Goal: Task Accomplishment & Management: Manage account settings

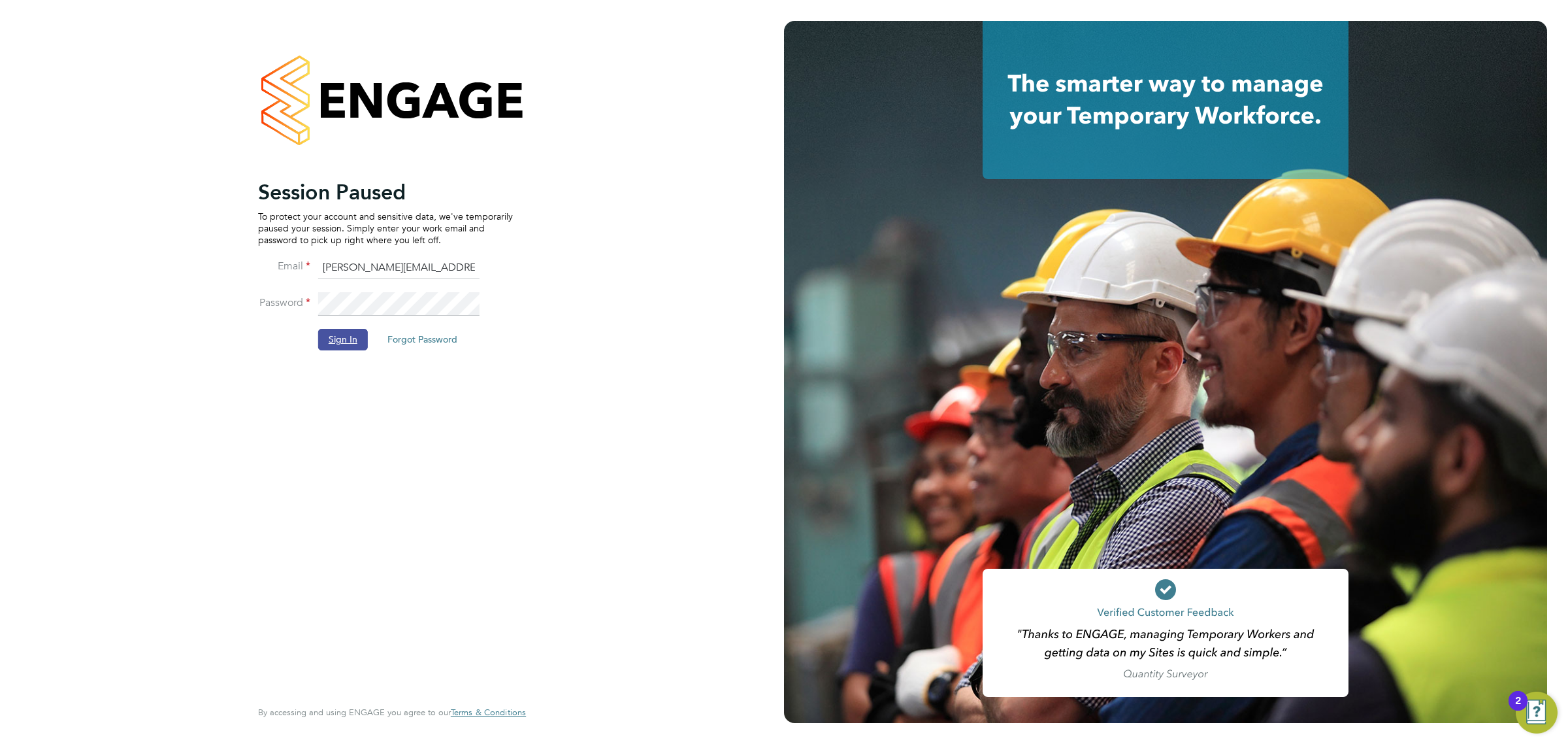
click at [353, 343] on button "Sign In" at bounding box center [343, 338] width 50 height 21
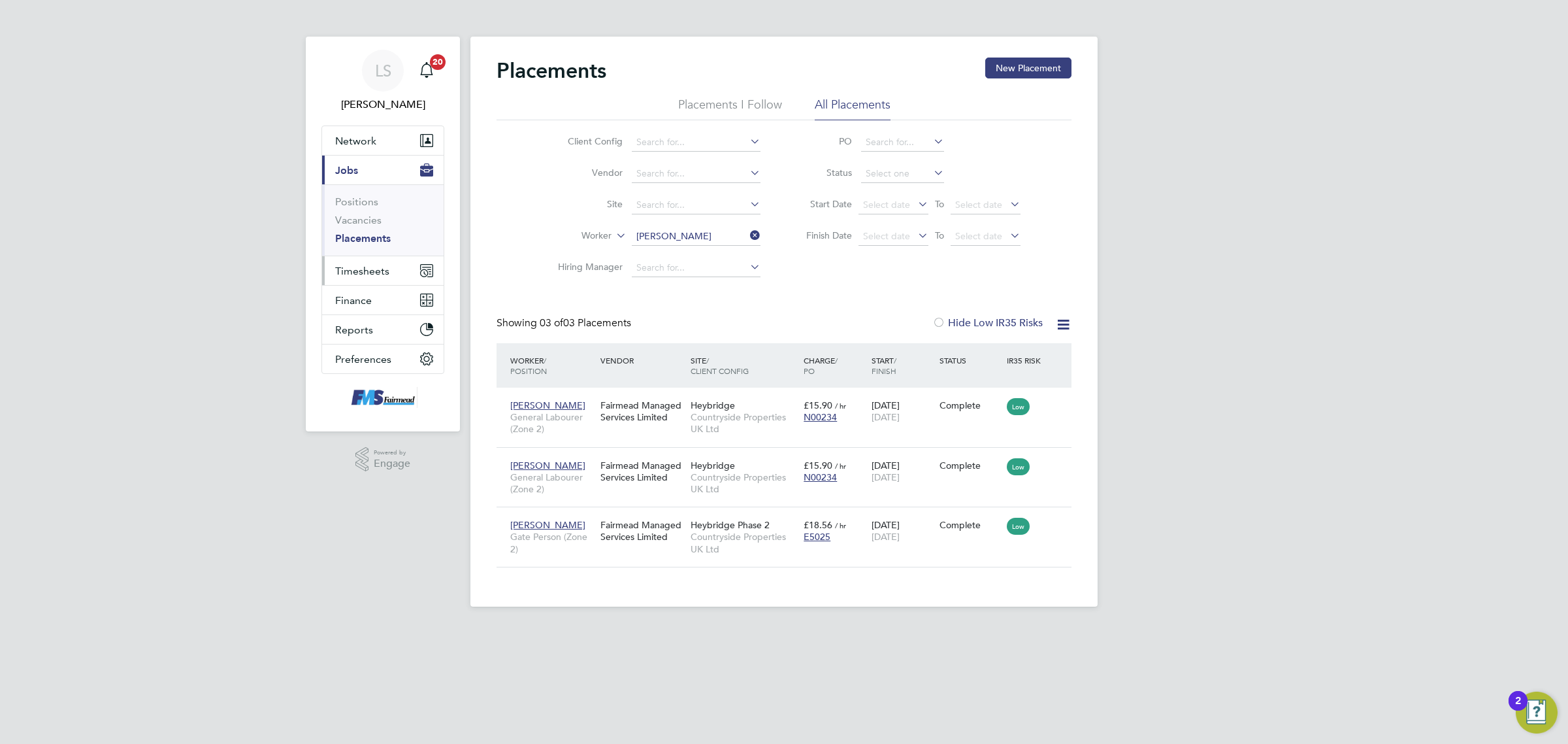
click at [376, 276] on span "Timesheets" at bounding box center [362, 271] width 54 height 12
drag, startPoint x: 380, startPoint y: 236, endPoint x: 375, endPoint y: 227, distance: 10.3
click at [380, 236] on link "Timesheets" at bounding box center [362, 231] width 54 height 12
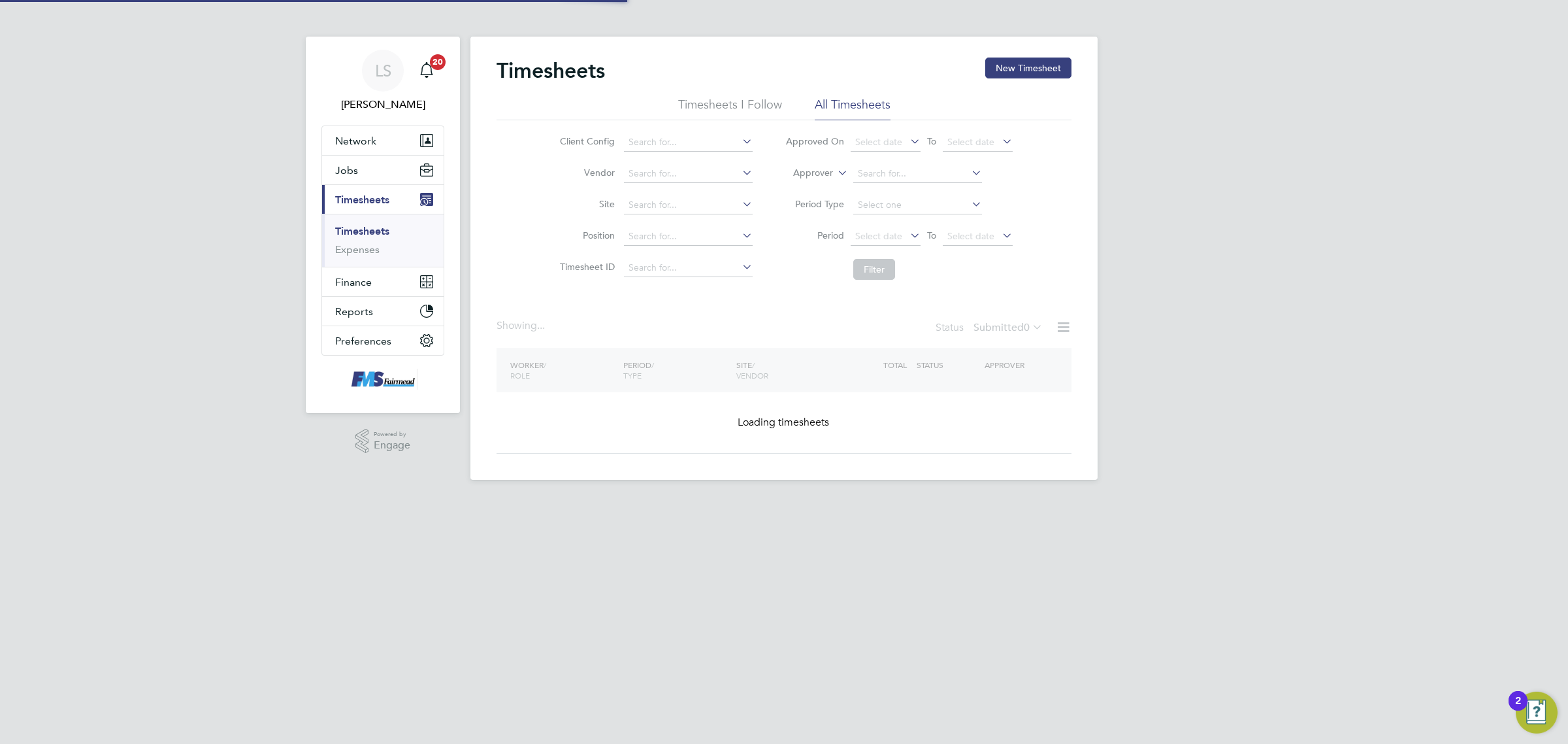
click at [376, 226] on link "Timesheets" at bounding box center [362, 231] width 54 height 12
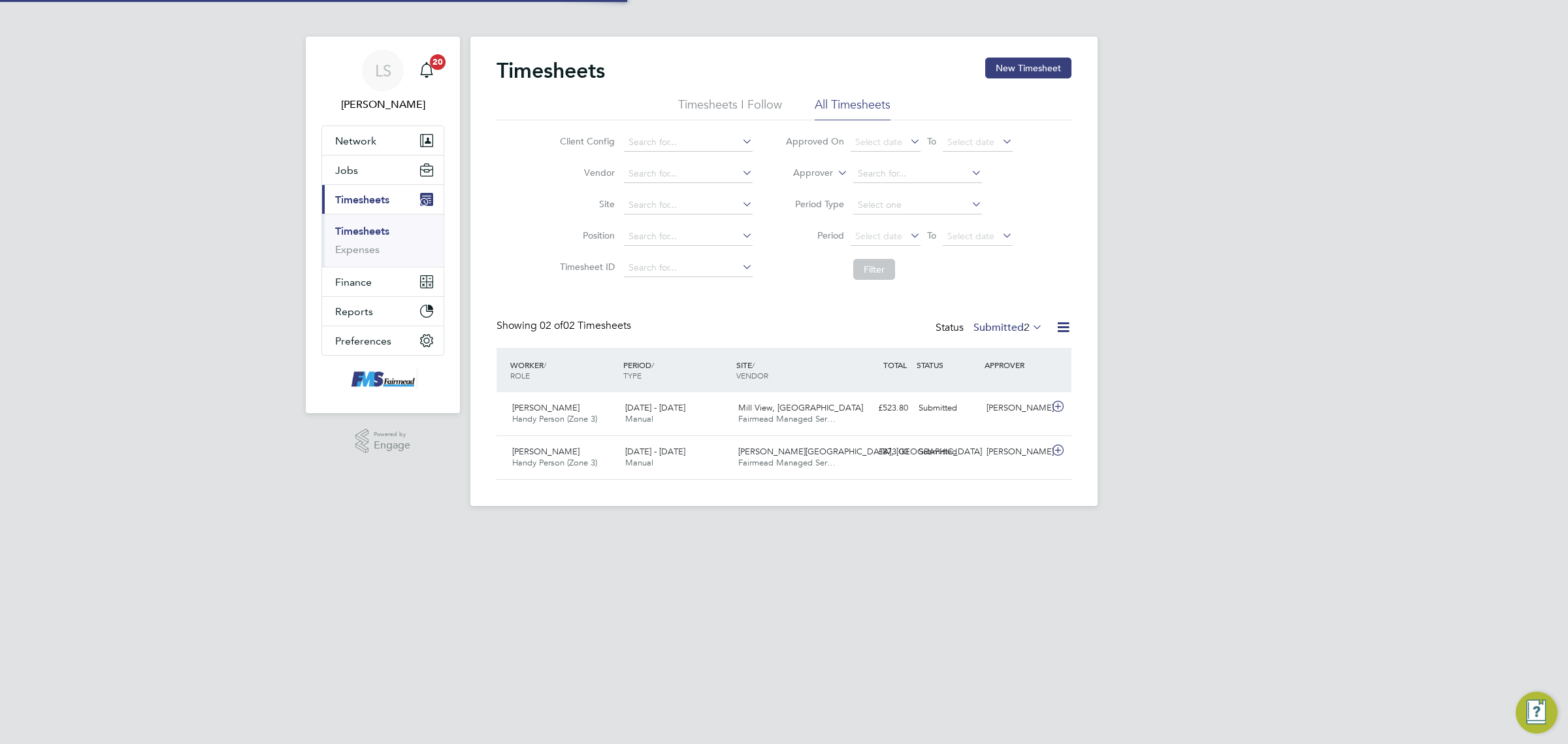
scroll to position [33, 113]
click at [376, 188] on button "Current page: Timesheets" at bounding box center [383, 199] width 121 height 29
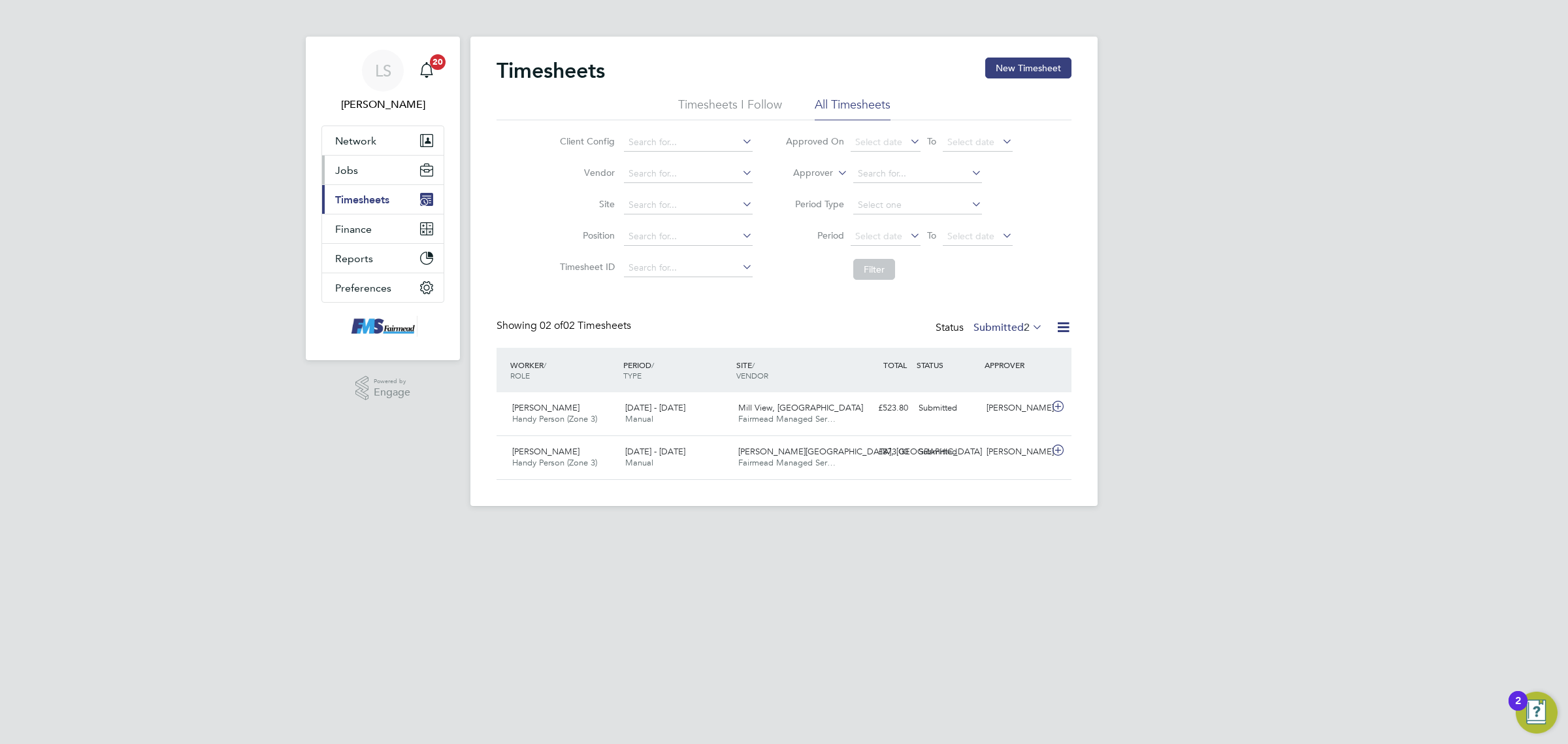
click at [370, 172] on button "Jobs" at bounding box center [383, 169] width 121 height 29
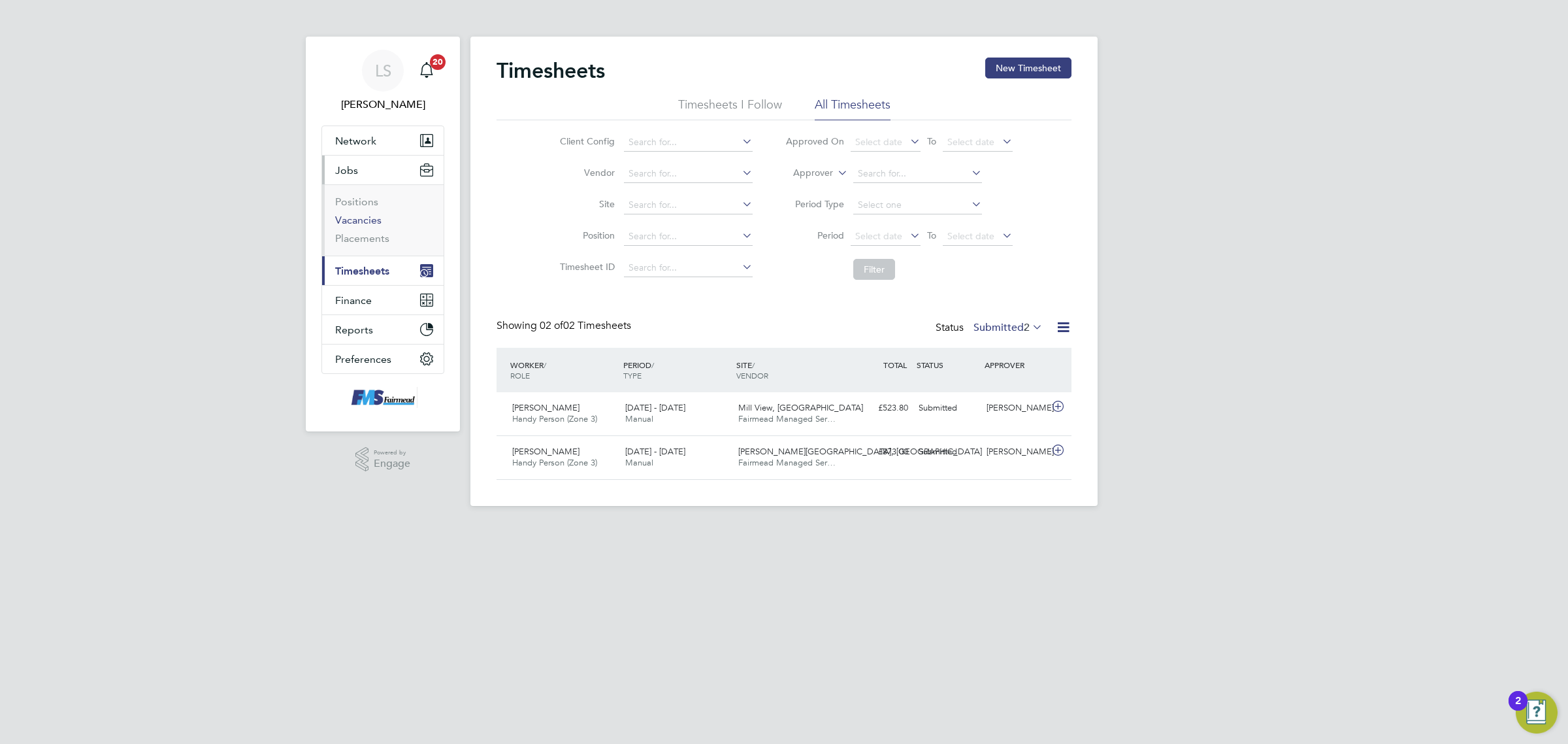
click at [356, 221] on link "Vacancies" at bounding box center [359, 220] width 46 height 12
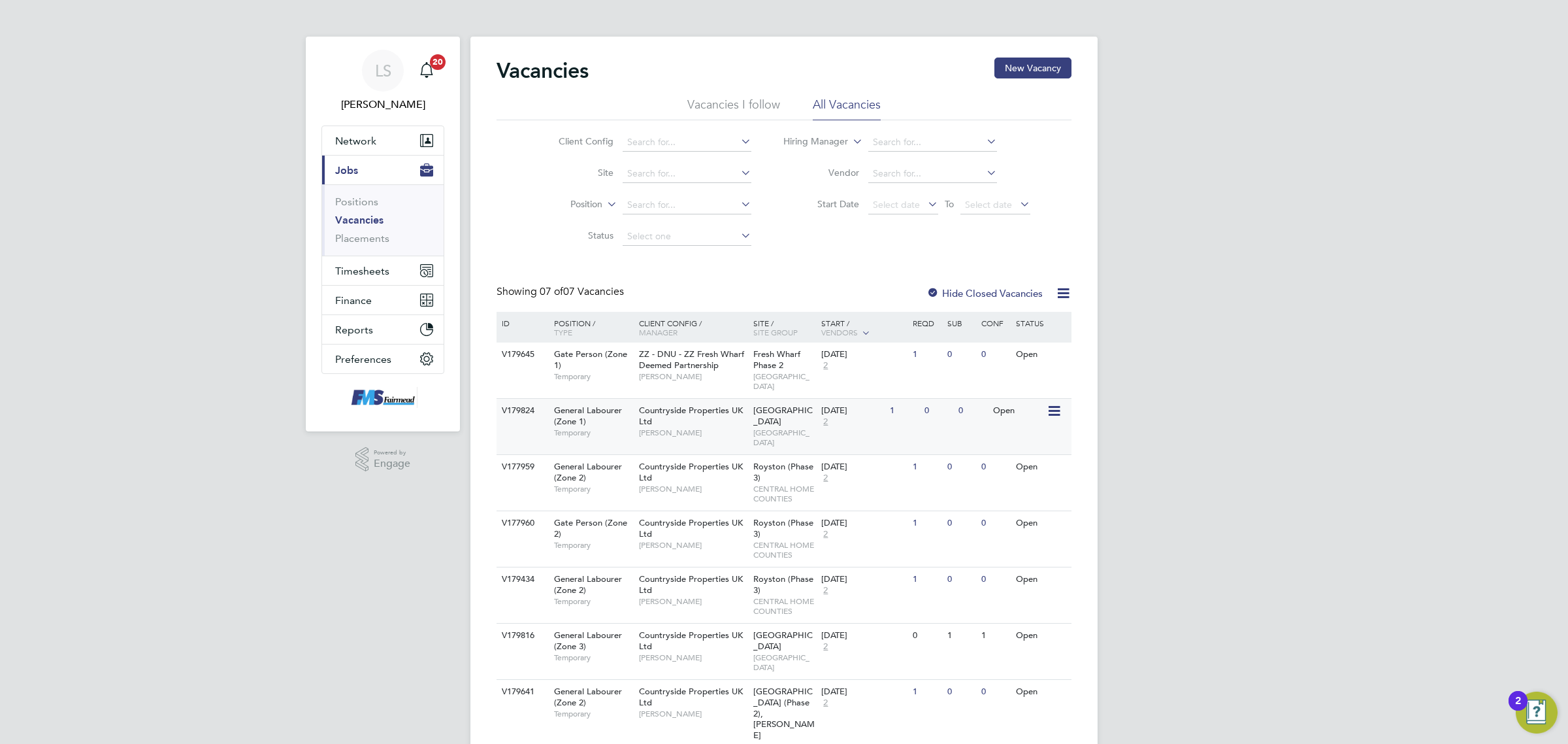
click at [780, 427] on span "EAST LONDON" at bounding box center [785, 437] width 62 height 21
click at [353, 236] on link "Placements" at bounding box center [362, 238] width 54 height 12
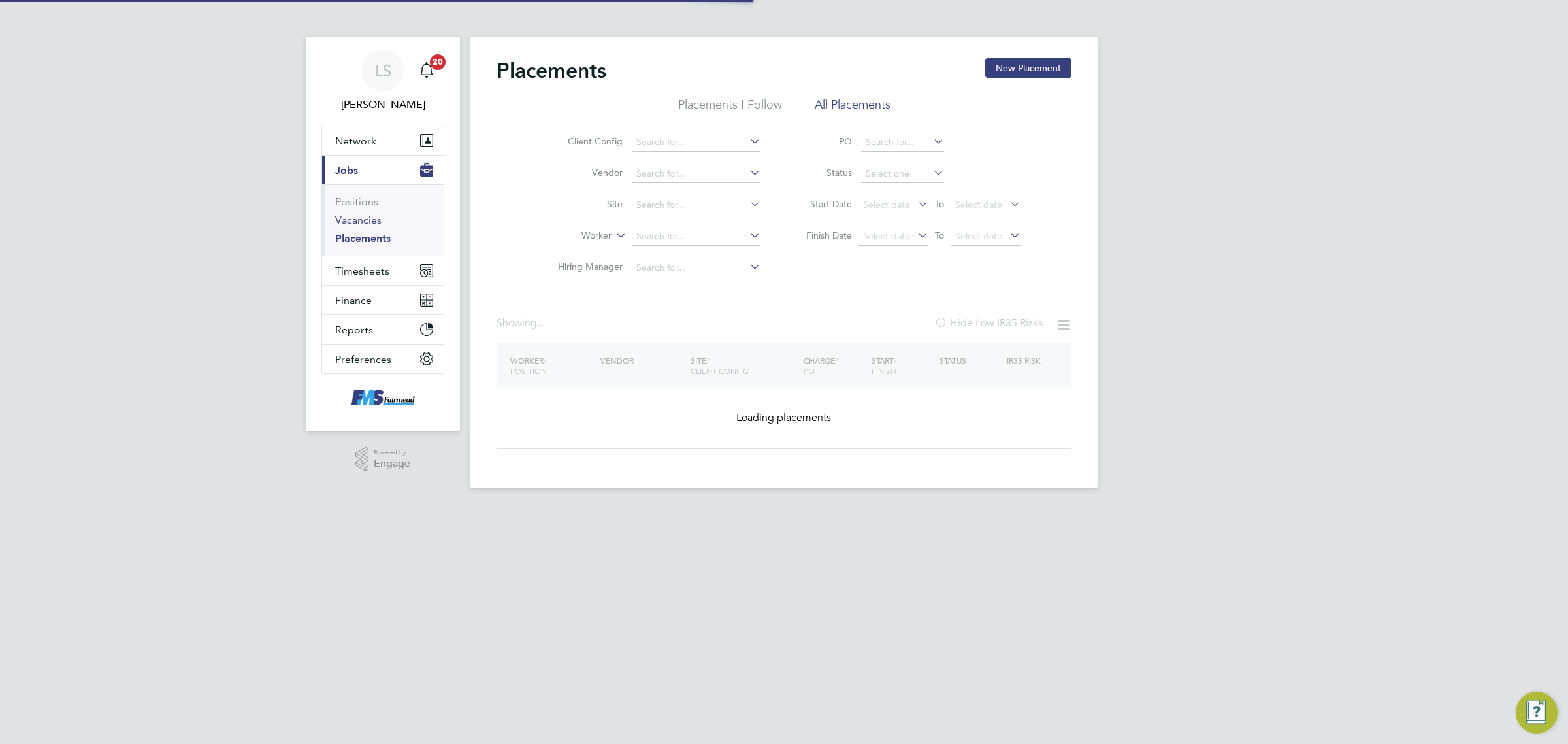
click at [356, 218] on link "Vacancies" at bounding box center [359, 220] width 46 height 12
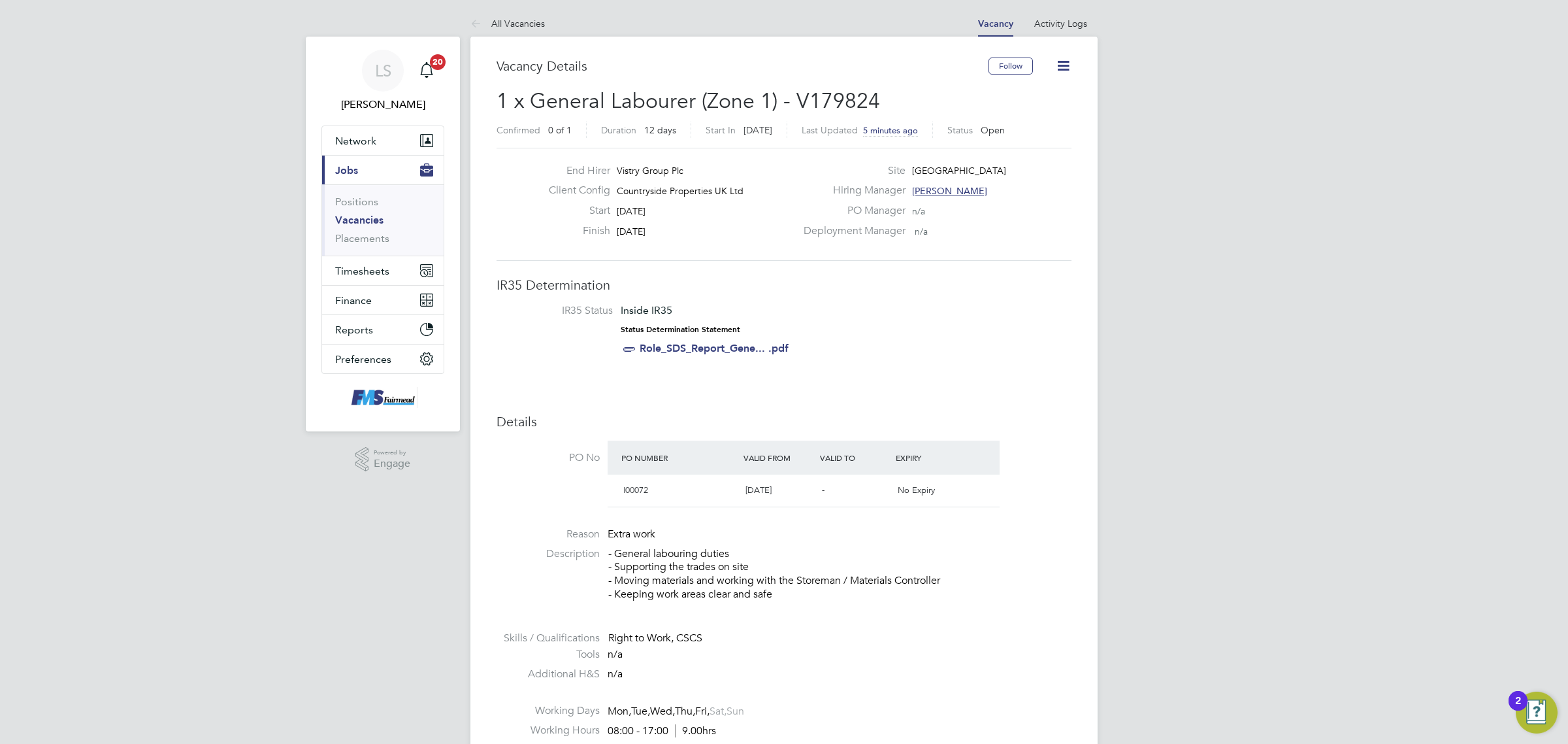
click at [351, 218] on link "Vacancies" at bounding box center [359, 220] width 48 height 12
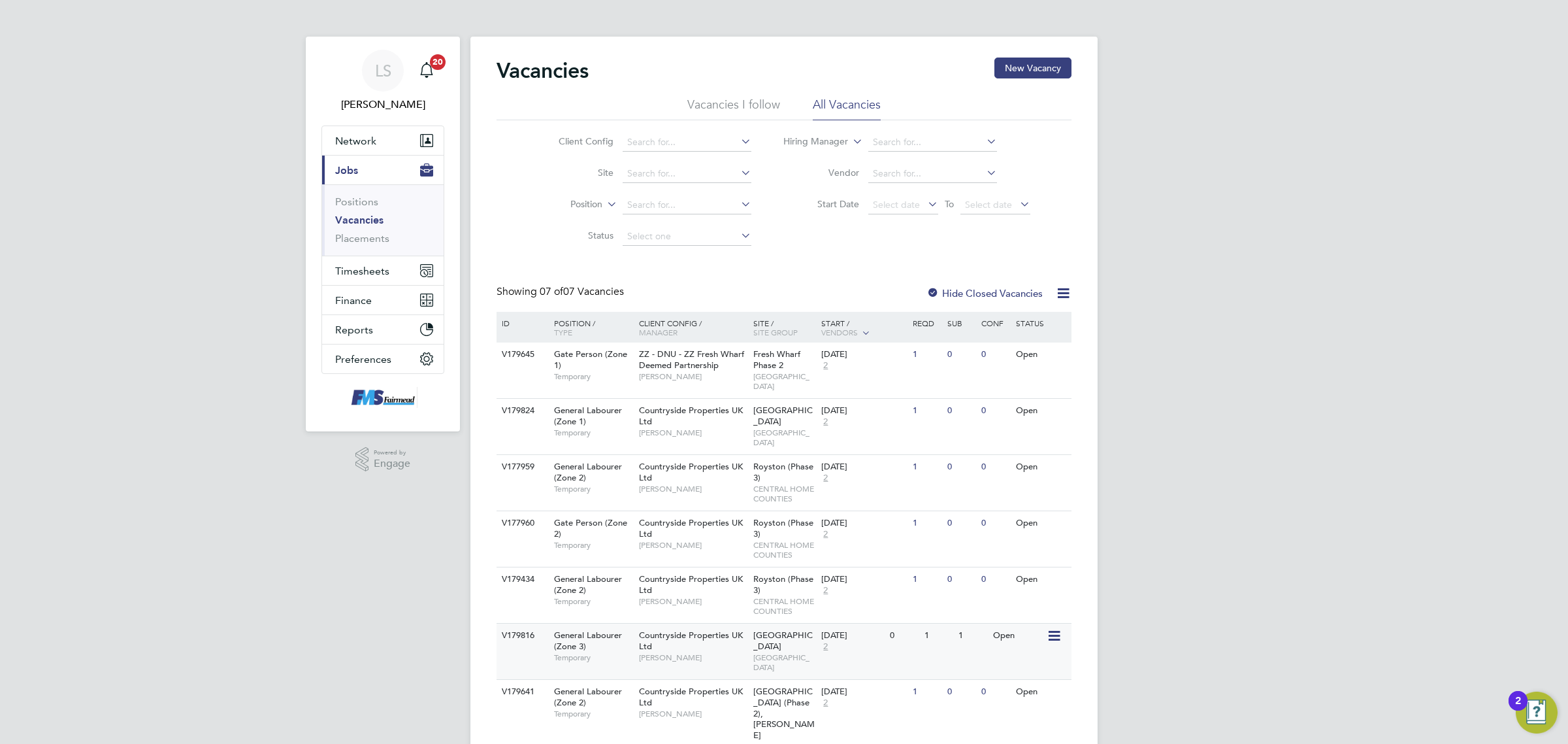
click at [781, 652] on span "[GEOGRAPHIC_DATA]" at bounding box center [785, 662] width 62 height 21
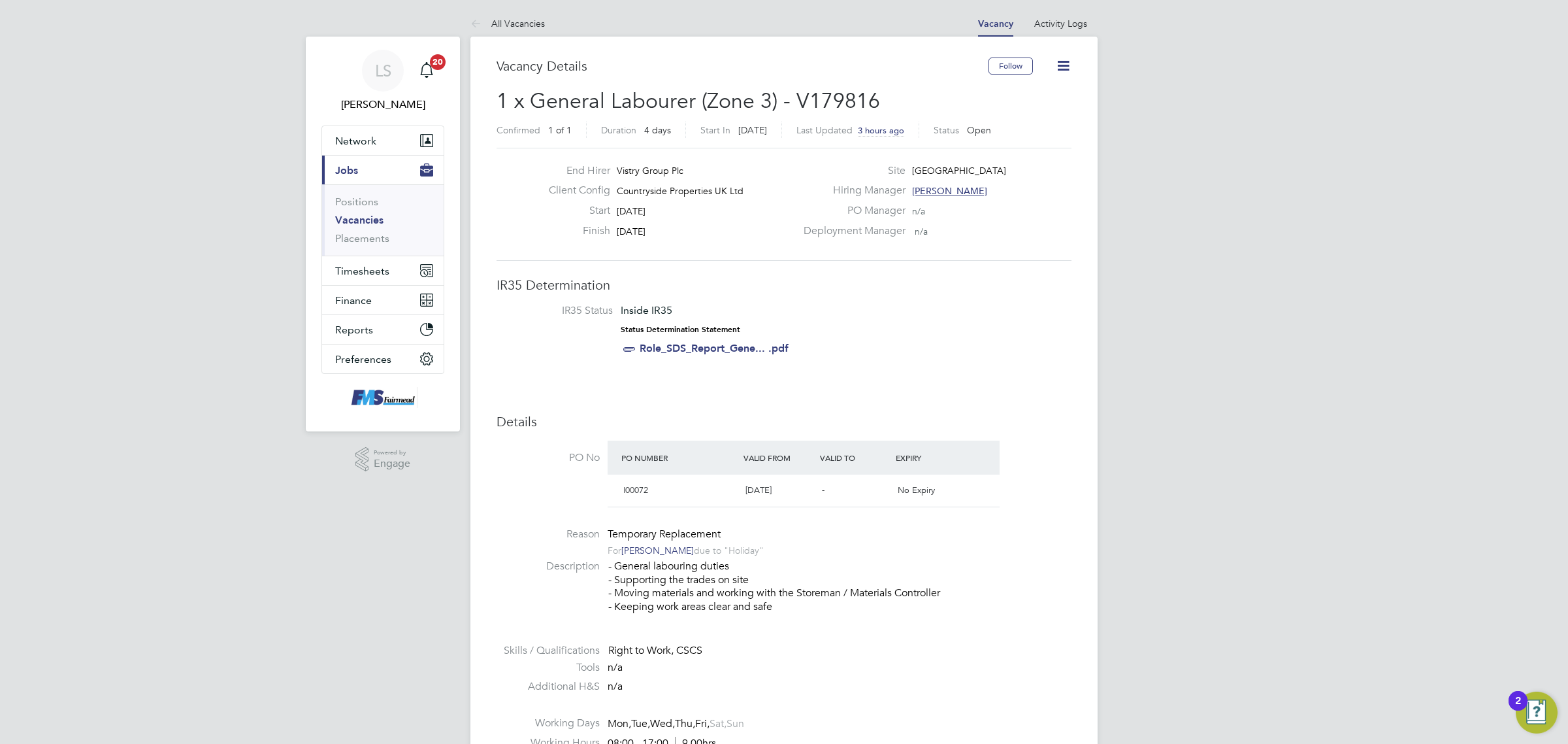
click at [1055, 57] on icon at bounding box center [1063, 65] width 16 height 16
click at [1045, 113] on li "Update Status" at bounding box center [1030, 115] width 76 height 19
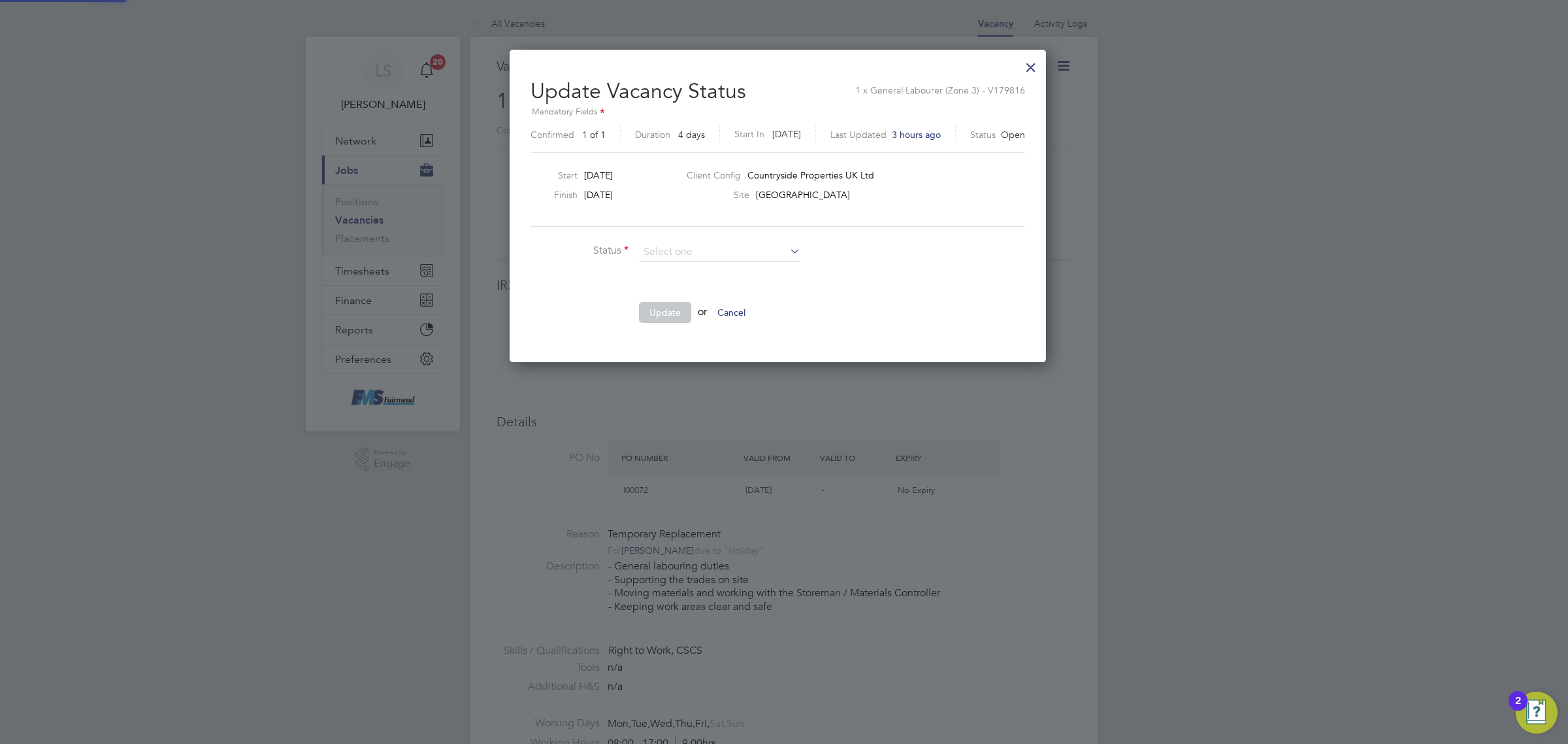
scroll to position [311, 548]
click at [667, 287] on li "Closed" at bounding box center [720, 286] width 162 height 17
type input "Closed"
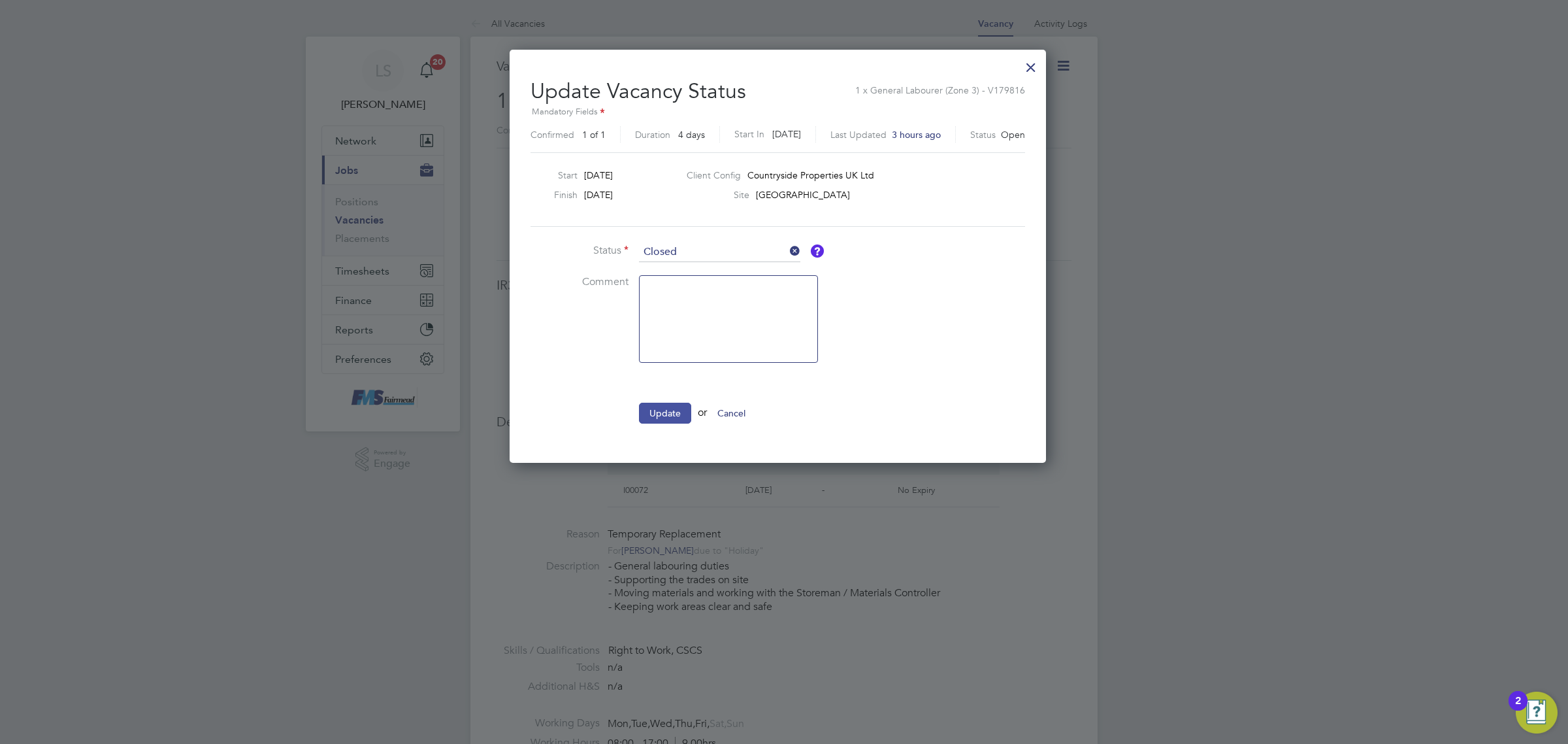
click at [665, 406] on button "Update" at bounding box center [664, 412] width 53 height 21
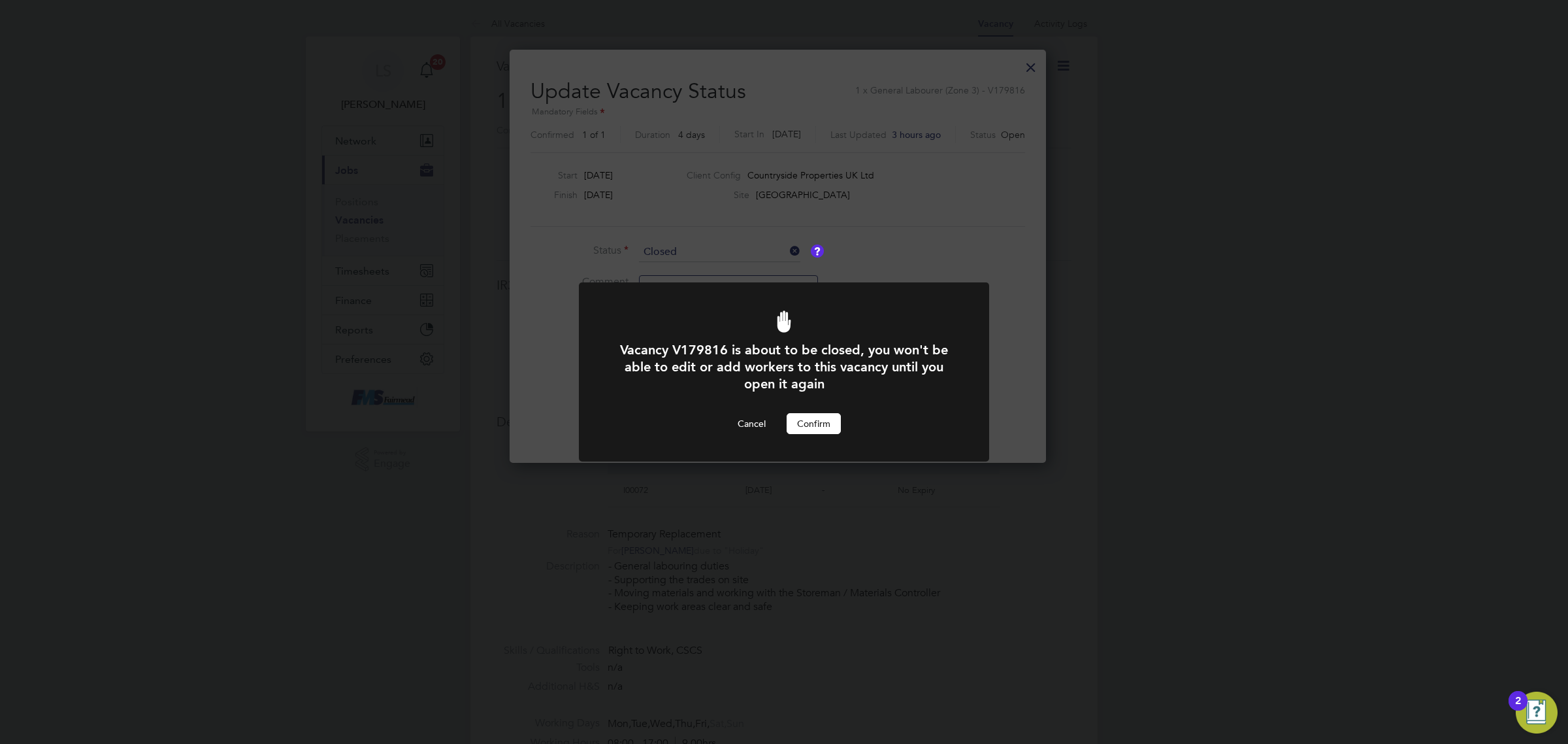
click at [834, 428] on button "Confirm" at bounding box center [813, 423] width 54 height 21
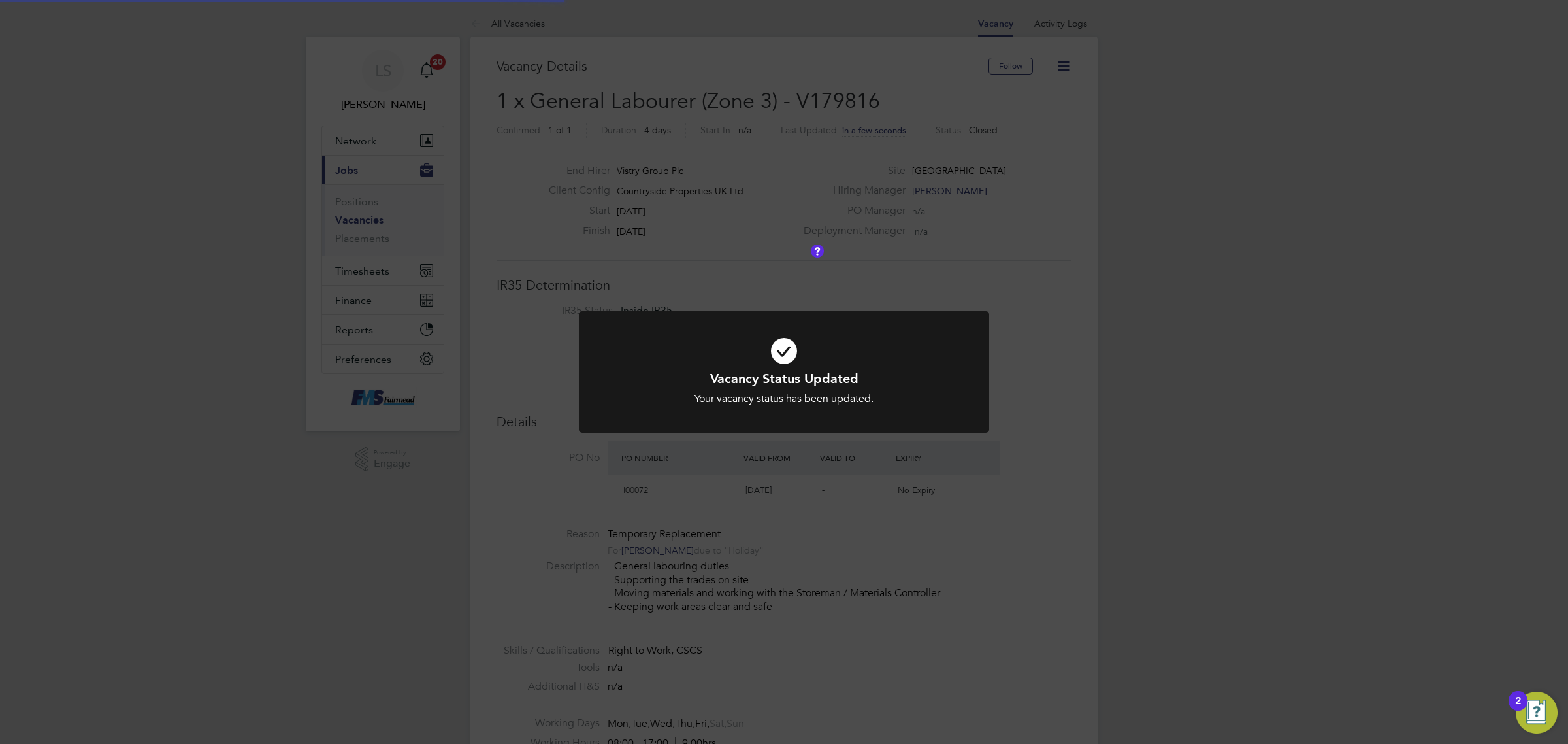
scroll to position [6, 6]
click at [712, 230] on div "Vacancy Status Updated Your vacancy status has been updated. Cancel Okay" at bounding box center [784, 372] width 1568 height 744
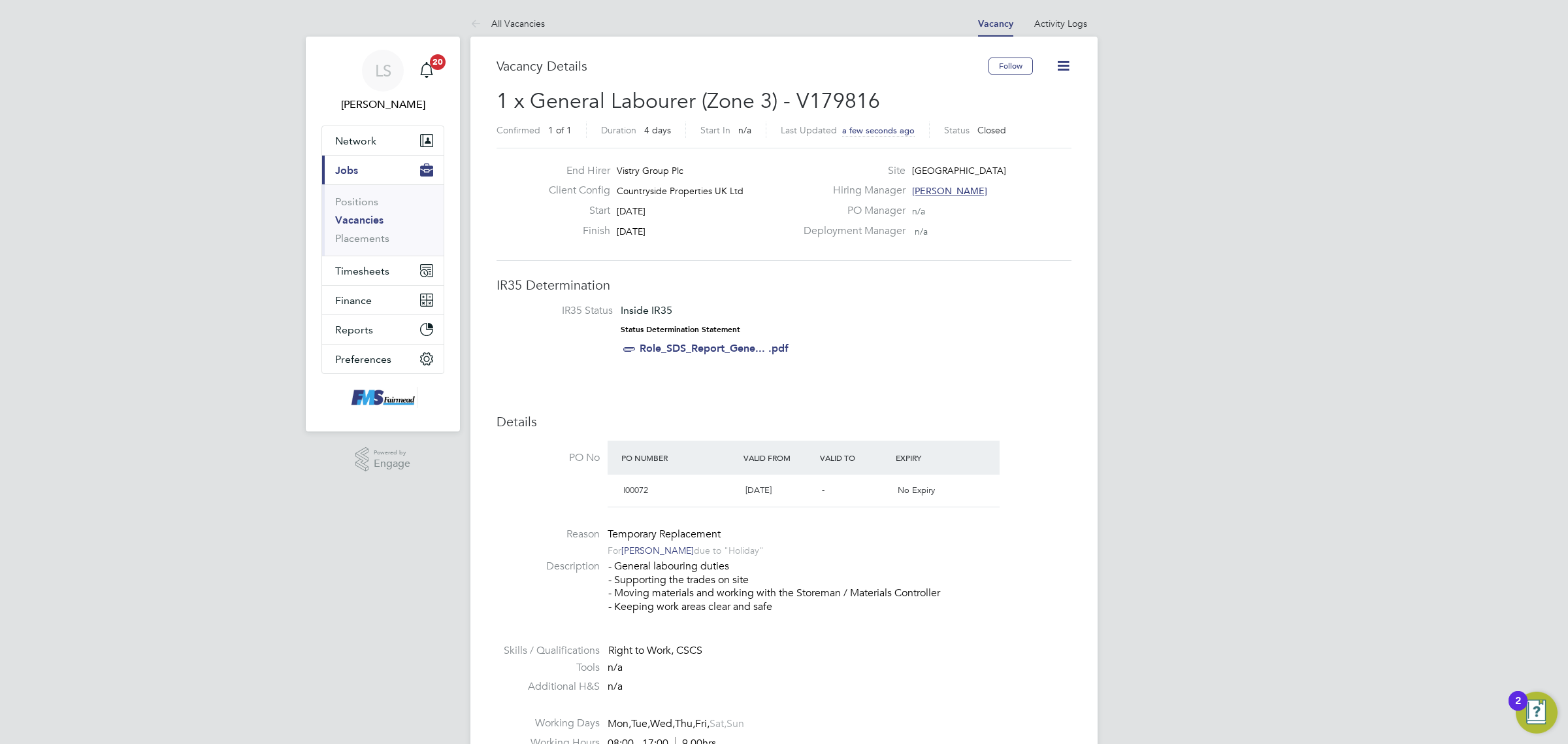
click at [360, 217] on link "Vacancies" at bounding box center [359, 220] width 48 height 12
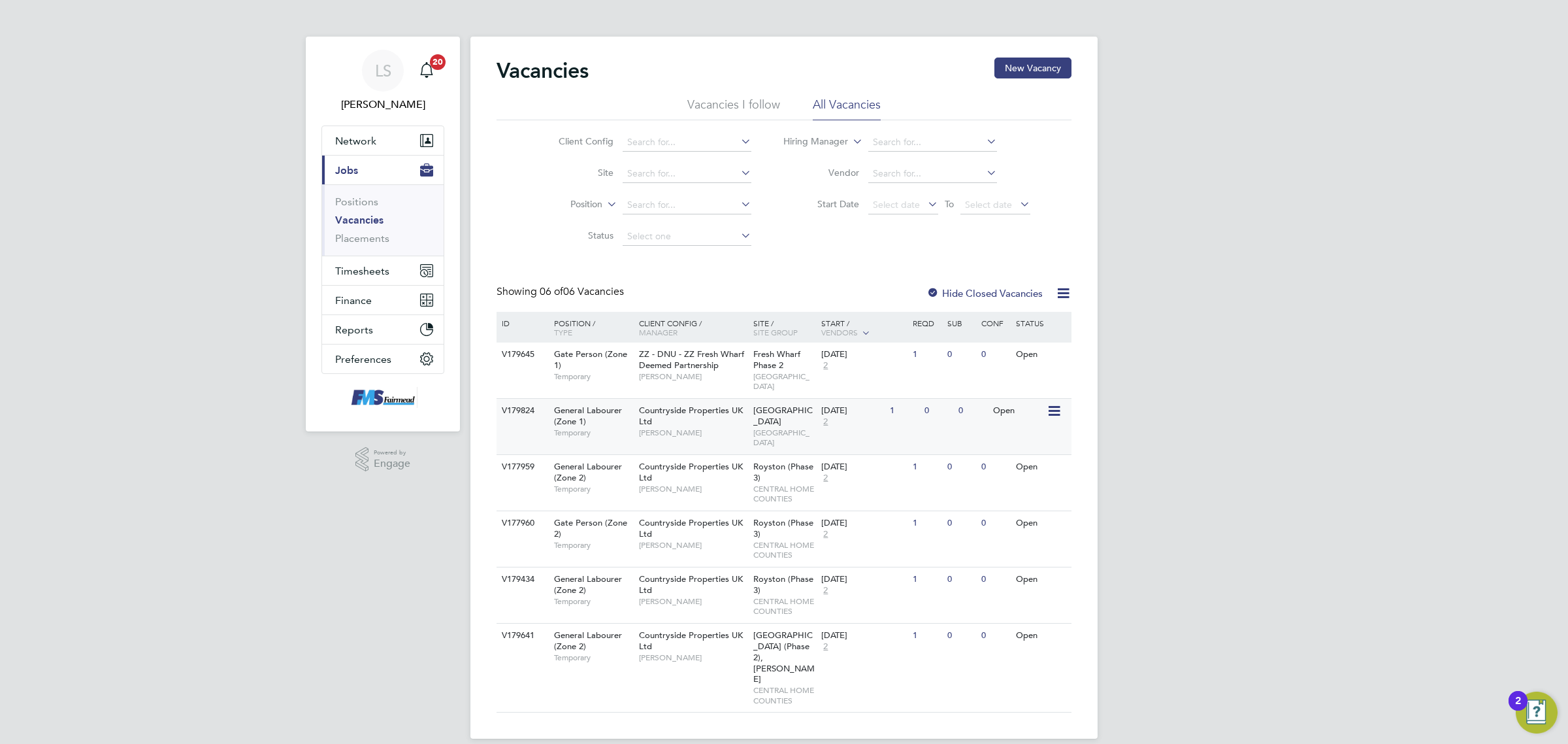
click at [785, 427] on span "EAST LONDON" at bounding box center [785, 437] width 62 height 21
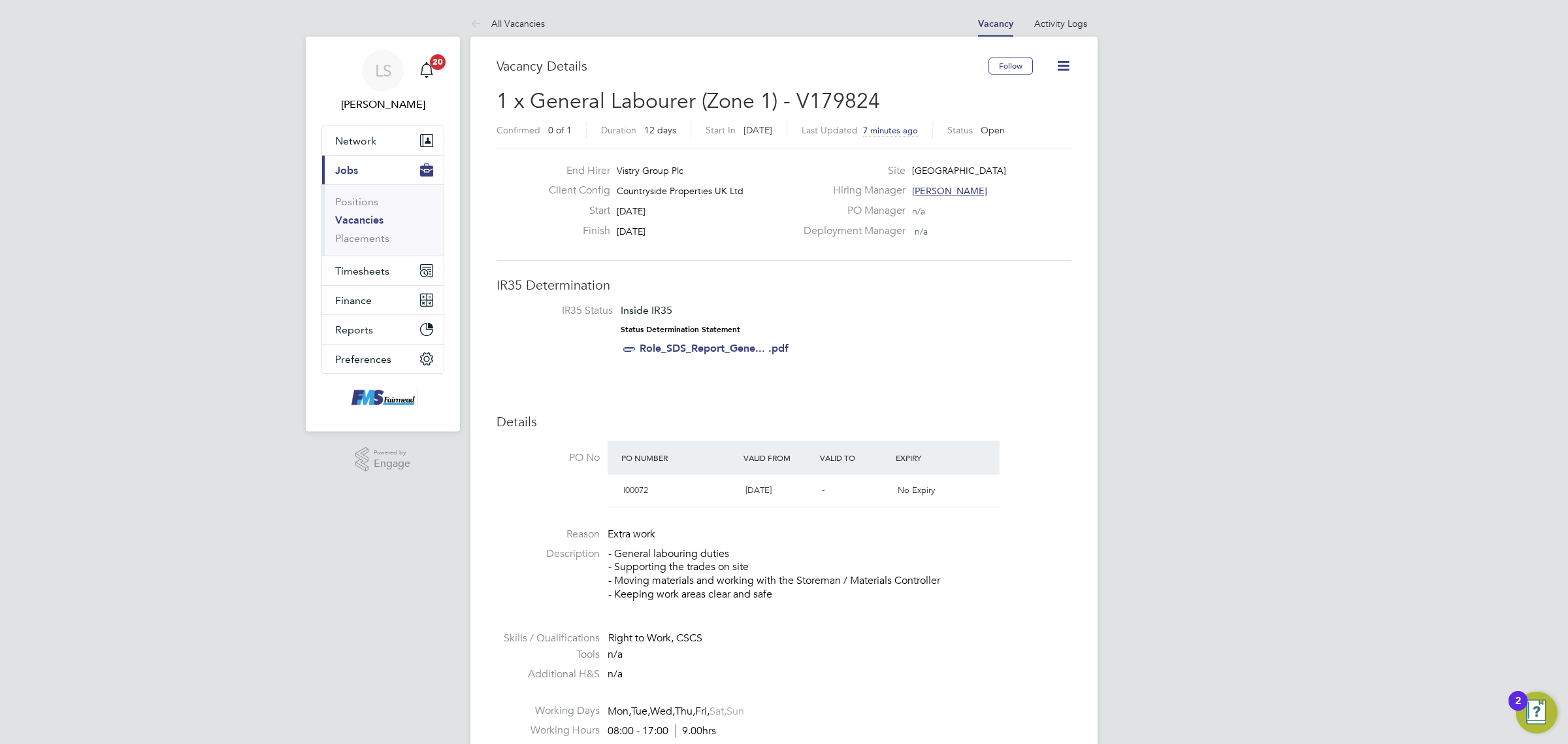
click at [367, 212] on li "Positions" at bounding box center [384, 204] width 98 height 19
click at [370, 216] on link "Vacancies" at bounding box center [359, 220] width 48 height 12
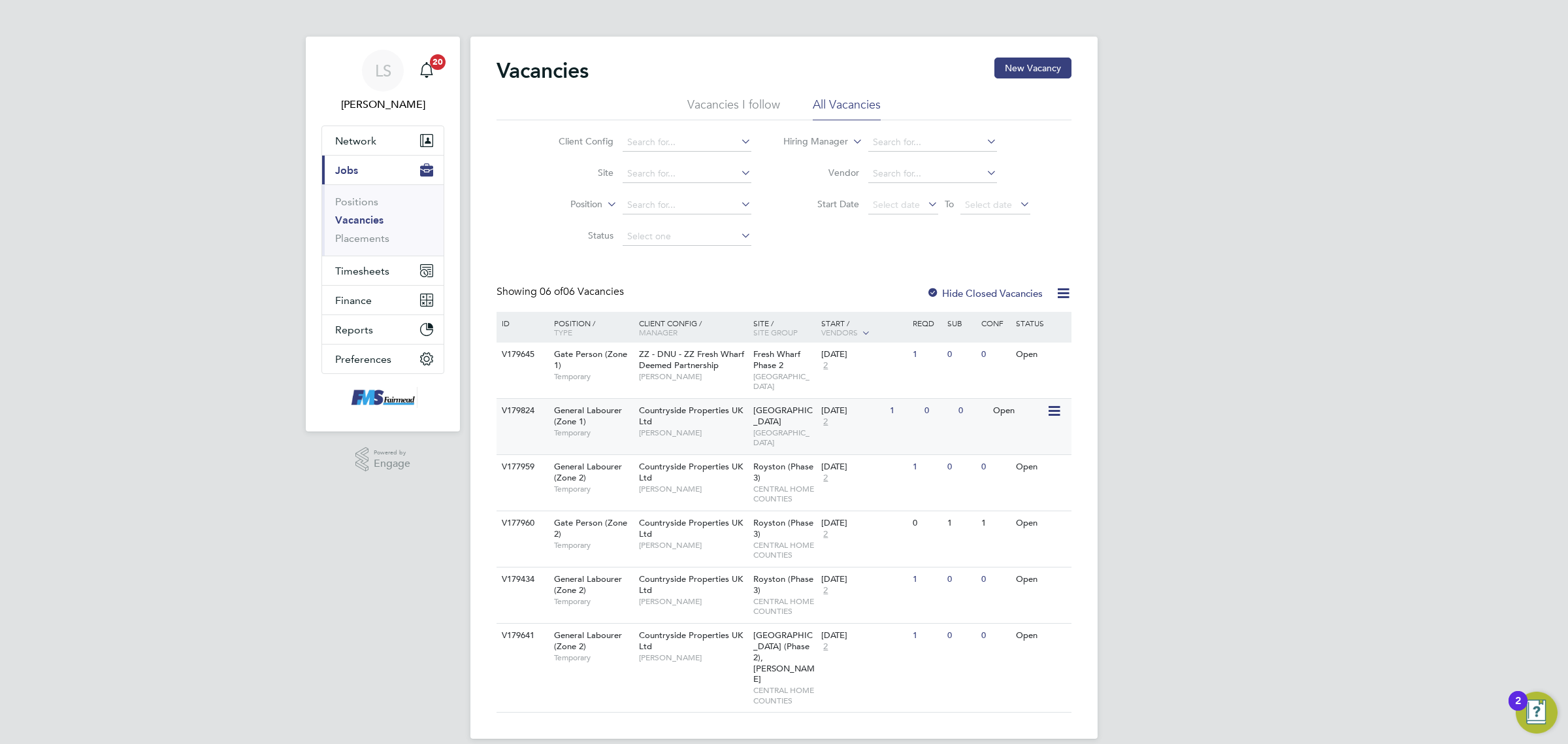
click at [779, 427] on span "[GEOGRAPHIC_DATA]" at bounding box center [785, 437] width 62 height 21
click at [341, 268] on span "Timesheets" at bounding box center [362, 271] width 54 height 12
click at [365, 226] on link "Timesheets" at bounding box center [362, 231] width 54 height 12
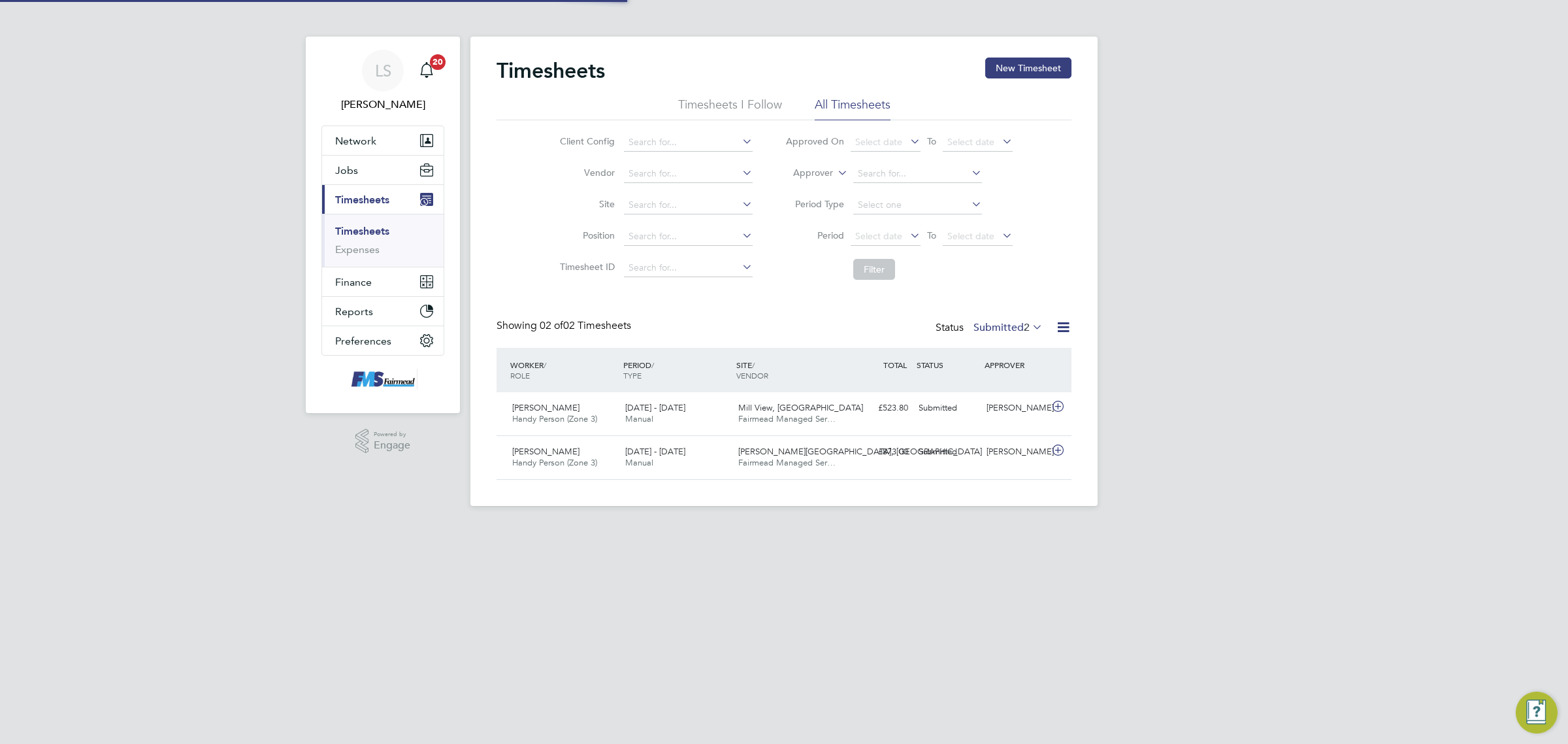
scroll to position [33, 113]
click at [982, 466] on div "Gregory March Handy Person (Zone 3) 25 - 31 Aug 2025 25 - 31 Aug 2025 Manual Wa…" at bounding box center [784, 457] width 575 height 44
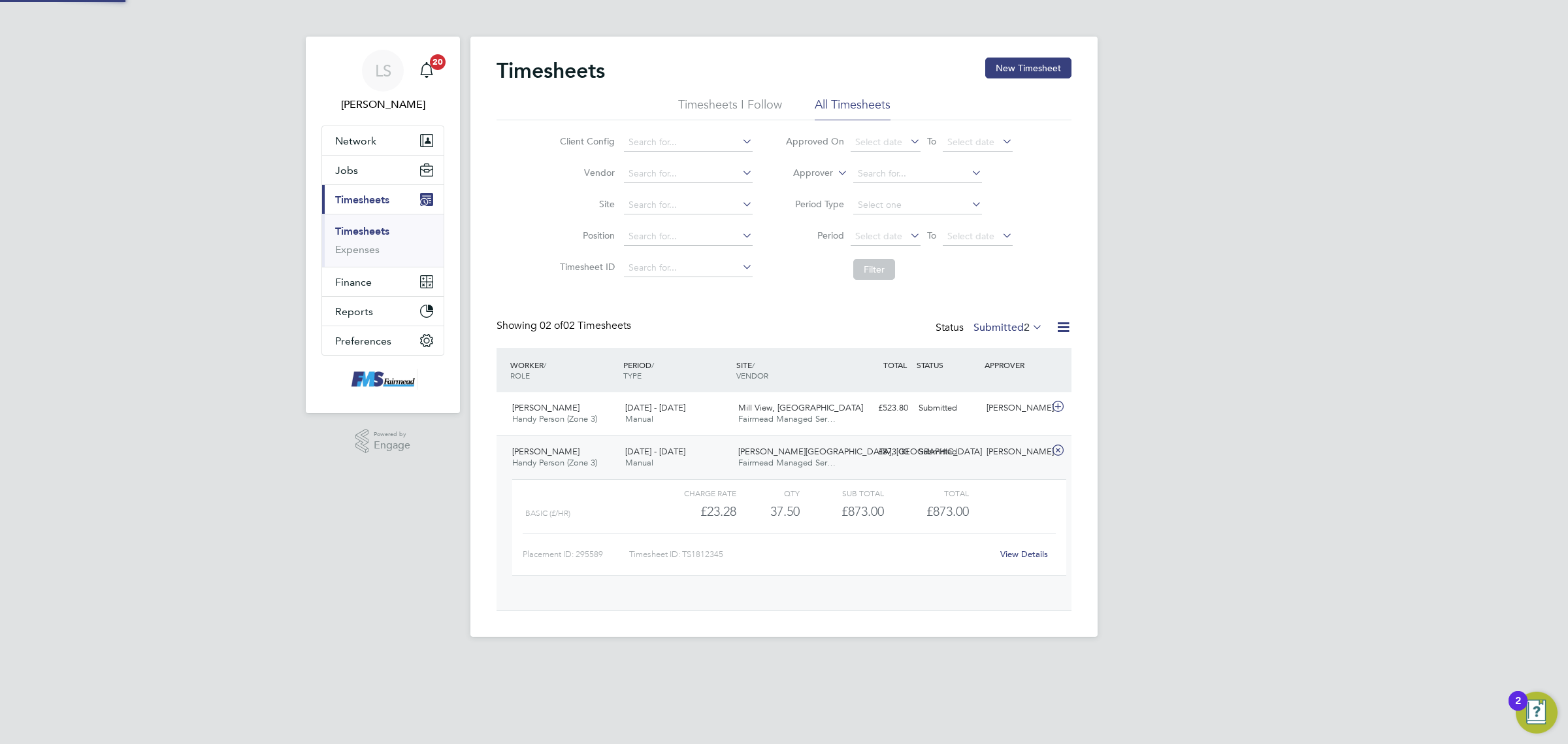
scroll to position [21, 128]
click at [1010, 558] on link "View Details" at bounding box center [1023, 554] width 47 height 11
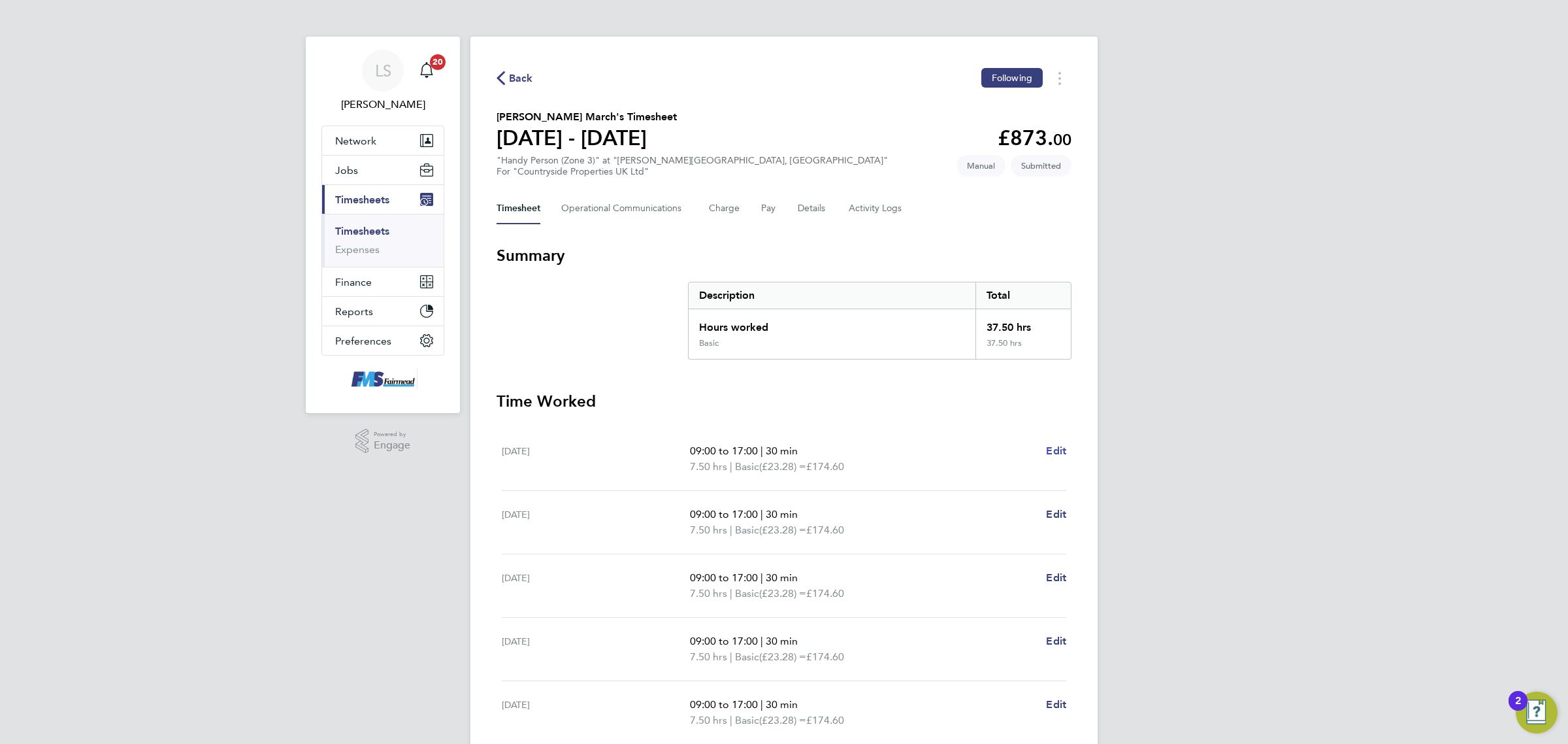
click at [1066, 446] on span "Edit" at bounding box center [1056, 451] width 21 height 12
select select "30"
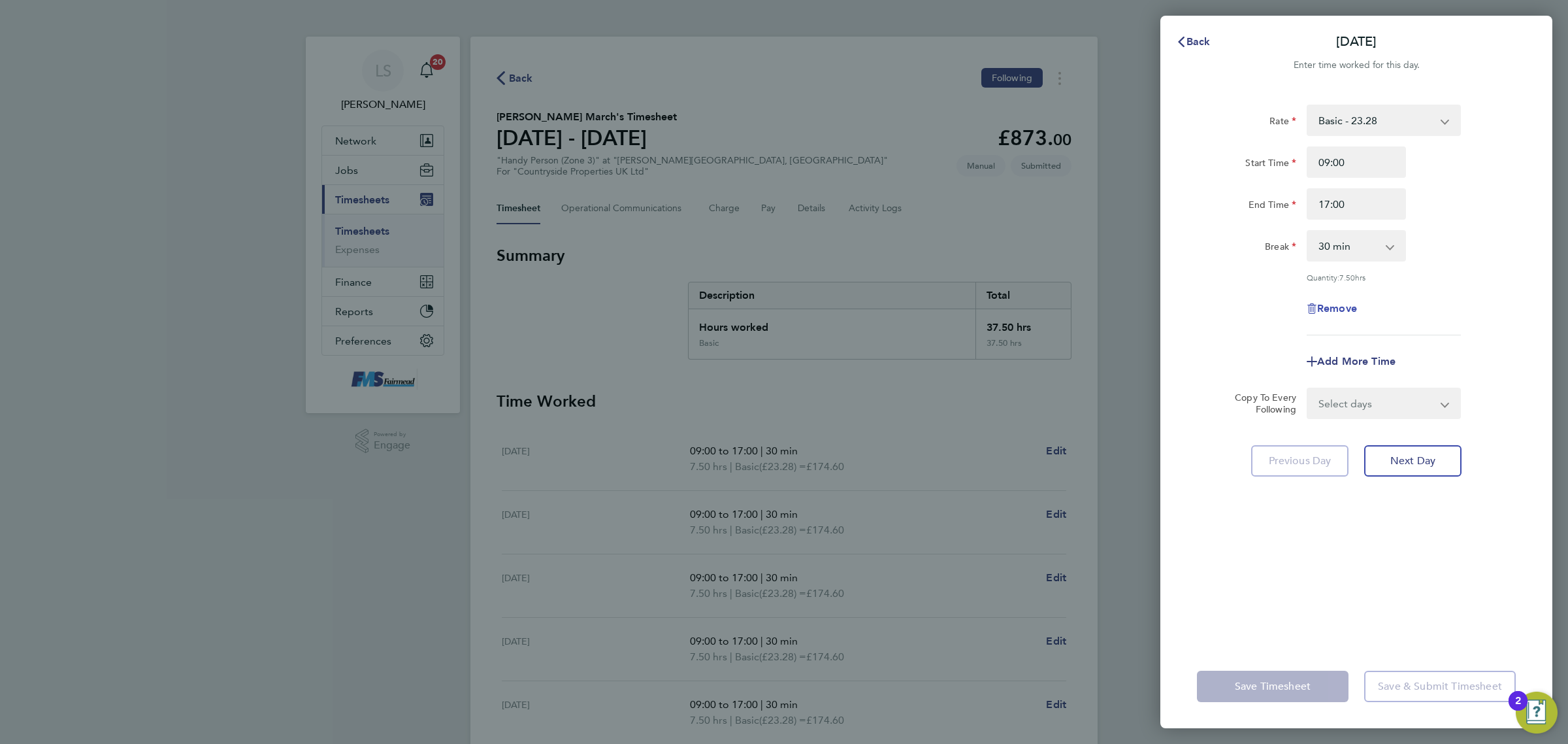
click at [1347, 310] on span "Remove" at bounding box center [1337, 308] width 40 height 12
select select "null"
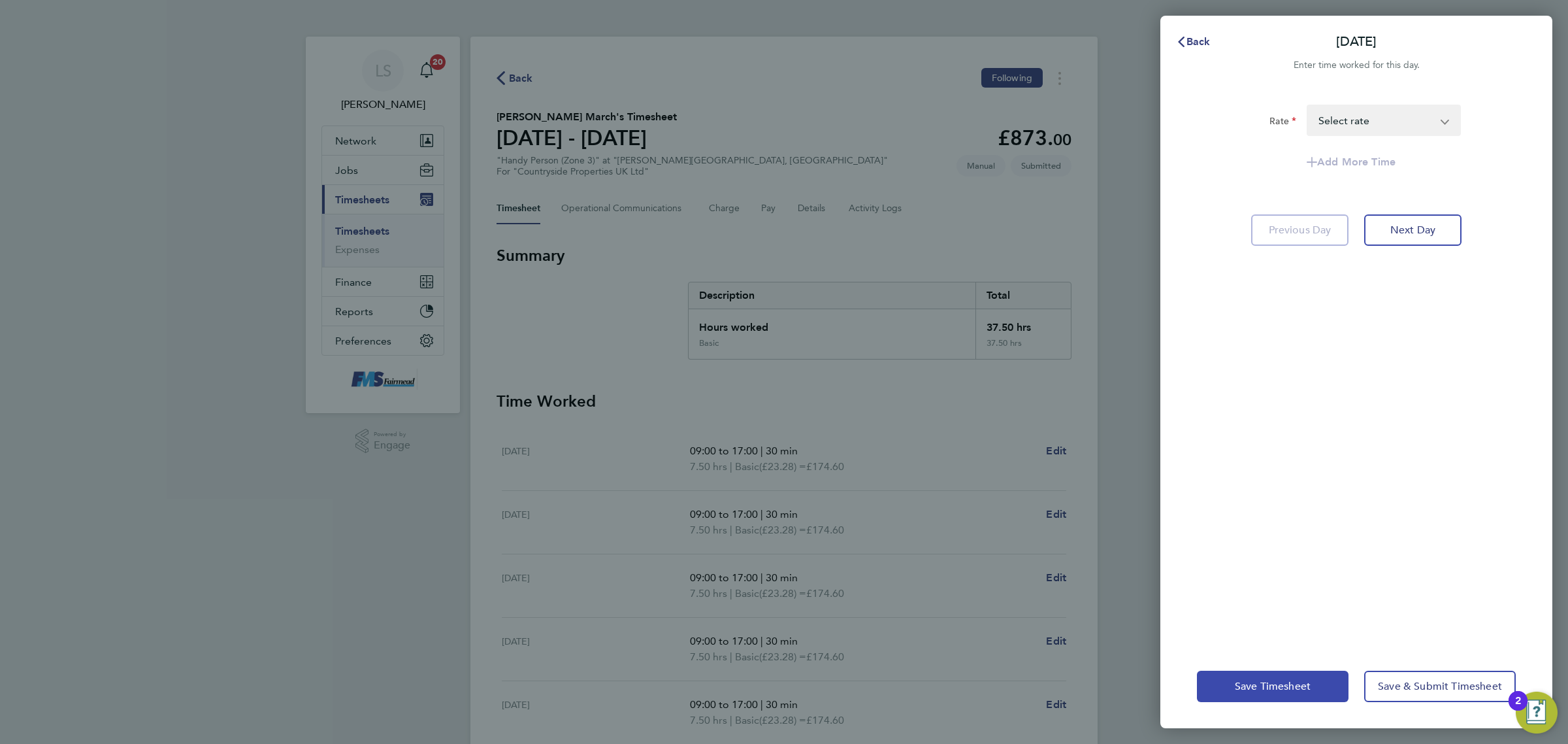
click at [1303, 692] on button "Save Timesheet" at bounding box center [1273, 685] width 152 height 31
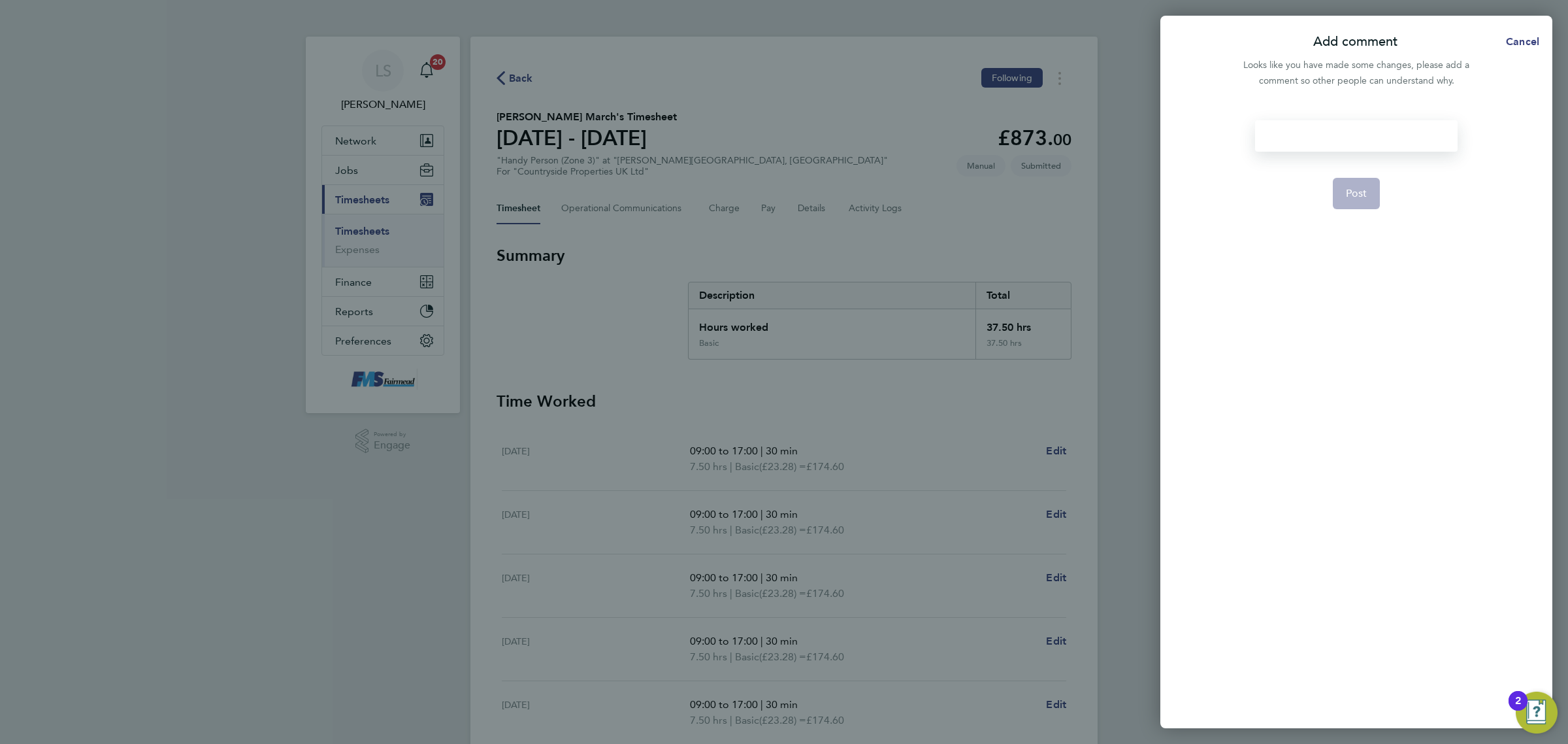
click at [1334, 126] on div at bounding box center [1356, 136] width 202 height 31
click at [1353, 201] on button "Post" at bounding box center [1356, 193] width 47 height 31
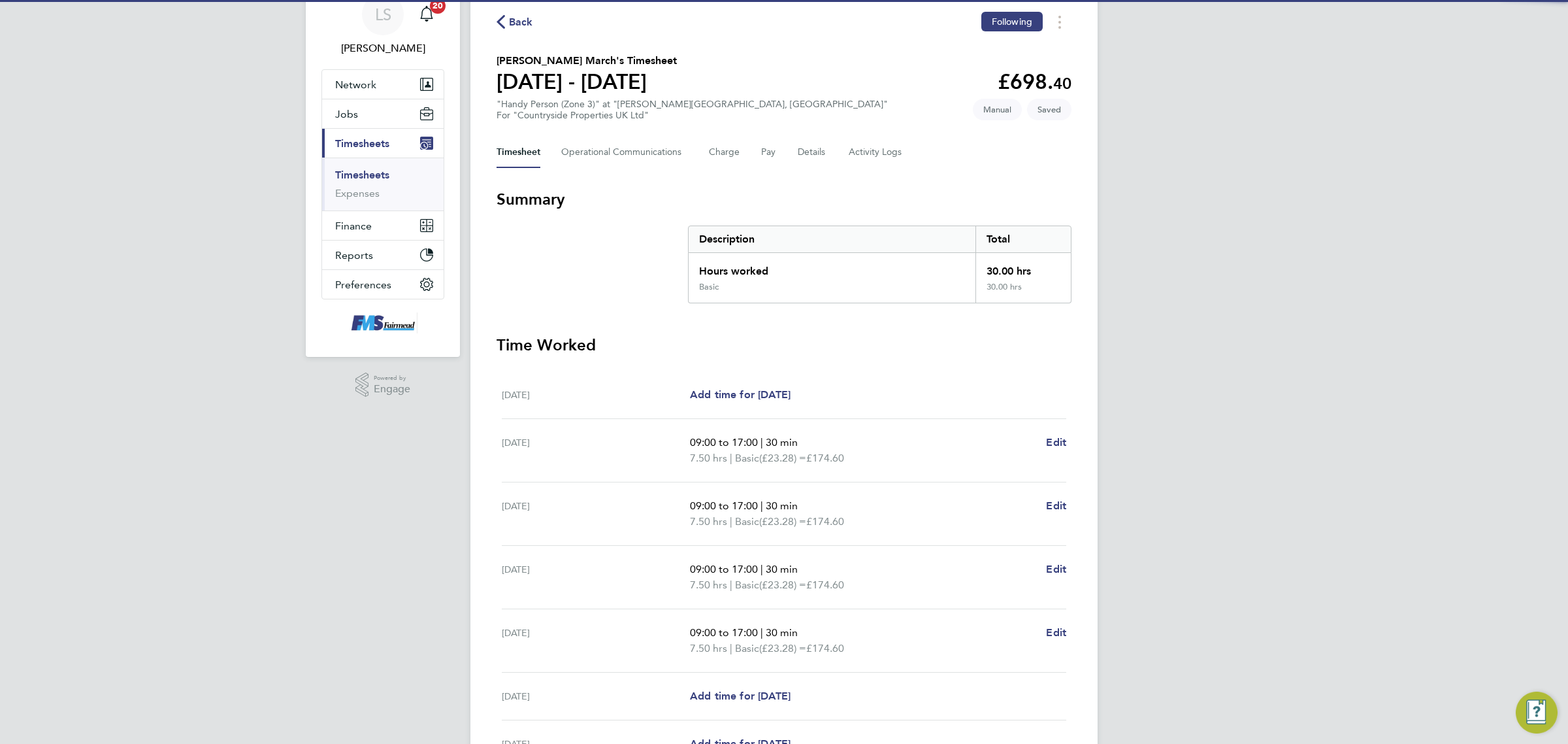
scroll to position [196, 0]
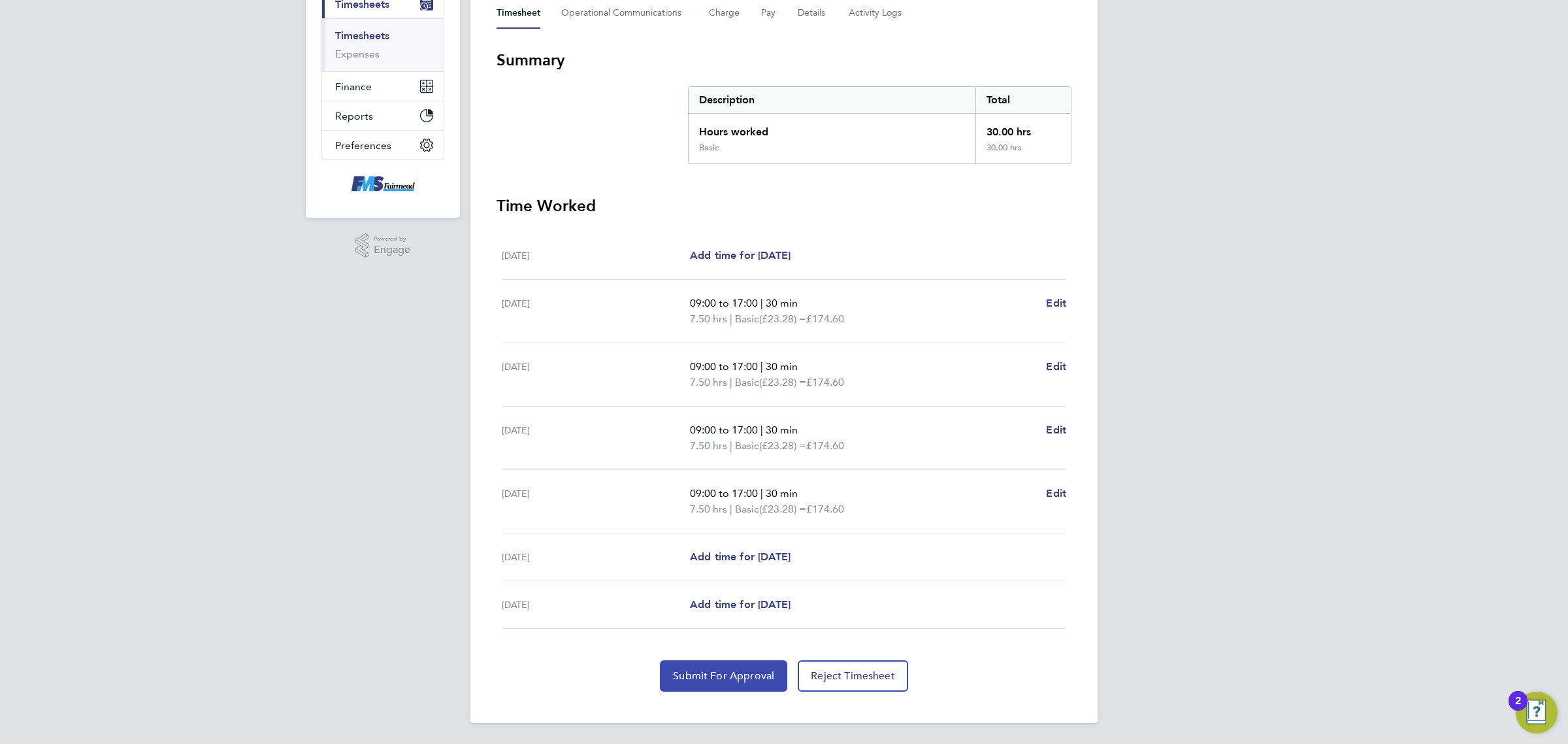
click at [711, 678] on span "Submit For Approval" at bounding box center [723, 675] width 102 height 13
click at [370, 30] on link "Timesheets" at bounding box center [362, 37] width 54 height 12
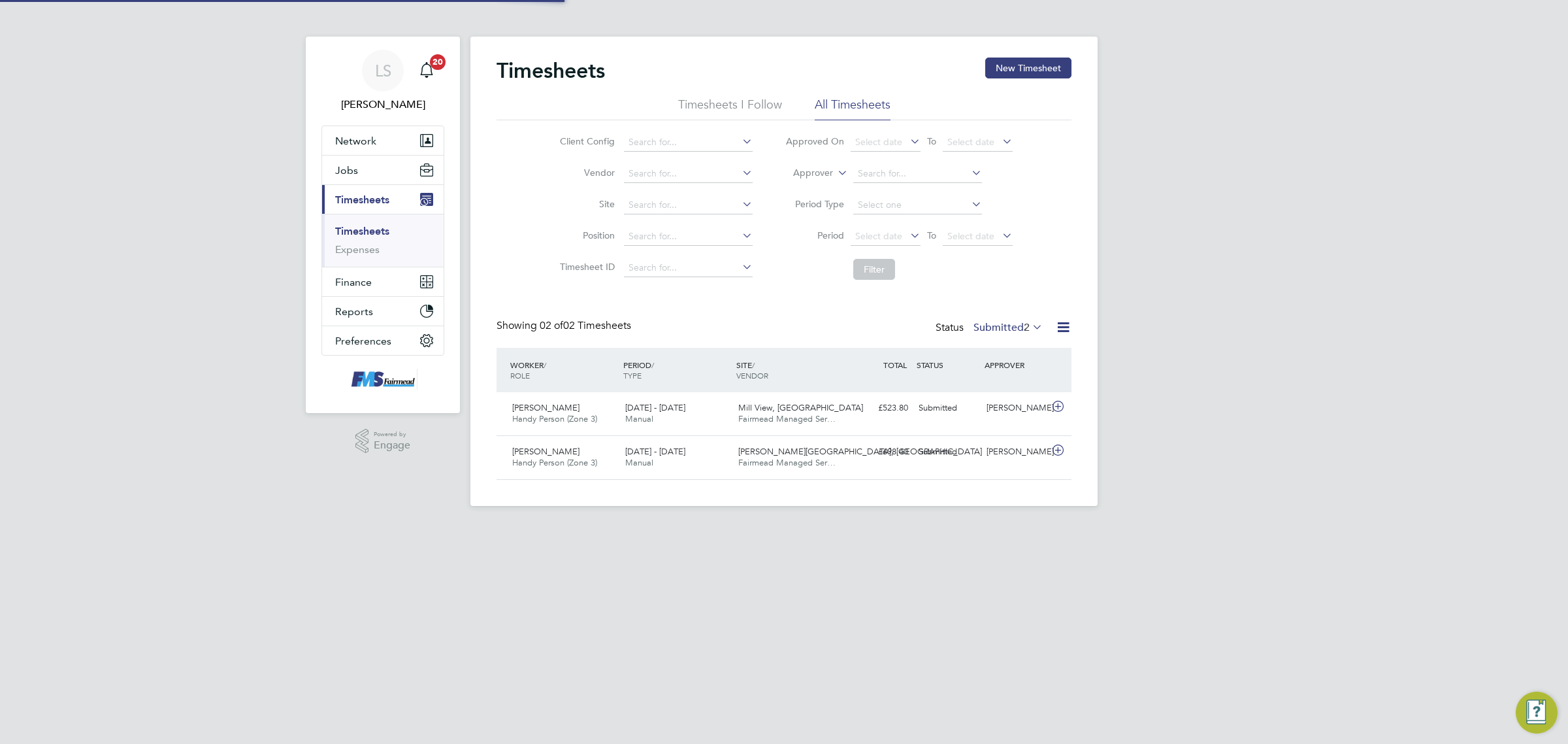
scroll to position [33, 113]
click at [975, 468] on div "Gregory March Handy Person (Zone 3) 25 - 31 Aug 2025 25 - 31 Aug 2025 Manual Wa…" at bounding box center [784, 457] width 575 height 44
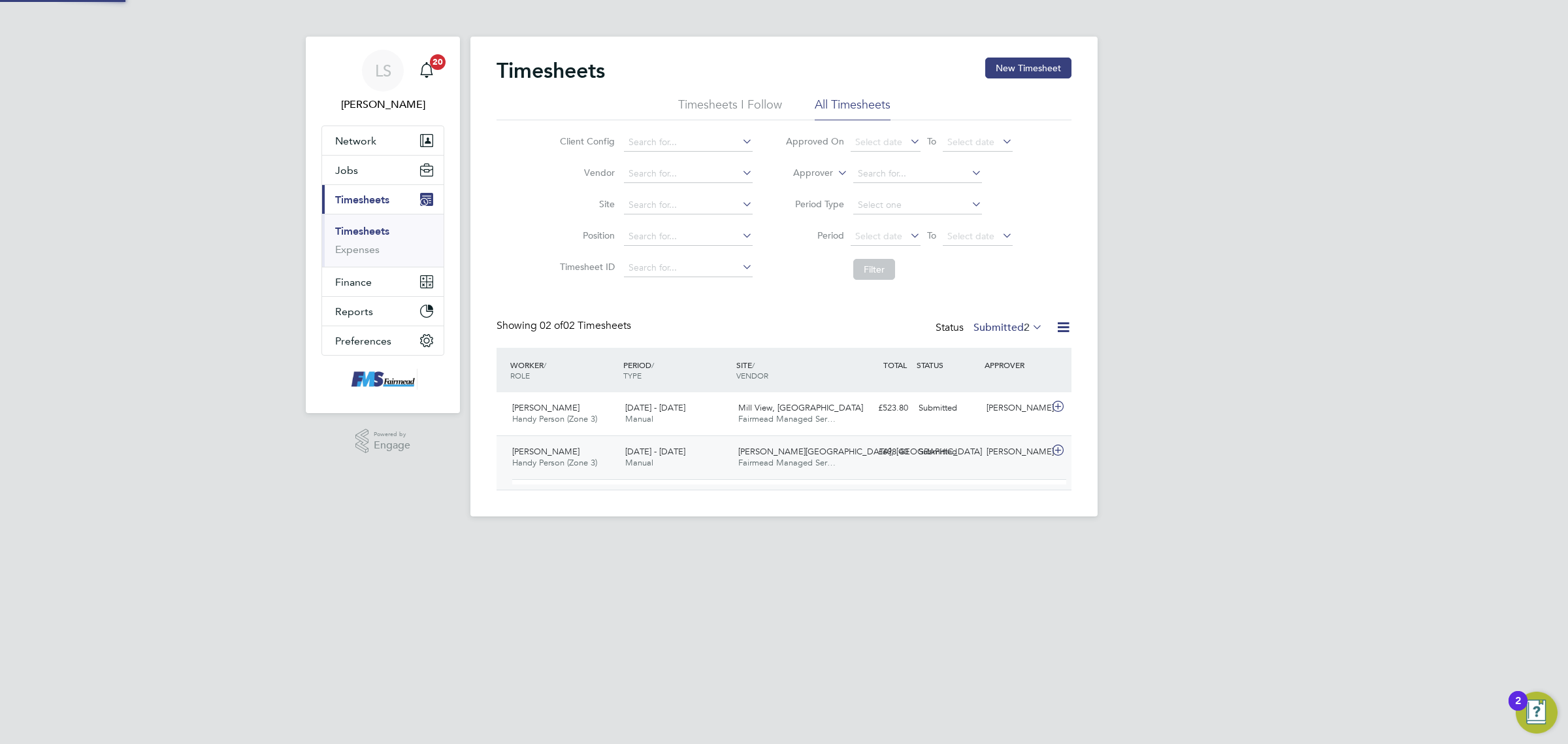
scroll to position [21, 128]
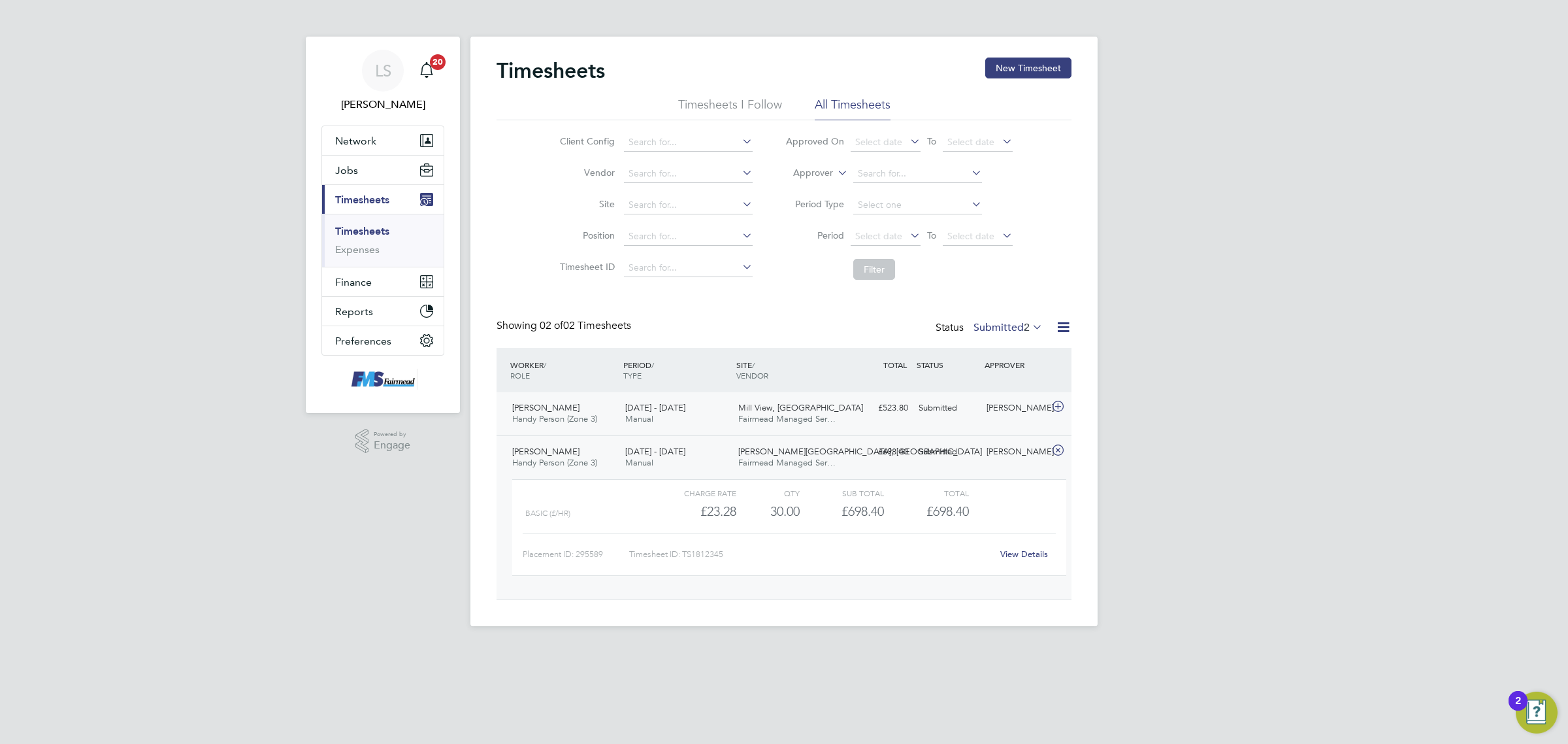
click at [1019, 405] on div "[PERSON_NAME]" at bounding box center [1015, 408] width 68 height 21
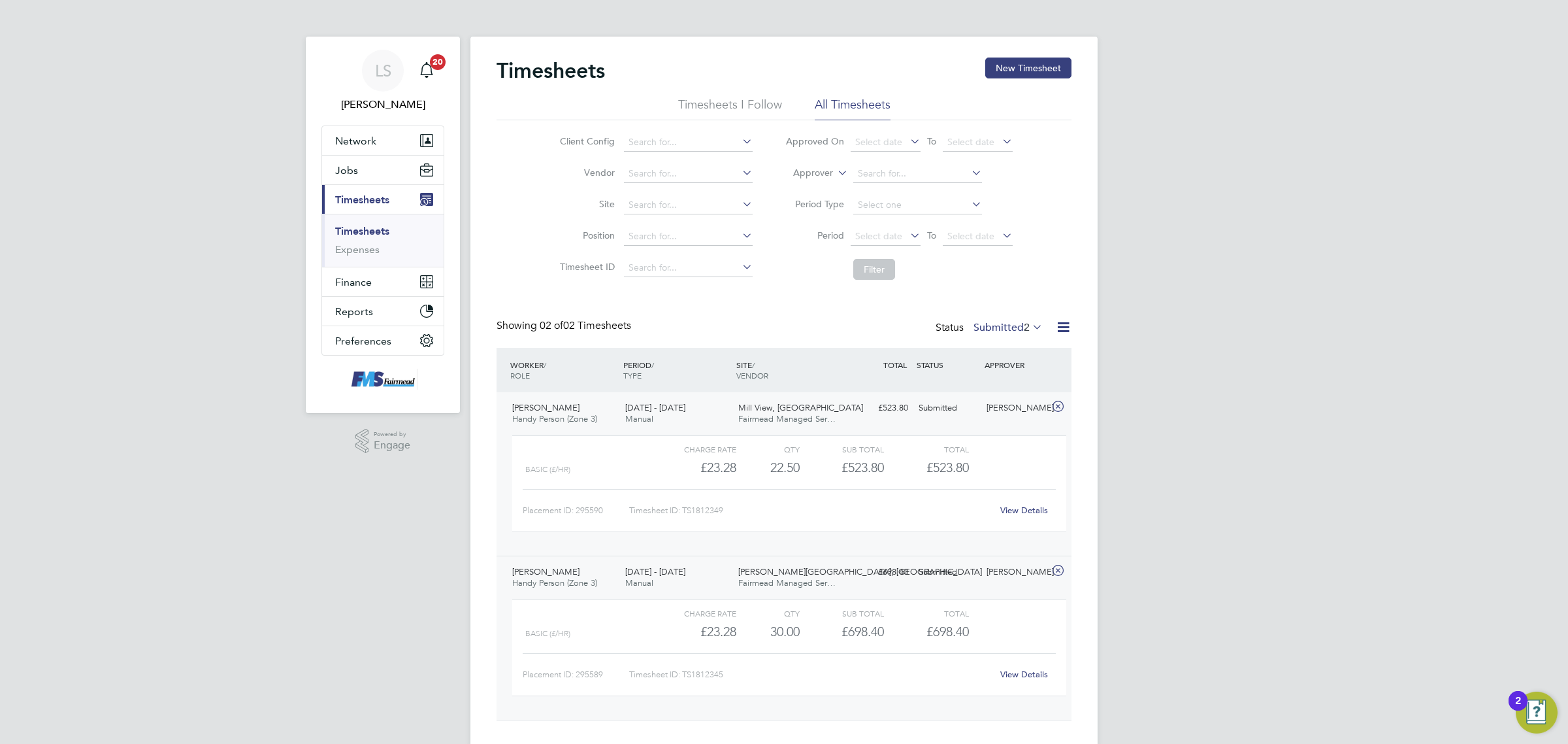
click at [1034, 510] on link "View Details" at bounding box center [1023, 509] width 47 height 11
click at [363, 227] on link "Timesheets" at bounding box center [362, 231] width 54 height 12
click at [363, 252] on link "Expenses" at bounding box center [358, 249] width 45 height 12
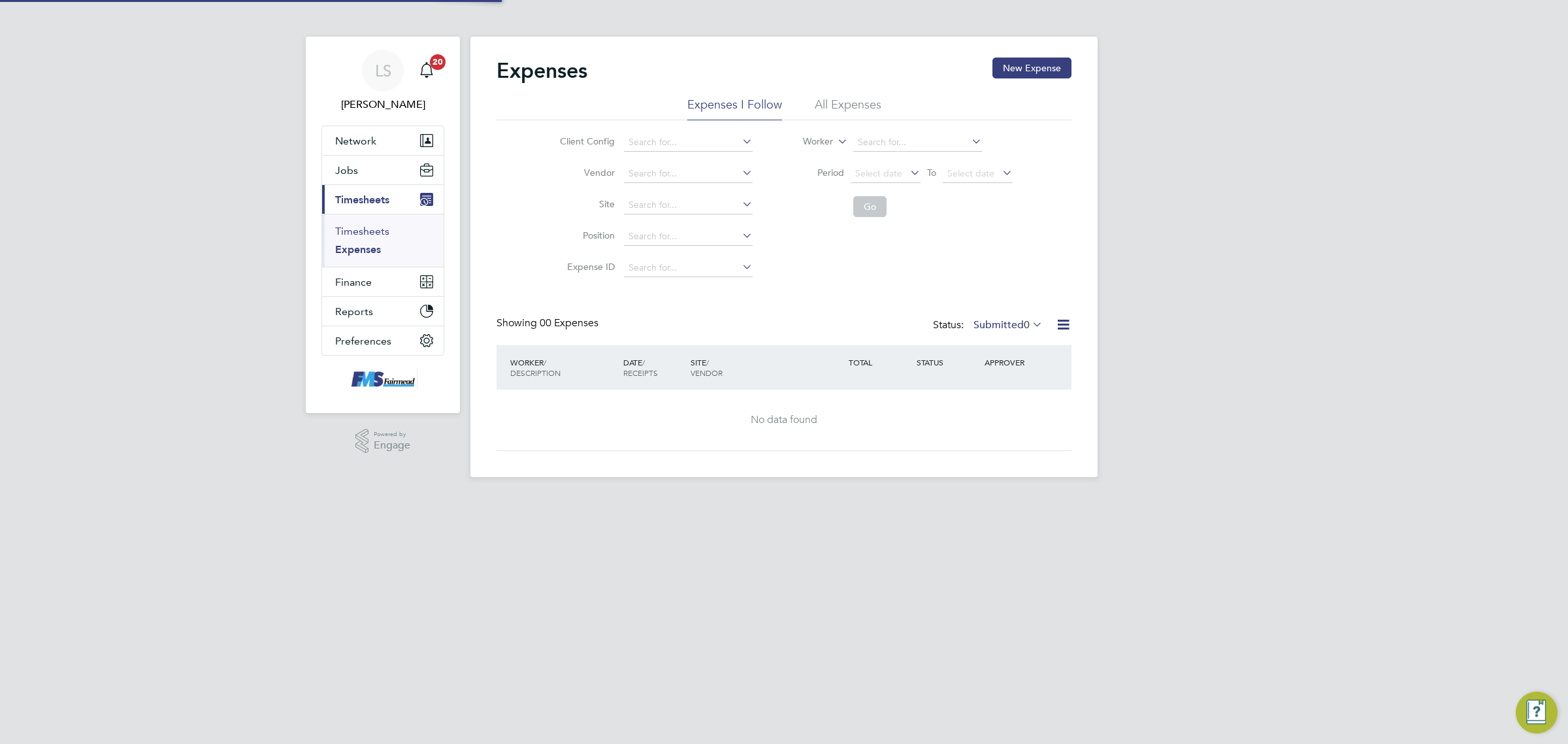
click at [363, 232] on link "Timesheets" at bounding box center [362, 231] width 54 height 12
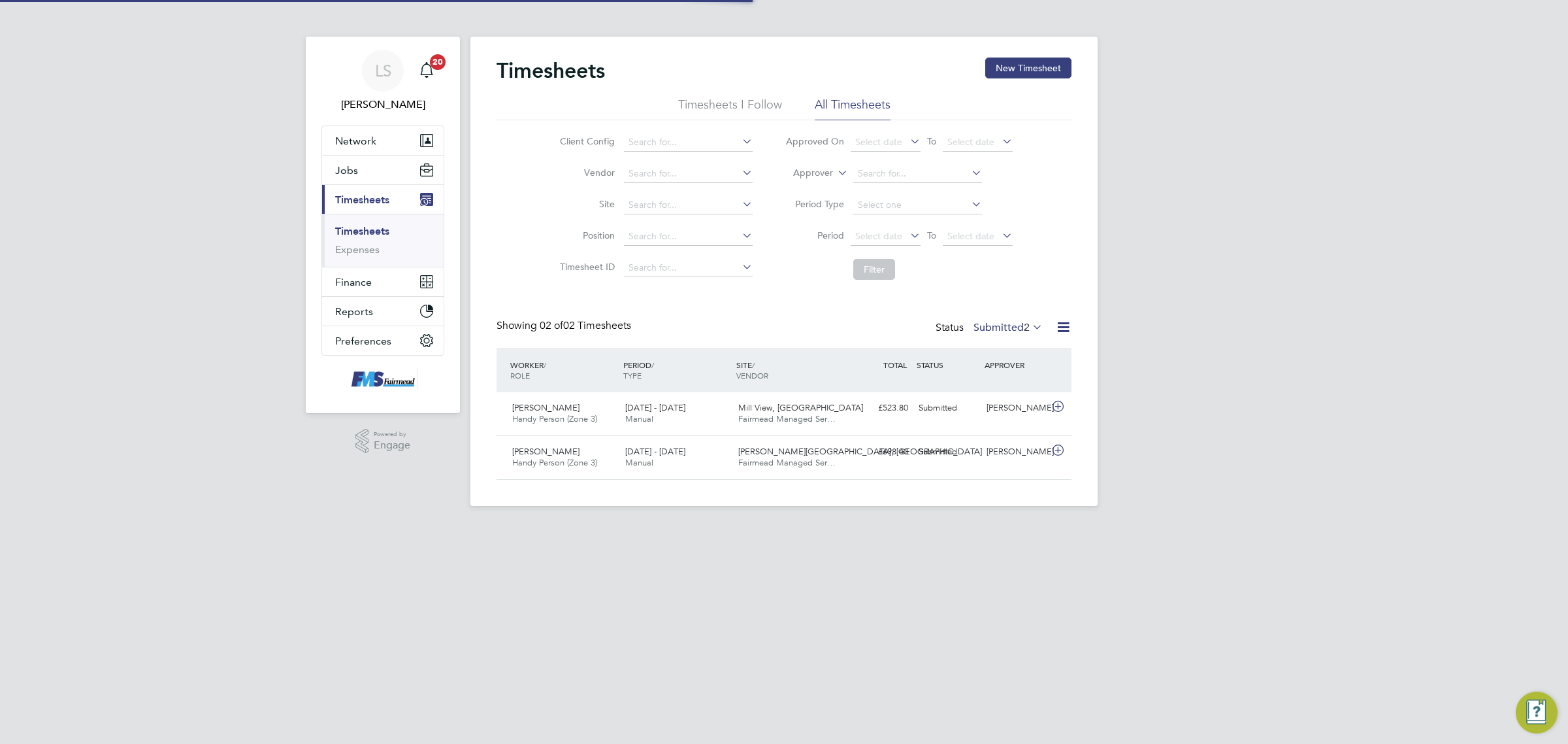
scroll to position [33, 113]
click at [337, 165] on span "Jobs" at bounding box center [347, 170] width 23 height 12
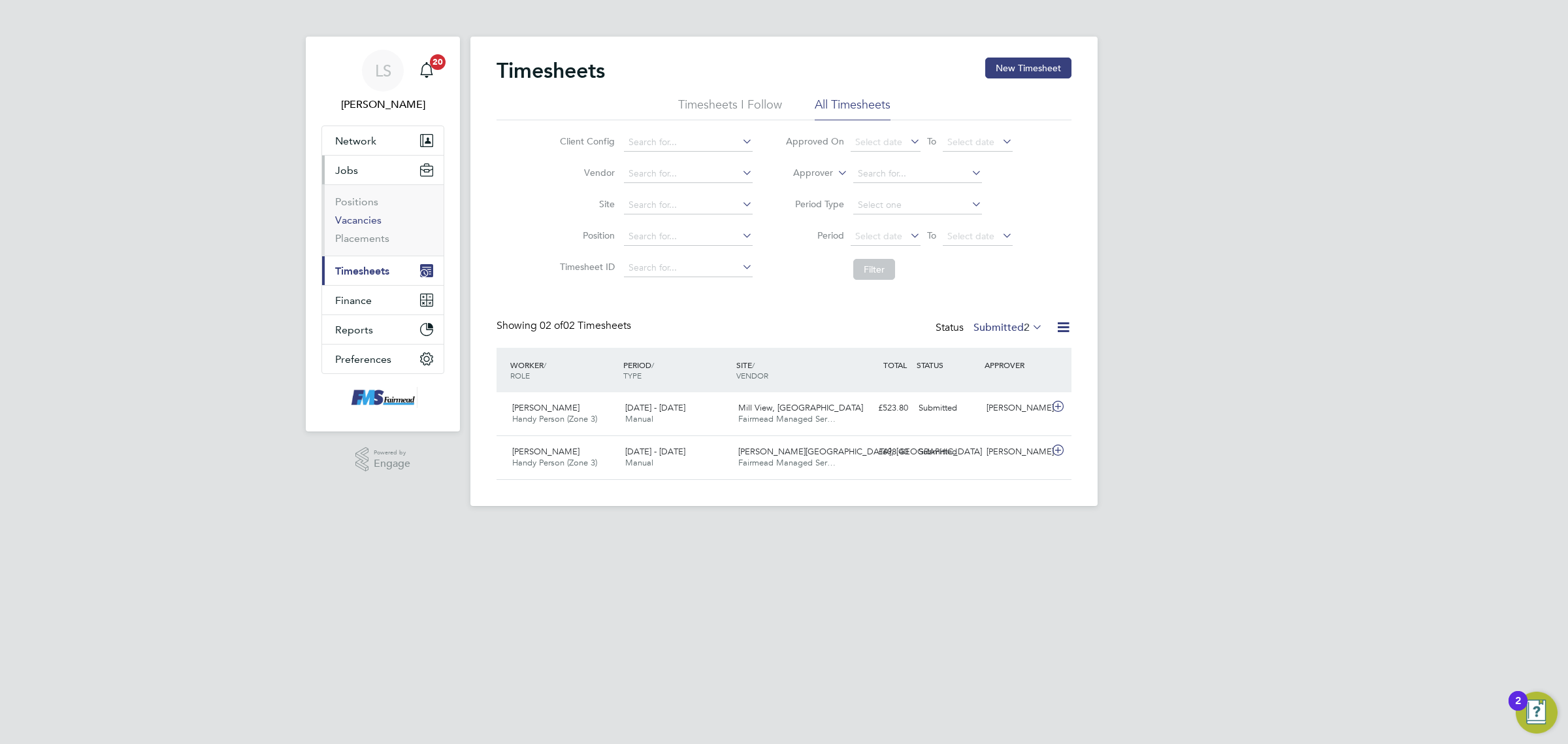
click at [358, 223] on link "Vacancies" at bounding box center [359, 220] width 46 height 12
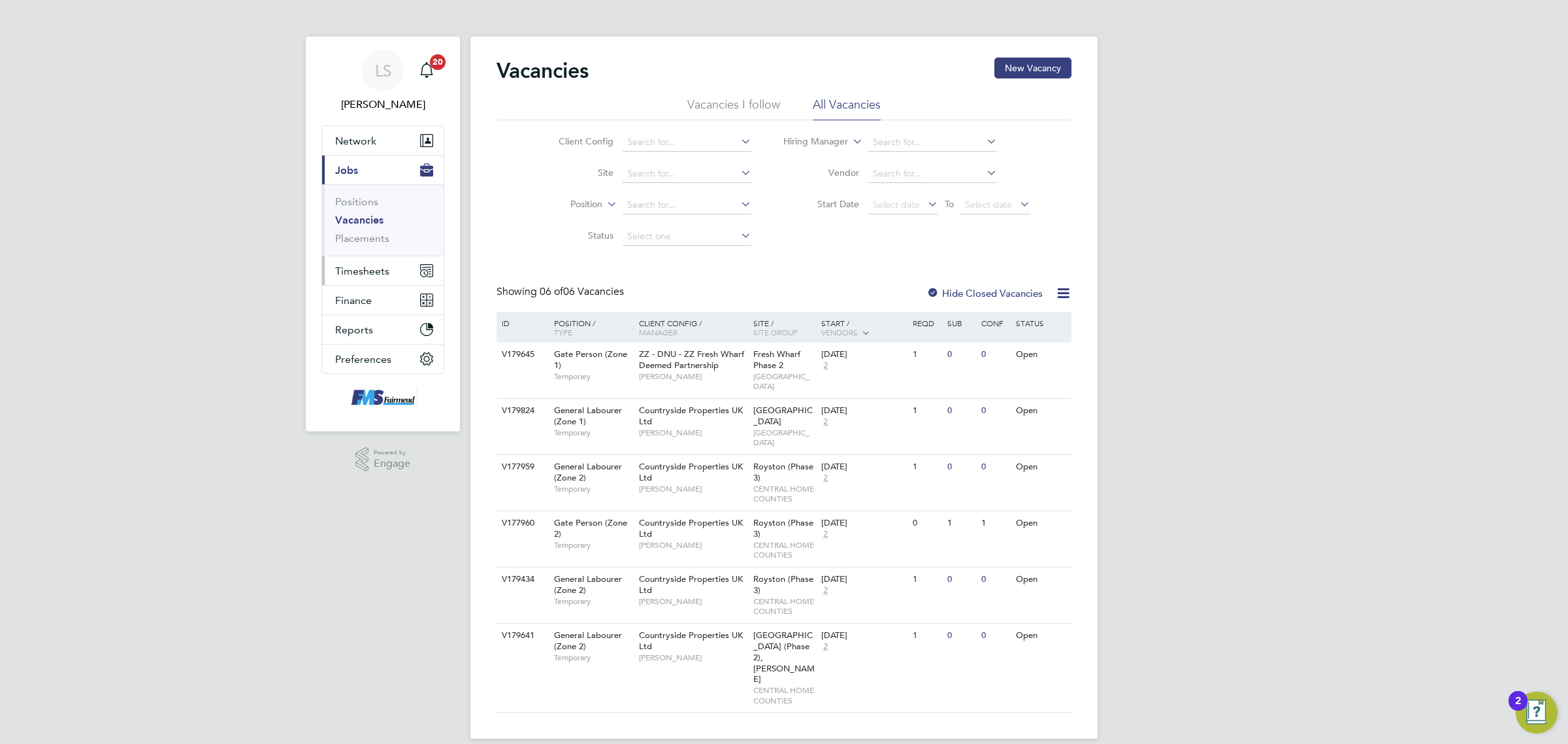
click at [387, 269] on span "Timesheets" at bounding box center [362, 271] width 54 height 12
click at [376, 233] on link "Timesheets" at bounding box center [362, 231] width 54 height 12
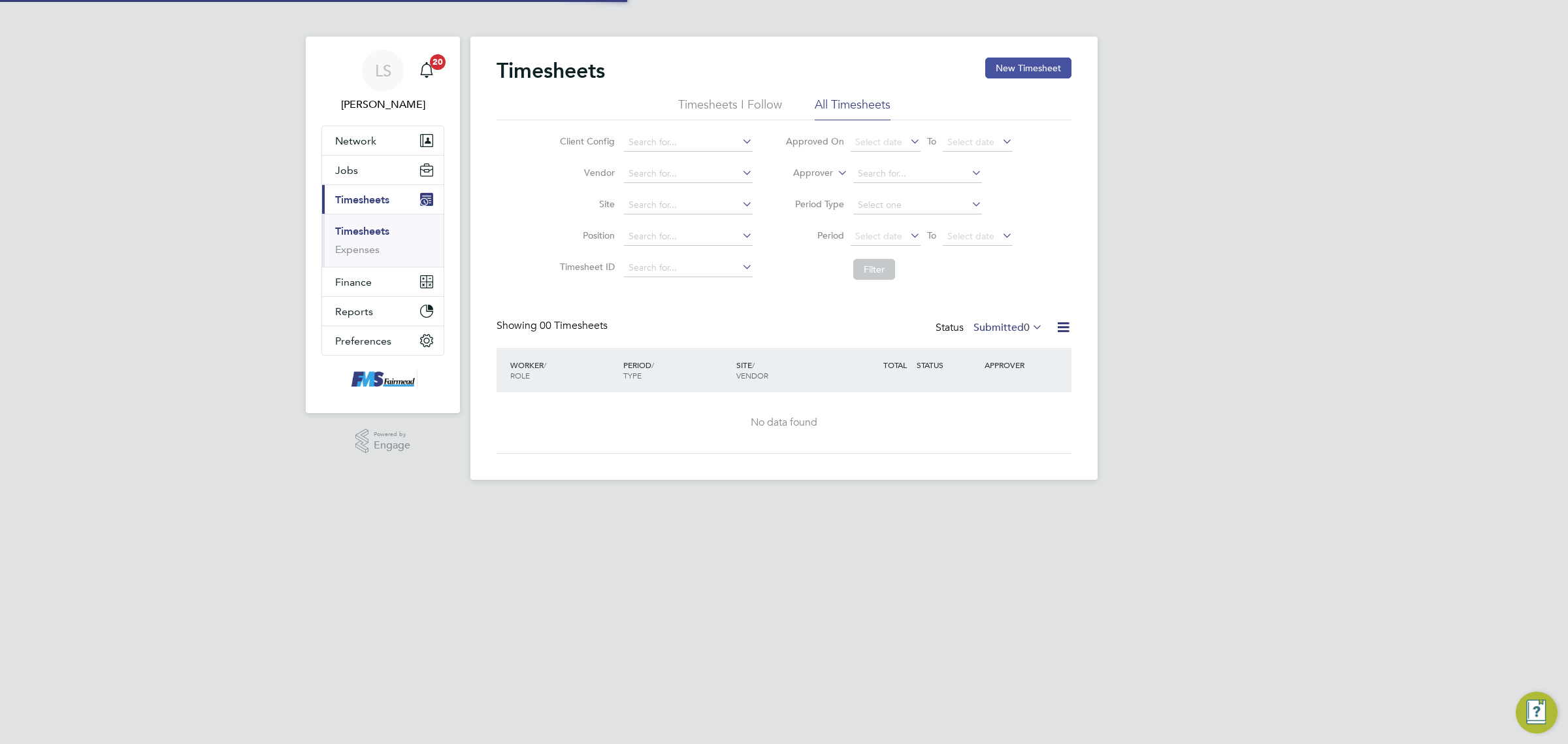
click at [1056, 63] on button "New Timesheet" at bounding box center [1028, 67] width 87 height 21
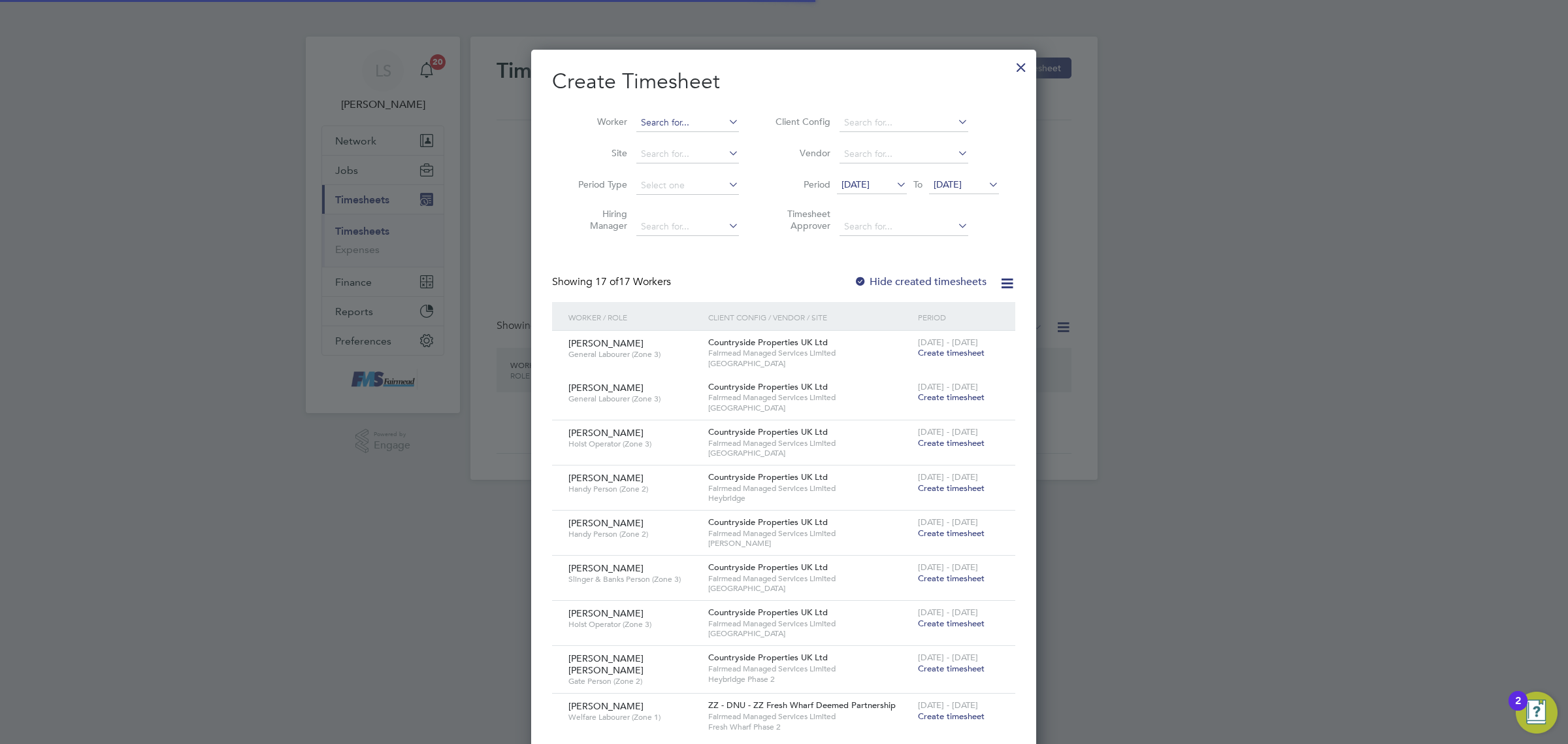
scroll to position [1255, 505]
click at [674, 125] on input at bounding box center [687, 122] width 103 height 19
click at [674, 194] on li "[PERSON_NAME] lip [PERSON_NAME]" at bounding box center [694, 194] width 116 height 18
type input "[PERSON_NAME]"
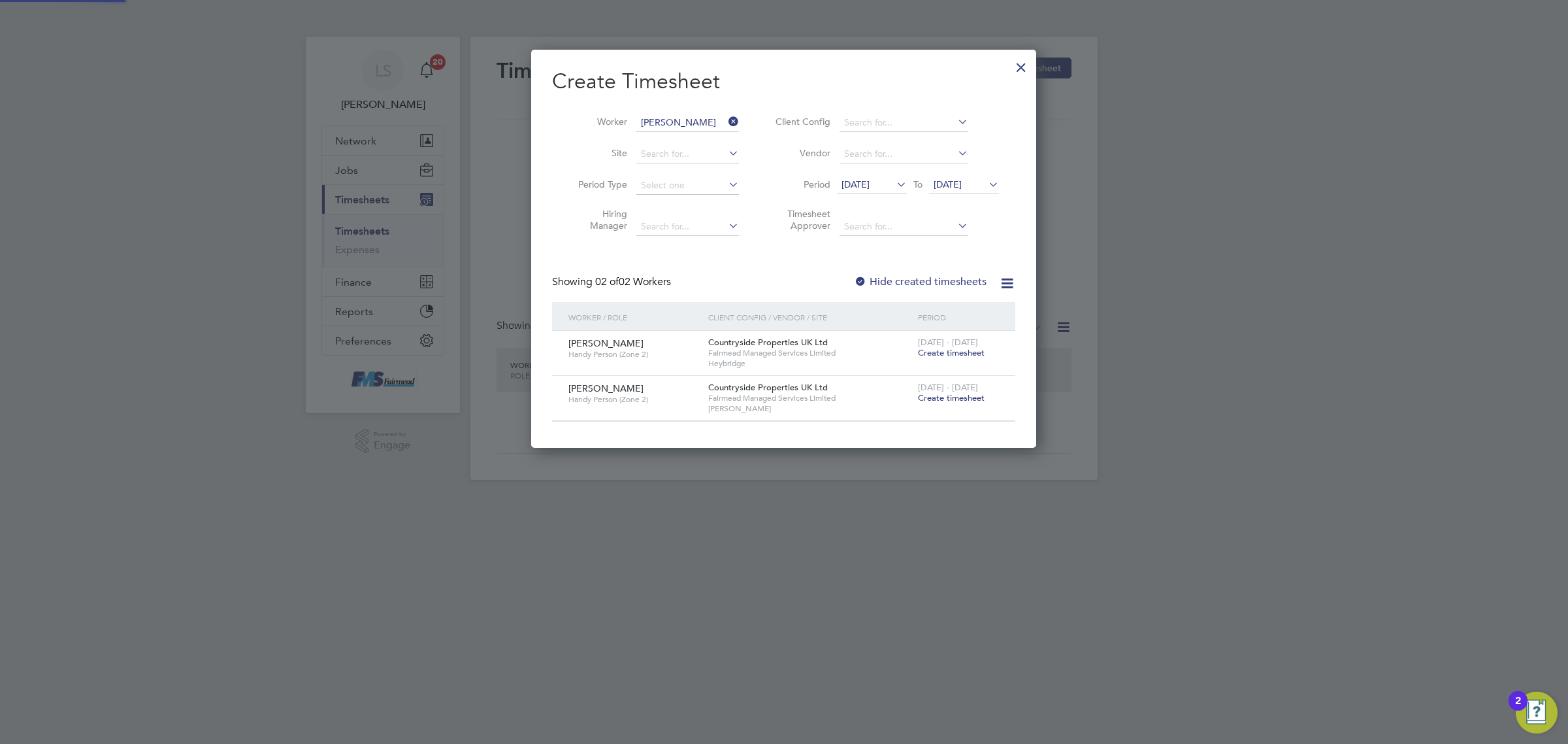
scroll to position [397, 505]
click at [949, 401] on span "Create timesheet" at bounding box center [951, 397] width 67 height 11
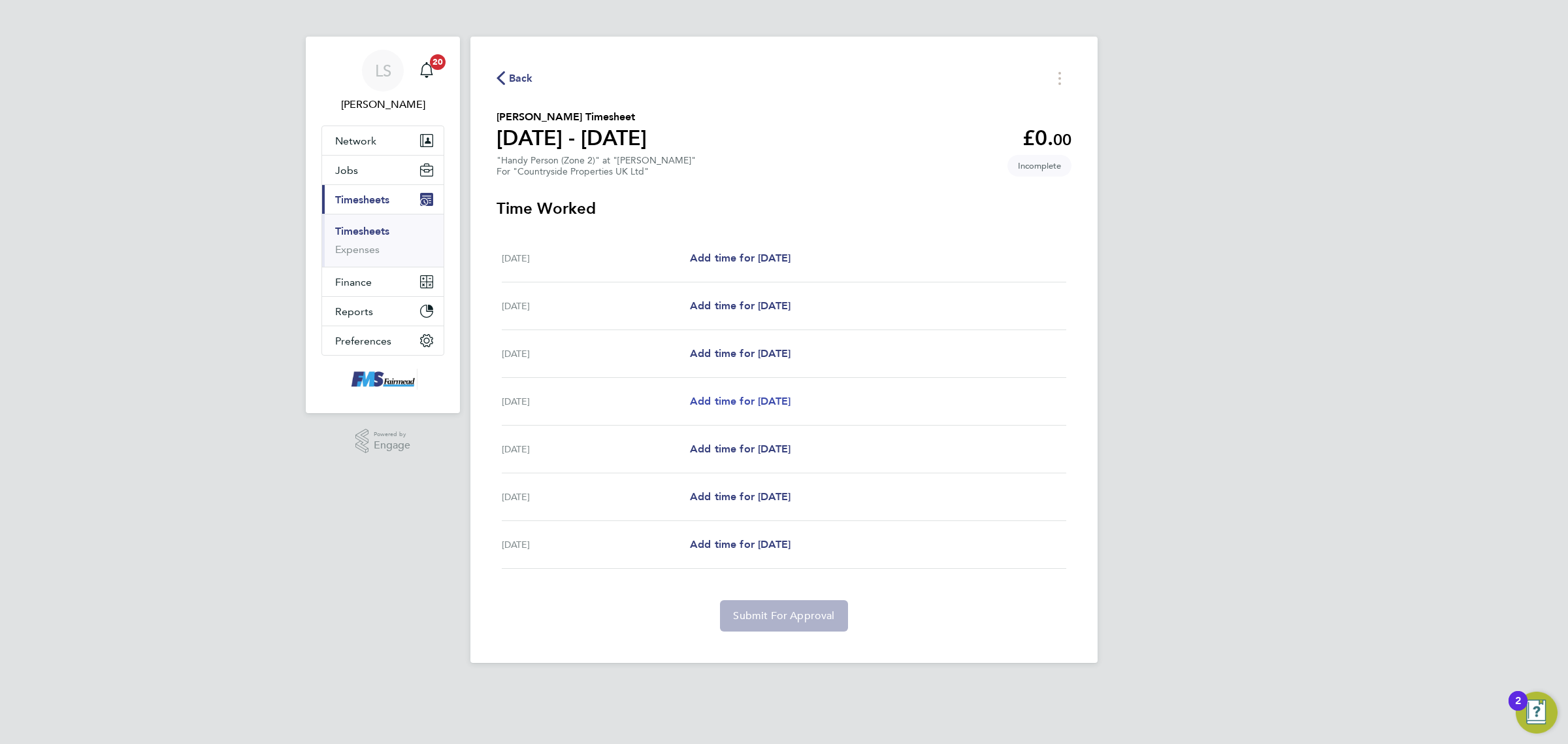
click at [754, 407] on span "Add time for [DATE]" at bounding box center [739, 401] width 101 height 12
select select "30"
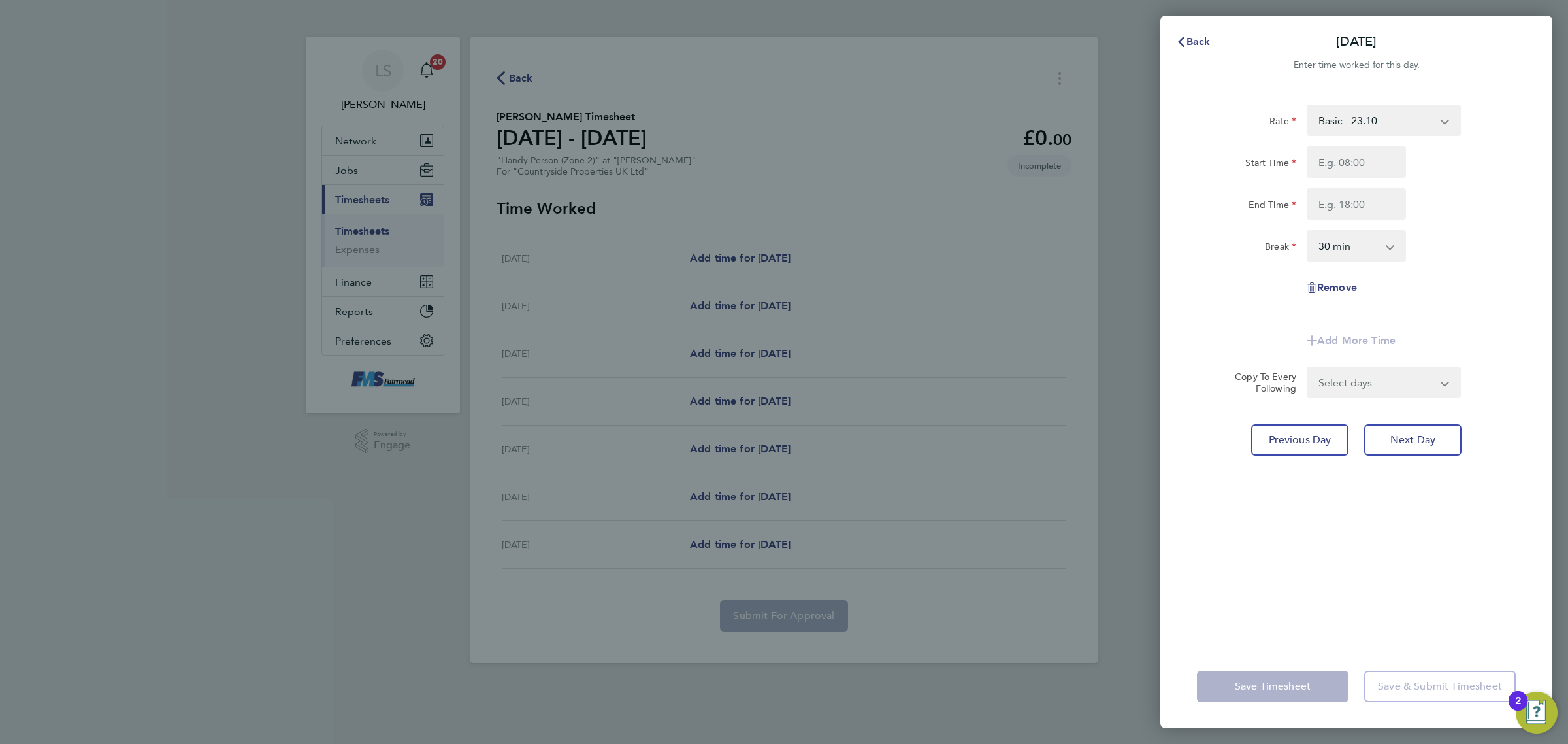
click at [1406, 144] on div "Rate Basic - 23.10 Start Time End Time Break 0 min 15 min 30 min 45 min 60 min …" at bounding box center [1356, 209] width 318 height 210
click at [1376, 155] on input "Start Time" at bounding box center [1356, 161] width 99 height 31
type input "09:00"
click at [1379, 209] on input "End Time" at bounding box center [1356, 203] width 99 height 31
click at [1454, 161] on div "Start Time 09:00" at bounding box center [1356, 161] width 329 height 31
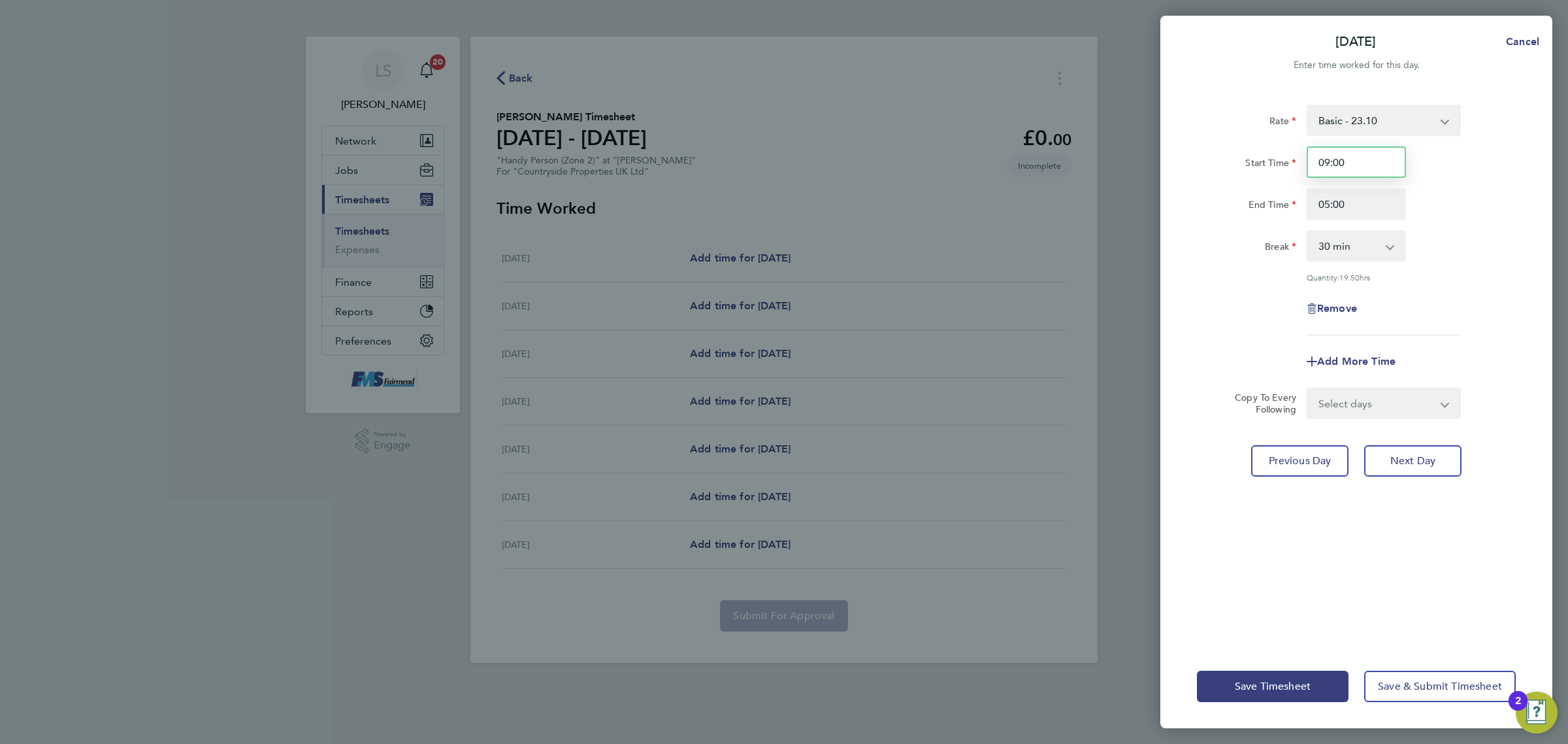
drag, startPoint x: 1362, startPoint y: 165, endPoint x: 1249, endPoint y: 159, distance: 113.2
click at [1239, 163] on div "Start Time 09:00" at bounding box center [1356, 161] width 329 height 31
drag, startPoint x: 1360, startPoint y: 198, endPoint x: 1186, endPoint y: 213, distance: 174.6
click at [1186, 213] on div "Rate Basic - 23.10 Start Time 09:00 End Time 05:00 Break 0 min 15 min 30 min 45…" at bounding box center [1356, 367] width 392 height 556
type input "17:00"
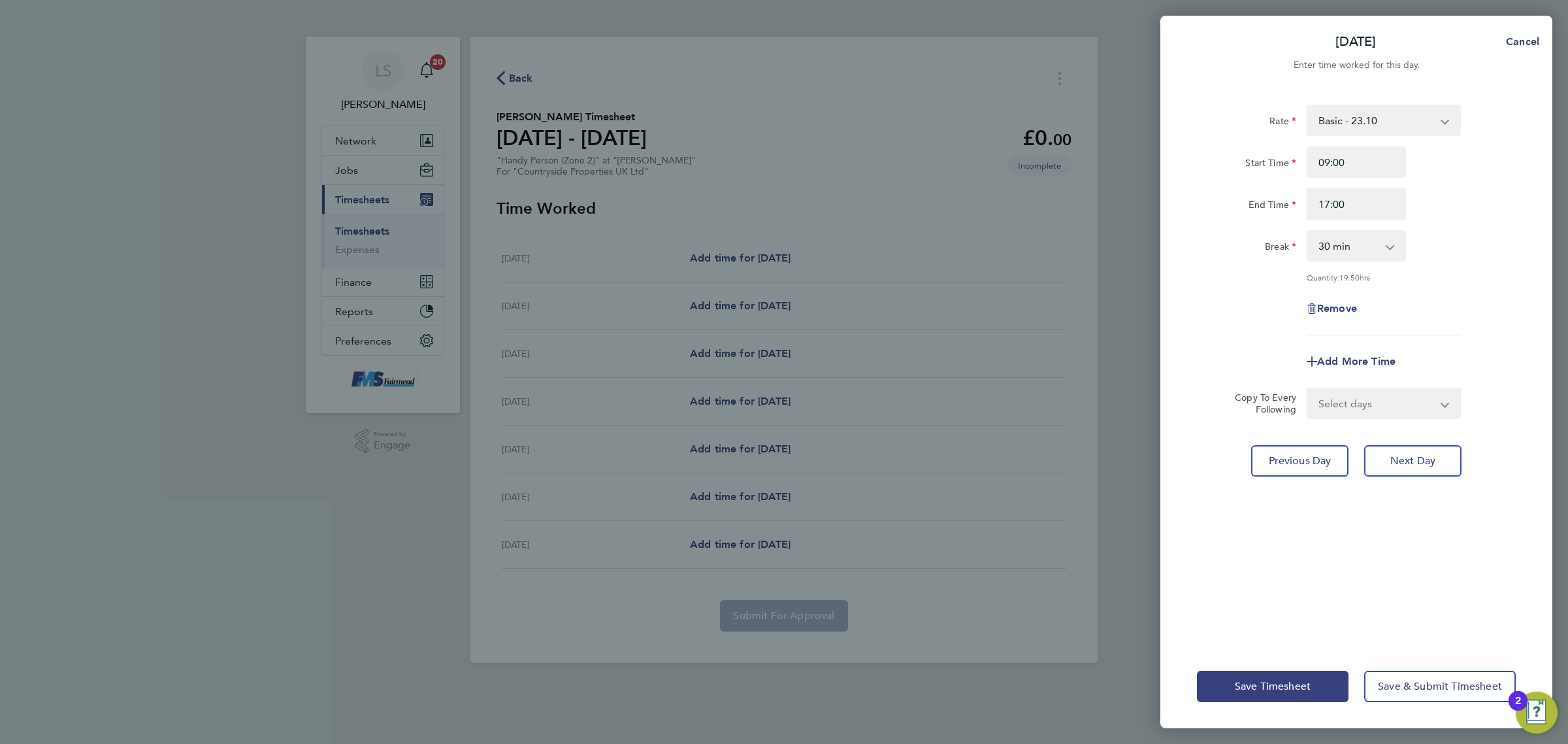
click at [1511, 186] on div "Start Time 09:00 End Time 17:00" at bounding box center [1356, 183] width 329 height 73
drag, startPoint x: 1374, startPoint y: 158, endPoint x: 1149, endPoint y: 173, distance: 225.5
click at [1149, 173] on div "[DATE] Cancel Enter time worked for this day. Rate Basic - 23.10 Start Time 09:…" at bounding box center [784, 372] width 1568 height 744
type input "08:00"
click at [1466, 287] on div "Rate Basic - 23.10 Start Time 08:00 End Time 17:00 Break 0 min 15 min 30 min 45…" at bounding box center [1356, 219] width 318 height 231
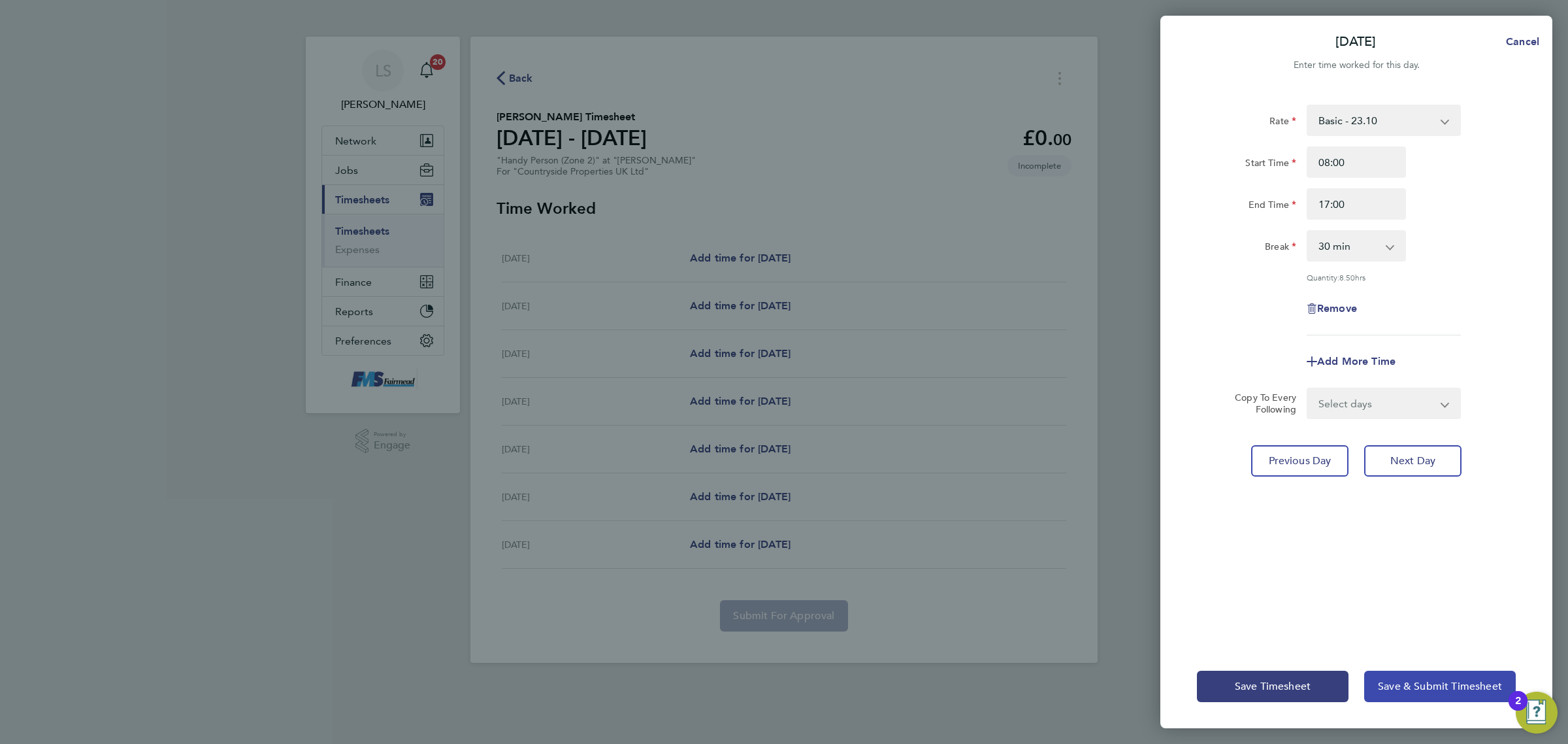
click at [1462, 698] on button "Save & Submit Timesheet" at bounding box center [1440, 685] width 152 height 31
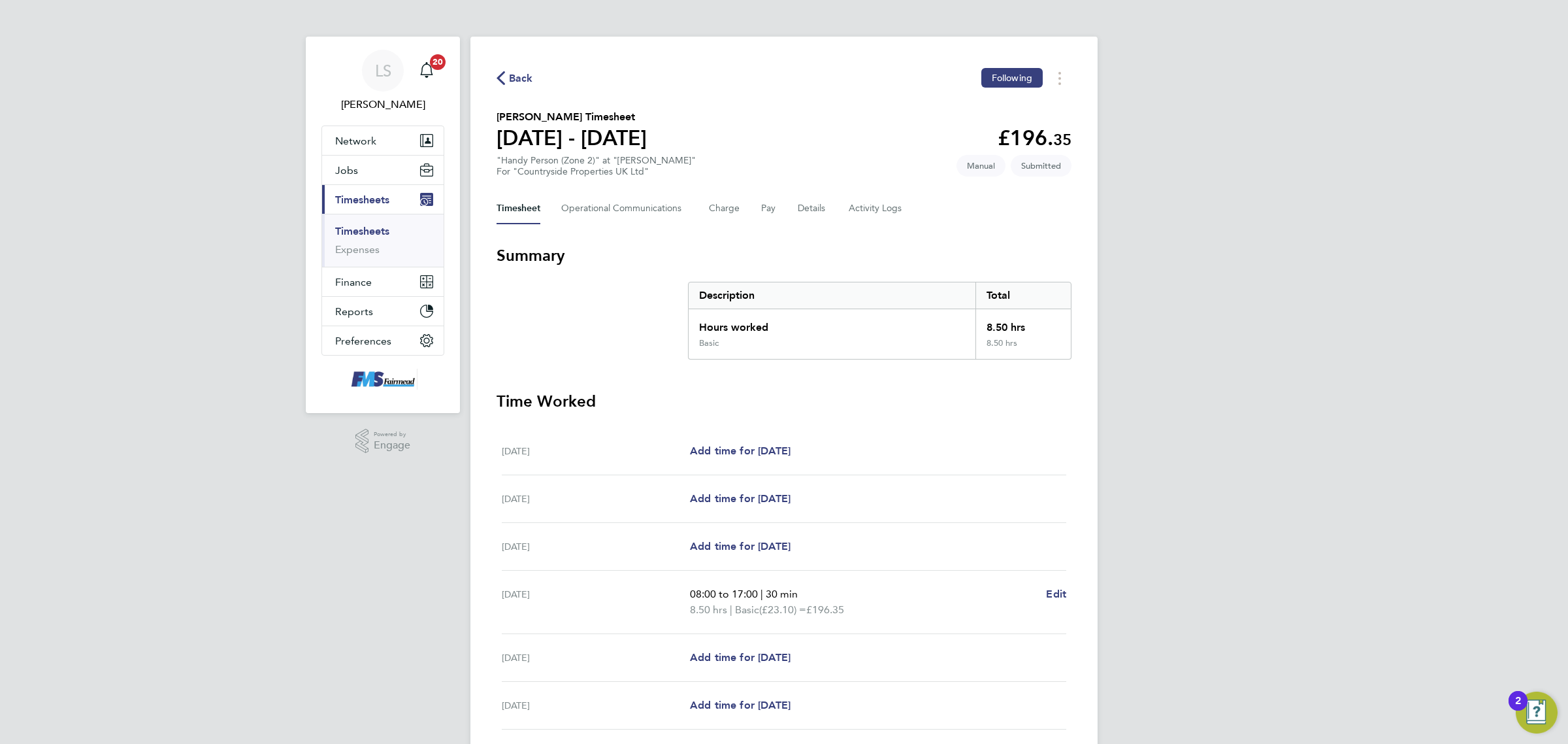
click at [358, 233] on link "Timesheets" at bounding box center [362, 231] width 54 height 12
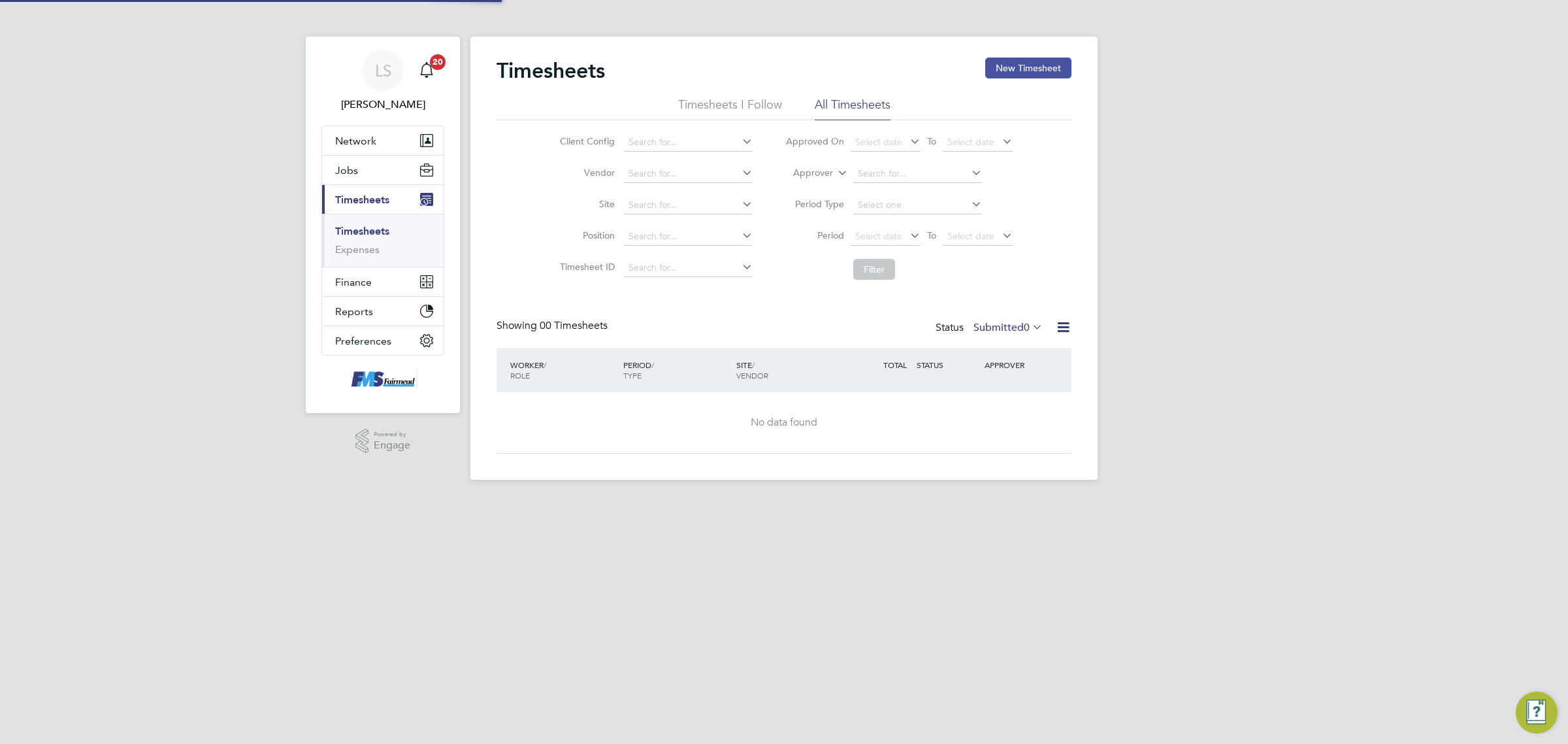
click at [1030, 77] on button "New Timesheet" at bounding box center [1028, 67] width 87 height 21
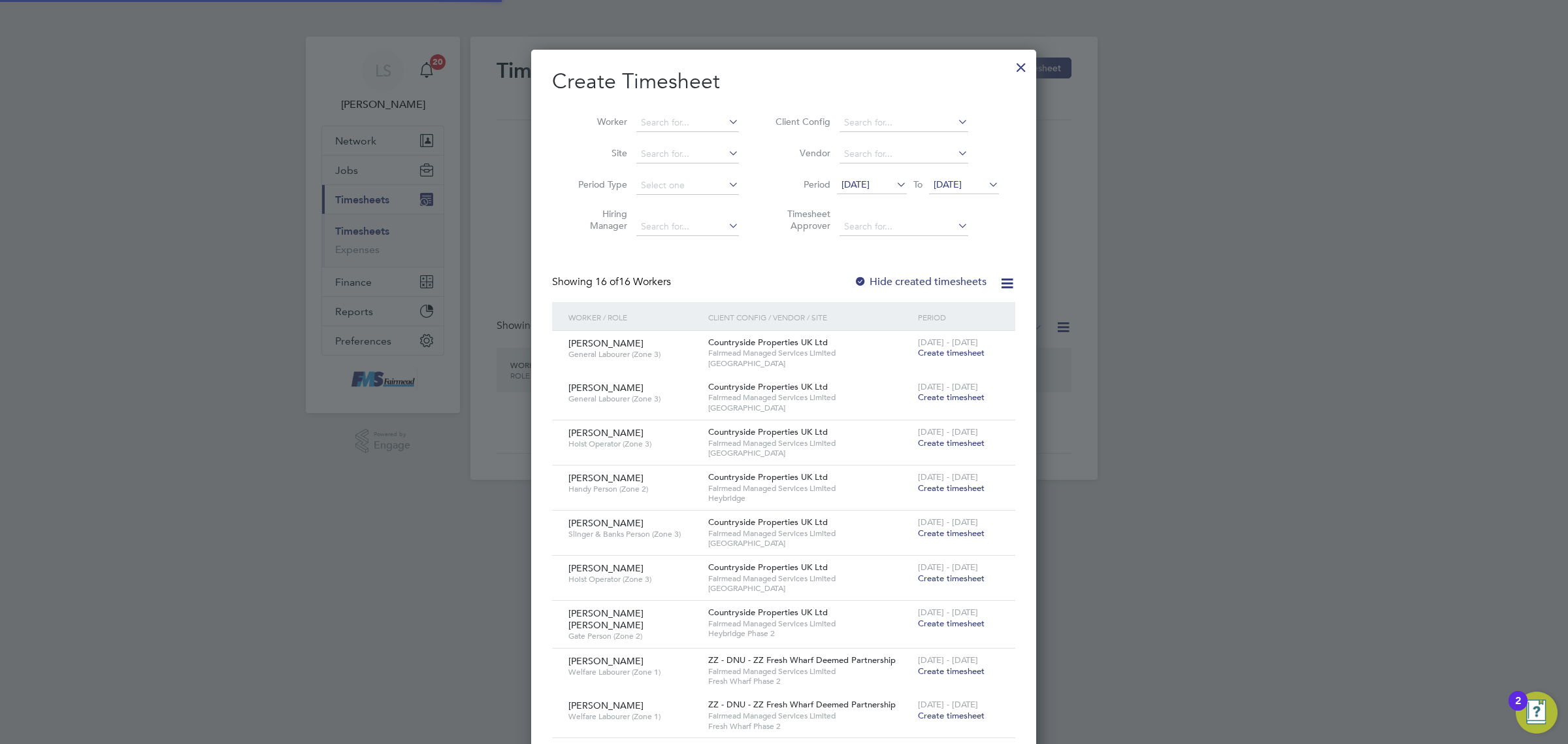
scroll to position [1210, 505]
click at [644, 112] on li "Worker" at bounding box center [654, 122] width 203 height 31
click at [672, 116] on input at bounding box center [687, 122] width 103 height 19
click at [706, 147] on li "[PERSON_NAME]" at bounding box center [691, 140] width 111 height 18
type input "[PERSON_NAME]"
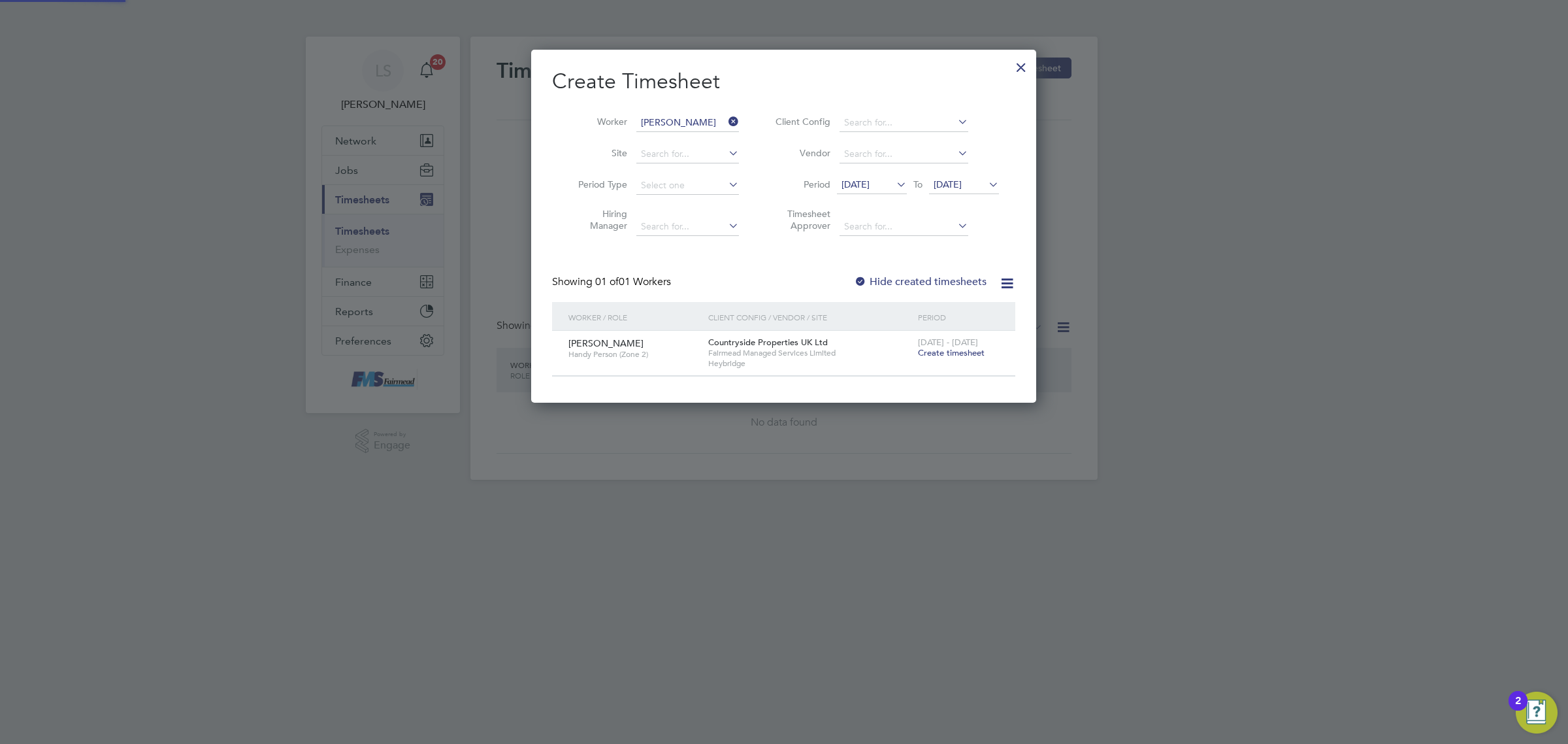
scroll to position [353, 505]
click at [923, 279] on label "Hide created timesheets" at bounding box center [920, 281] width 133 height 13
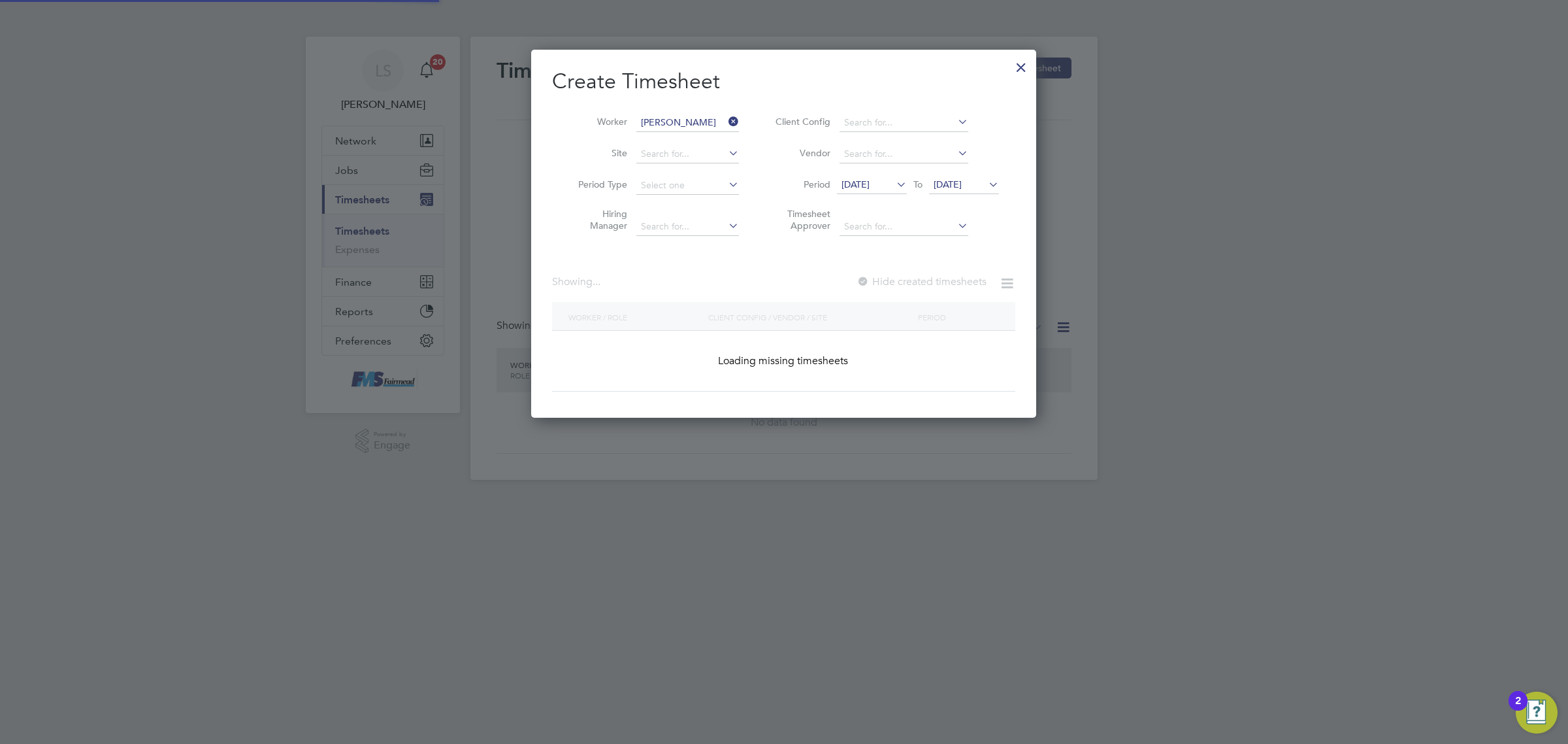
scroll to position [487, 505]
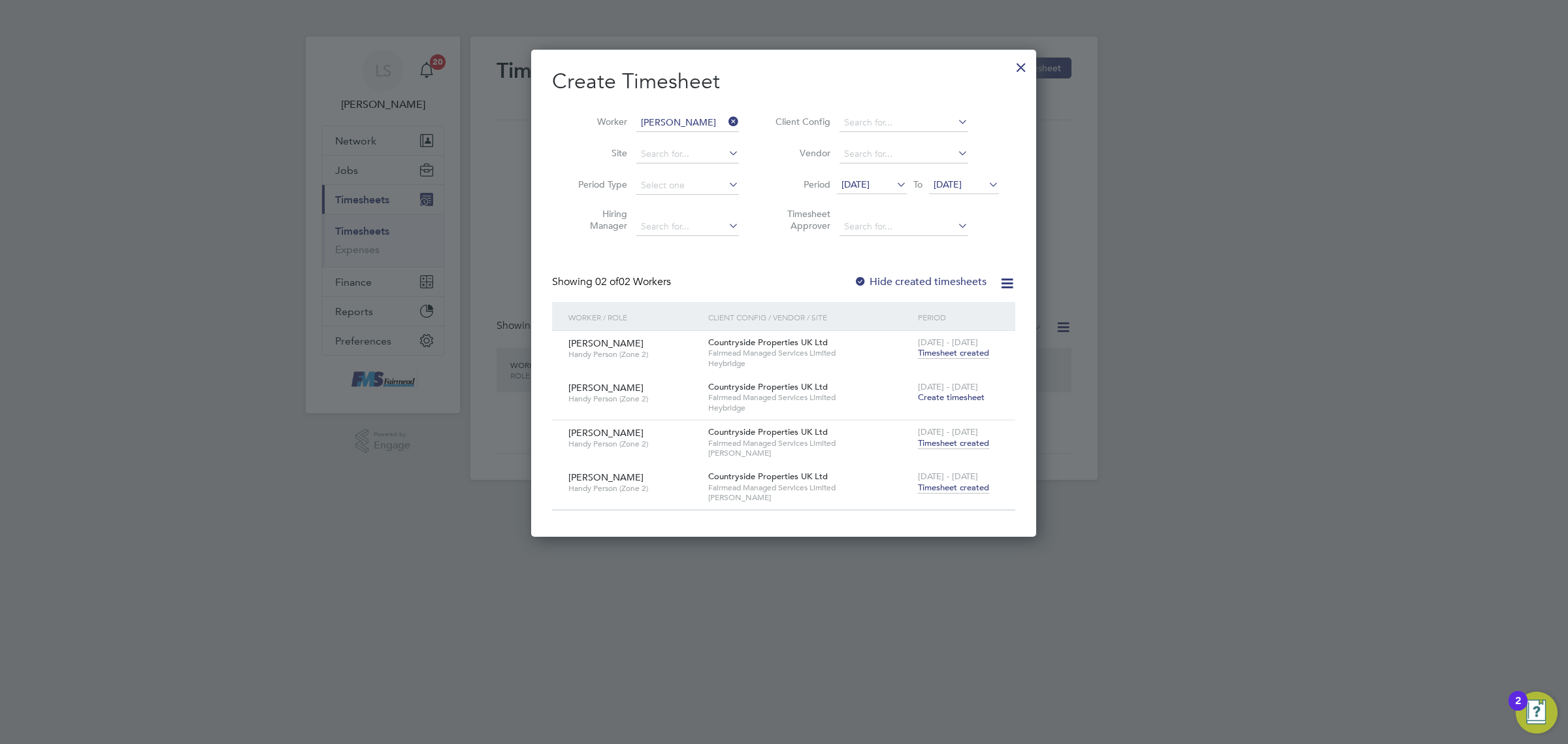
click at [946, 446] on span "Timesheet created" at bounding box center [953, 442] width 71 height 12
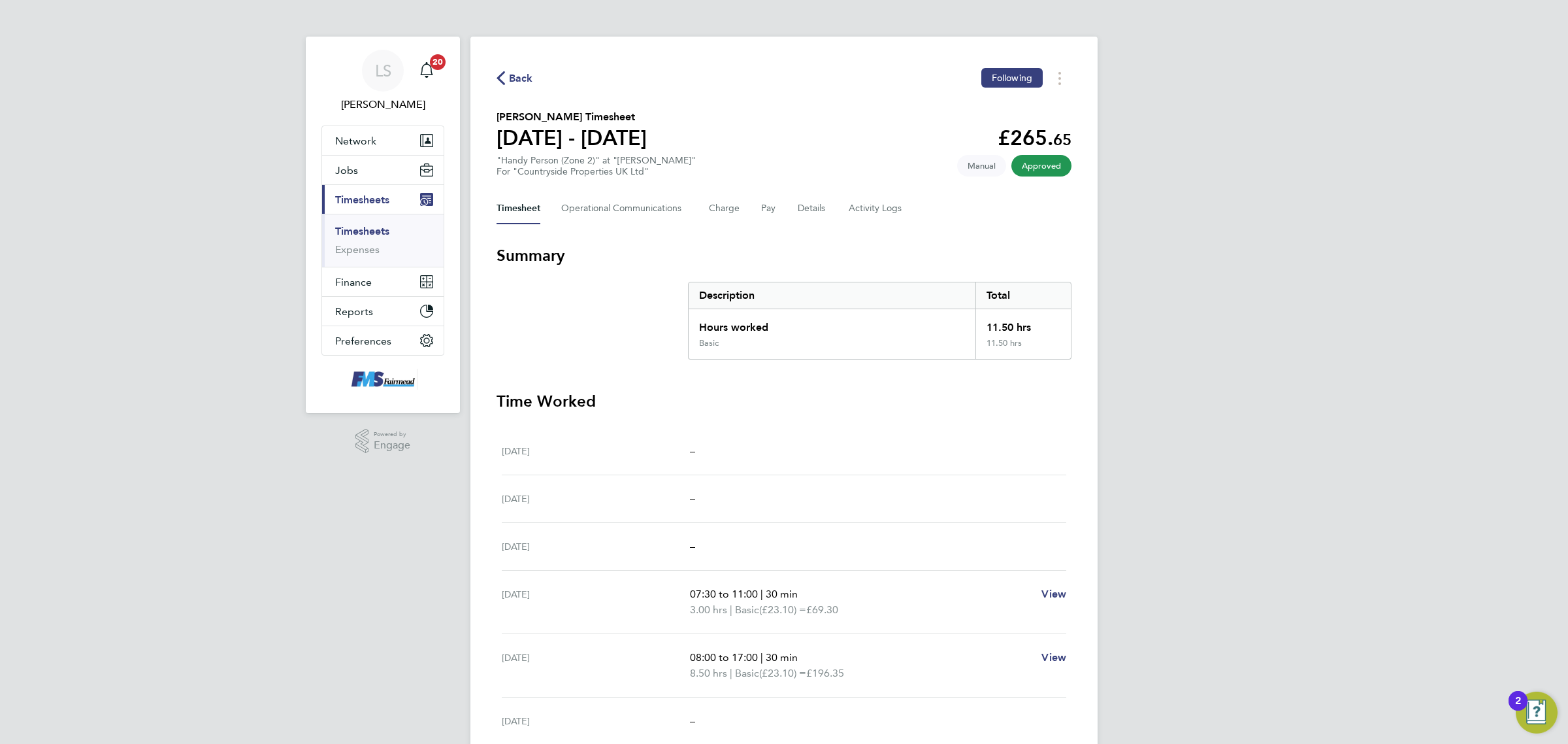
click at [514, 70] on button "Back" at bounding box center [515, 78] width 37 height 16
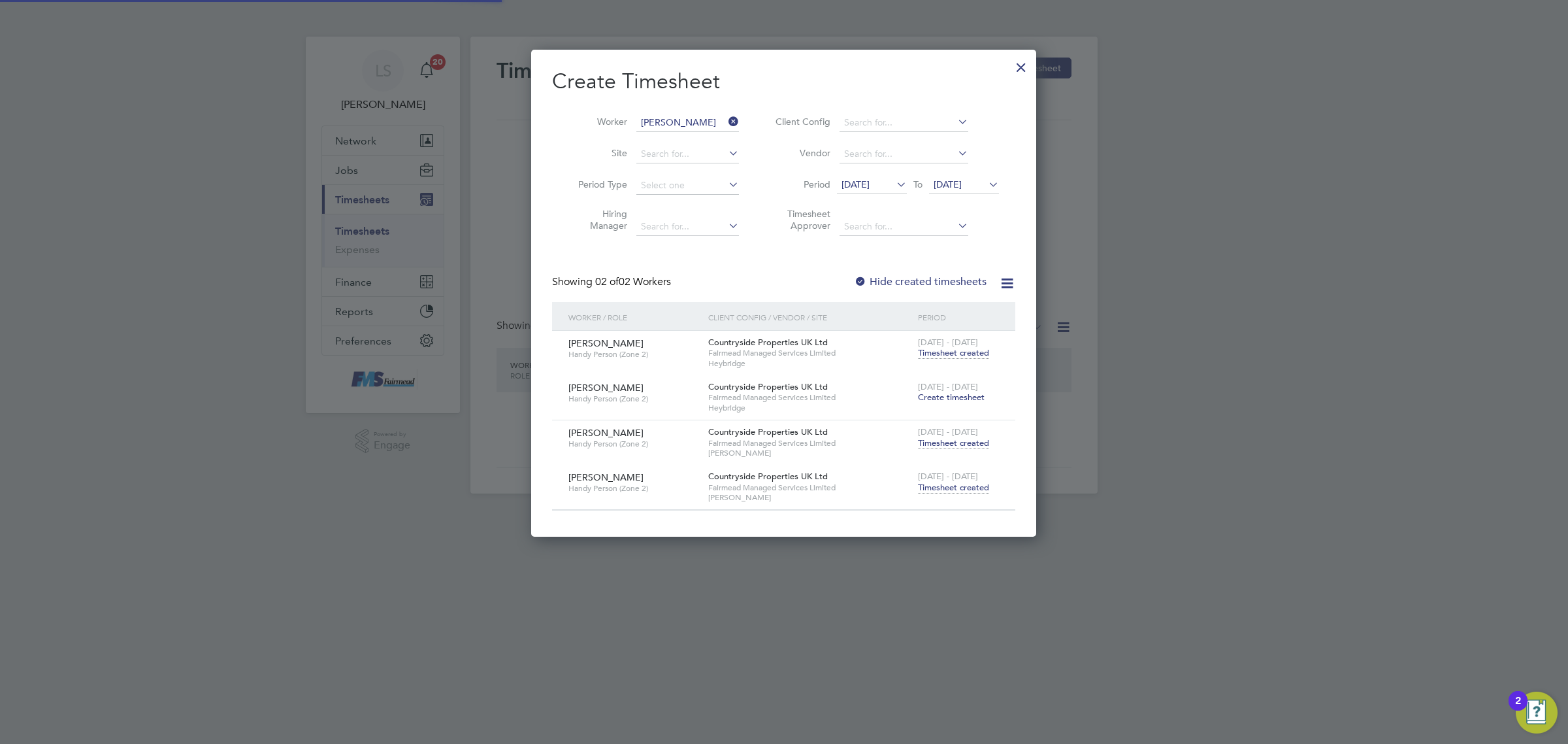
scroll to position [6, 5]
click at [939, 396] on span "Create timesheet" at bounding box center [951, 397] width 67 height 11
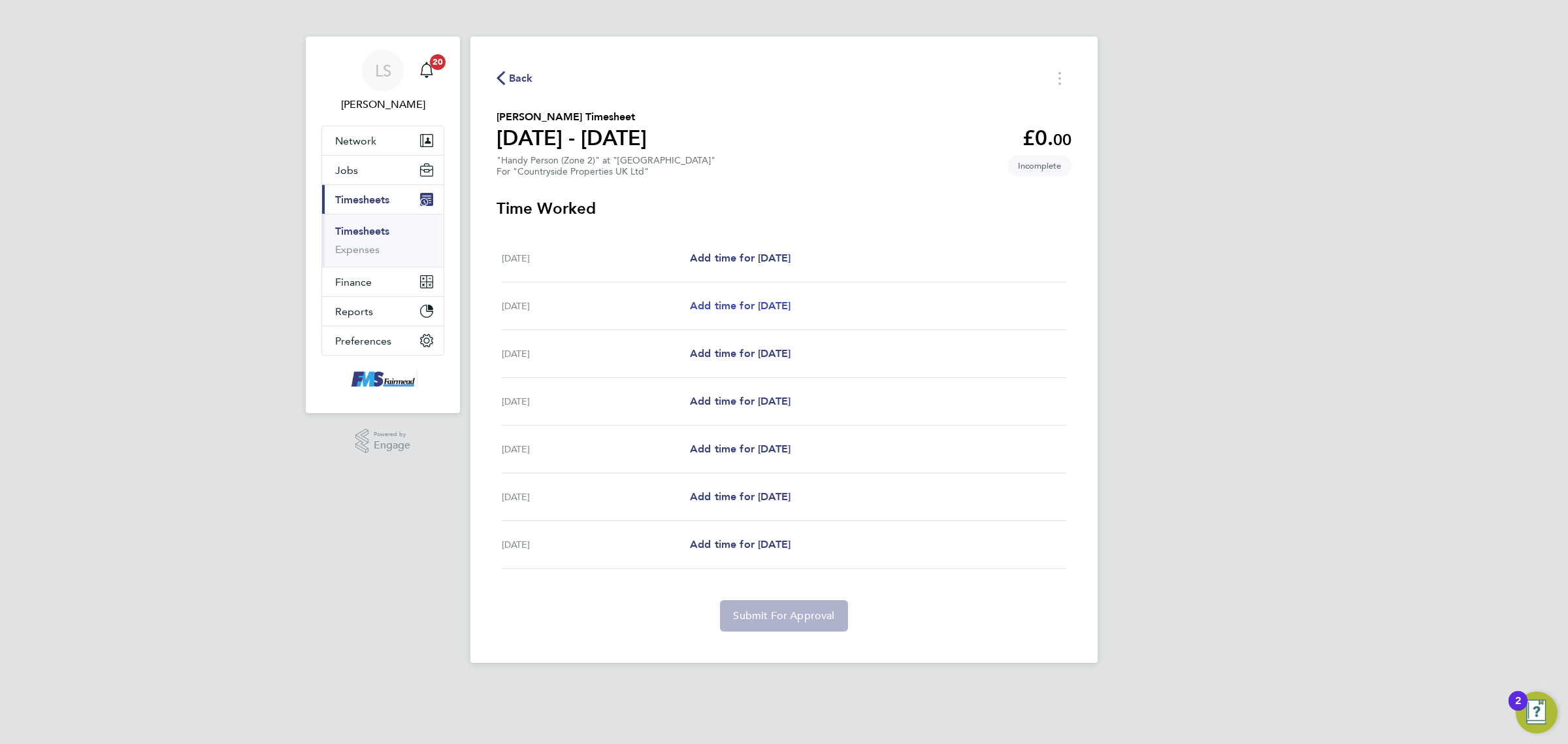
click at [769, 302] on span "Add time for [DATE]" at bounding box center [739, 305] width 101 height 12
select select "30"
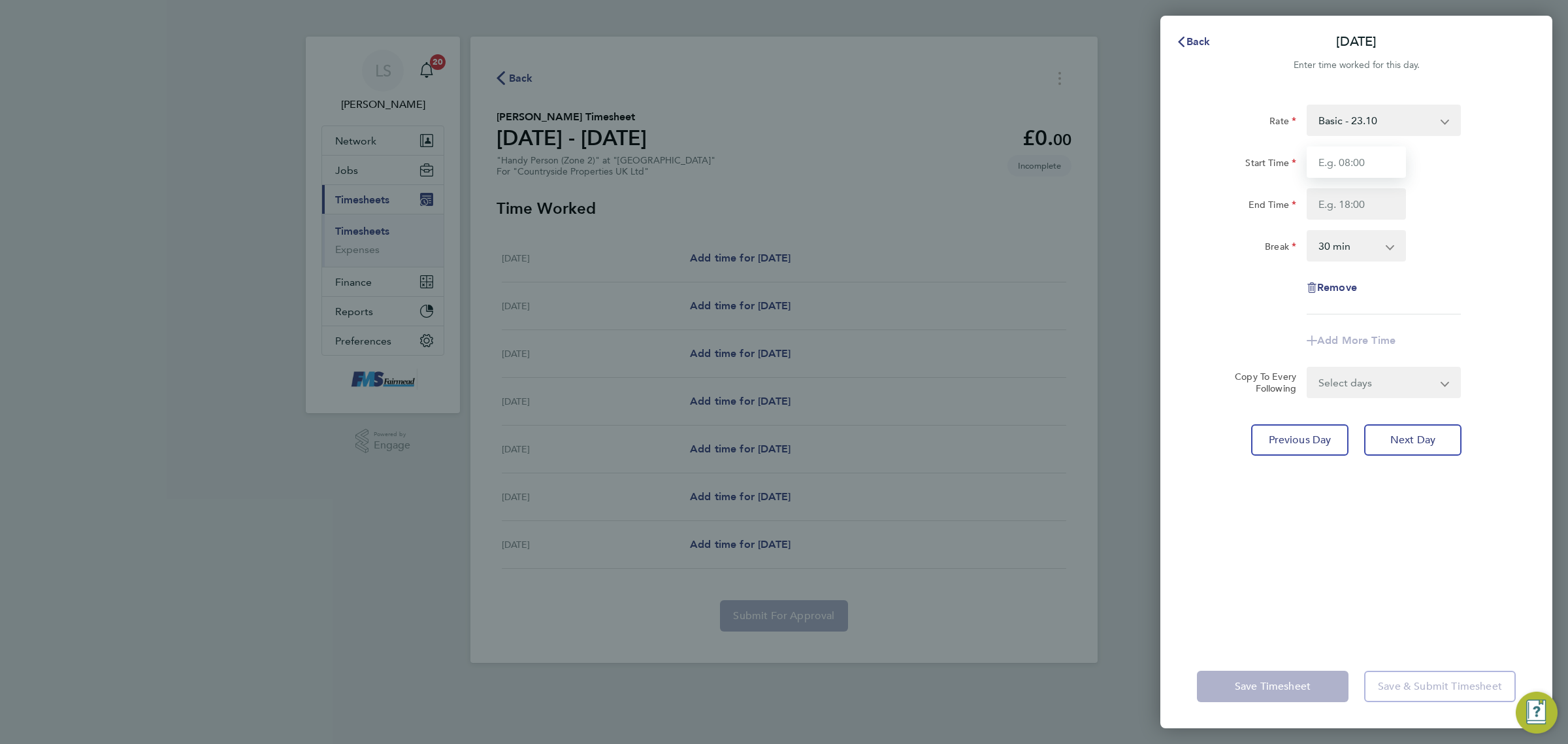
click at [1353, 162] on input "Start Time" at bounding box center [1356, 161] width 99 height 31
click at [1354, 201] on input "End Time" at bounding box center [1356, 203] width 99 height 31
drag, startPoint x: 1354, startPoint y: 160, endPoint x: 1285, endPoint y: 159, distance: 69.0
click at [1291, 159] on div "Start Time 07:30" at bounding box center [1356, 161] width 329 height 31
type input "08:00"
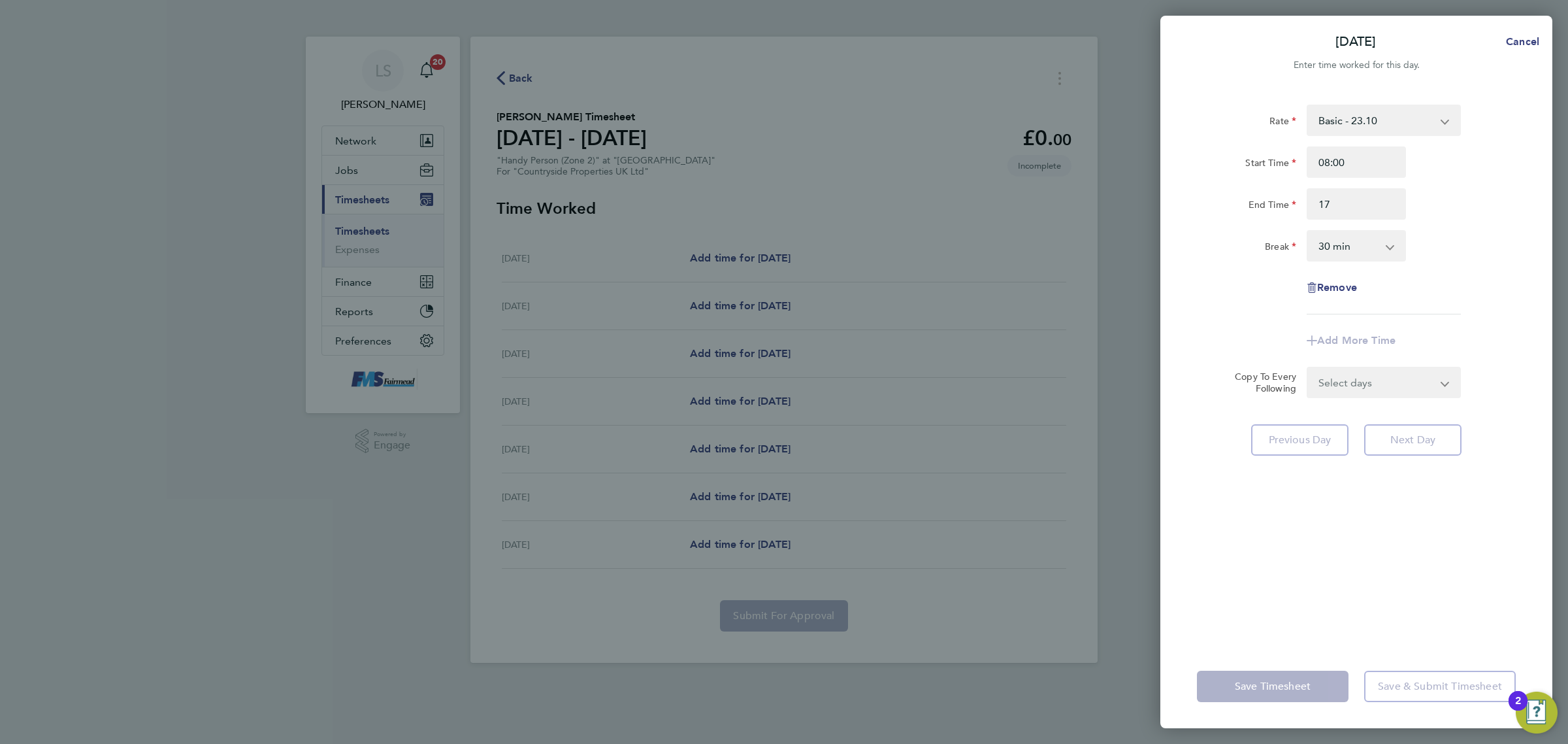
type input "17:00"
click at [1507, 196] on div "End Time 17:00" at bounding box center [1356, 203] width 329 height 31
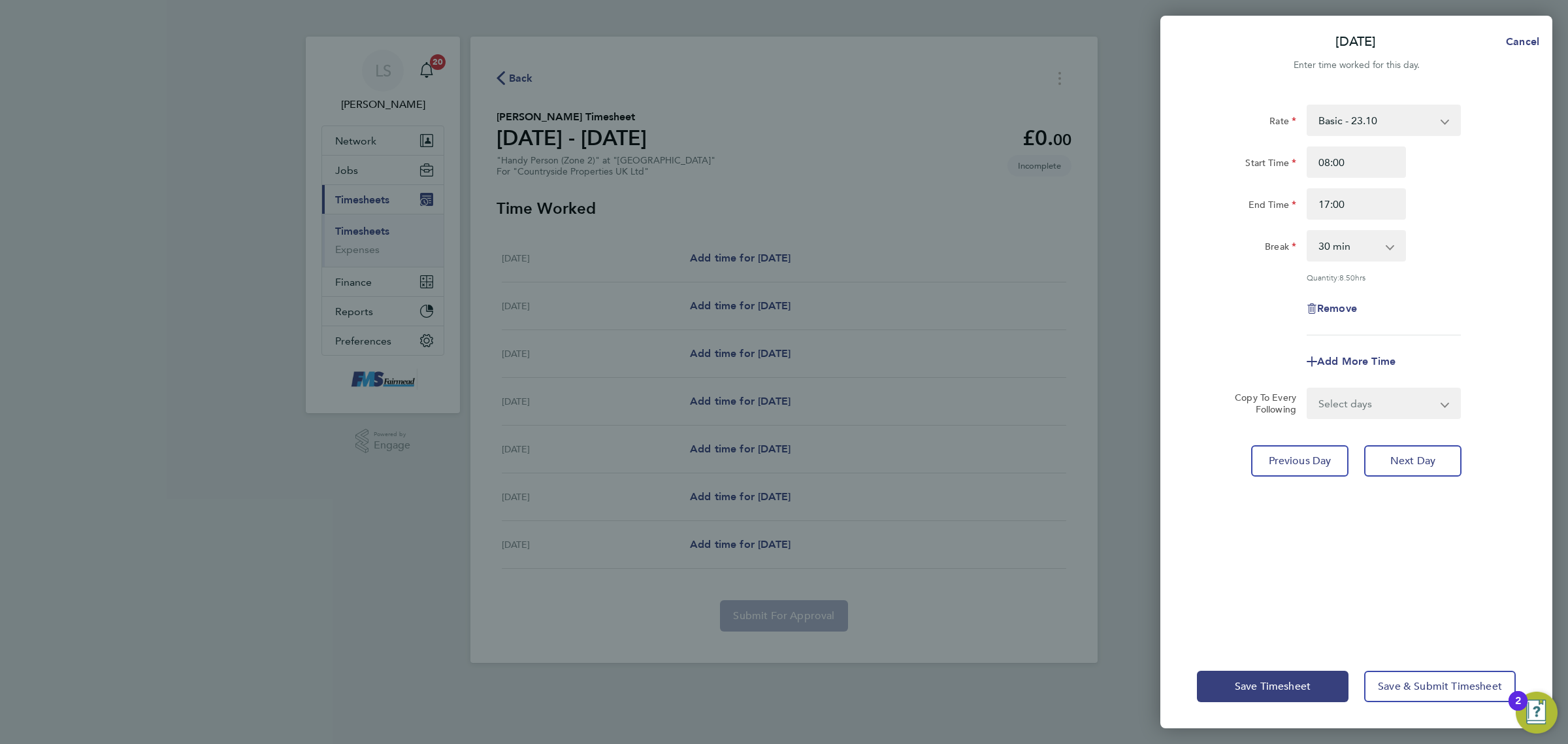
click at [1320, 415] on select "Select days Day Weekday (Mon-Fri) Weekend (Sat-Sun) [DATE] [DATE] [DATE] [DATE]…" at bounding box center [1376, 403] width 137 height 29
select select "WED"
click at [1308, 389] on select "Select days Day Weekday (Mon-Fri) Weekend (Sat-Sun) [DATE] [DATE] [DATE] [DATE]…" at bounding box center [1376, 403] width 137 height 29
select select "[DATE]"
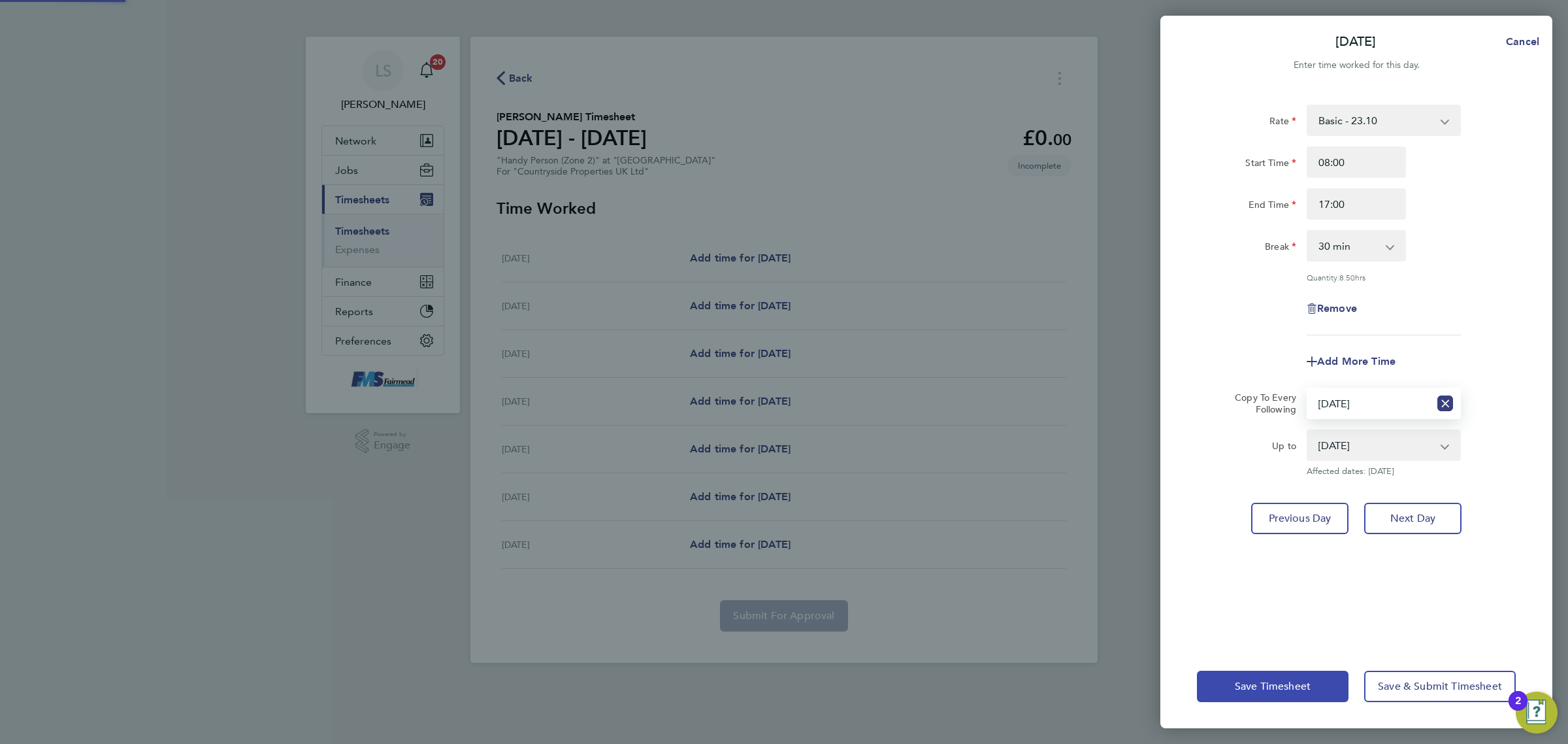
click at [1266, 683] on span "Save Timesheet" at bounding box center [1272, 686] width 76 height 13
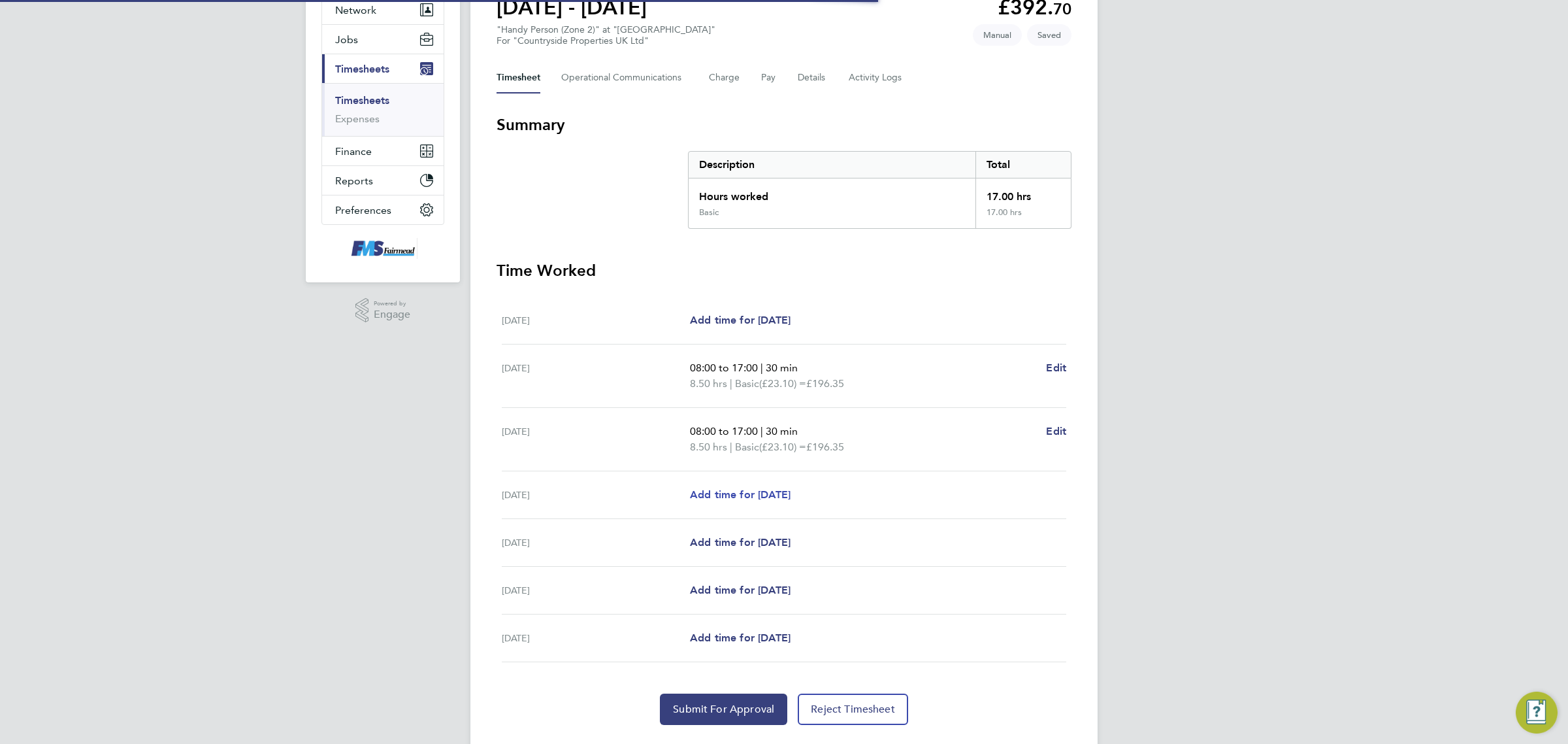
scroll to position [163, 0]
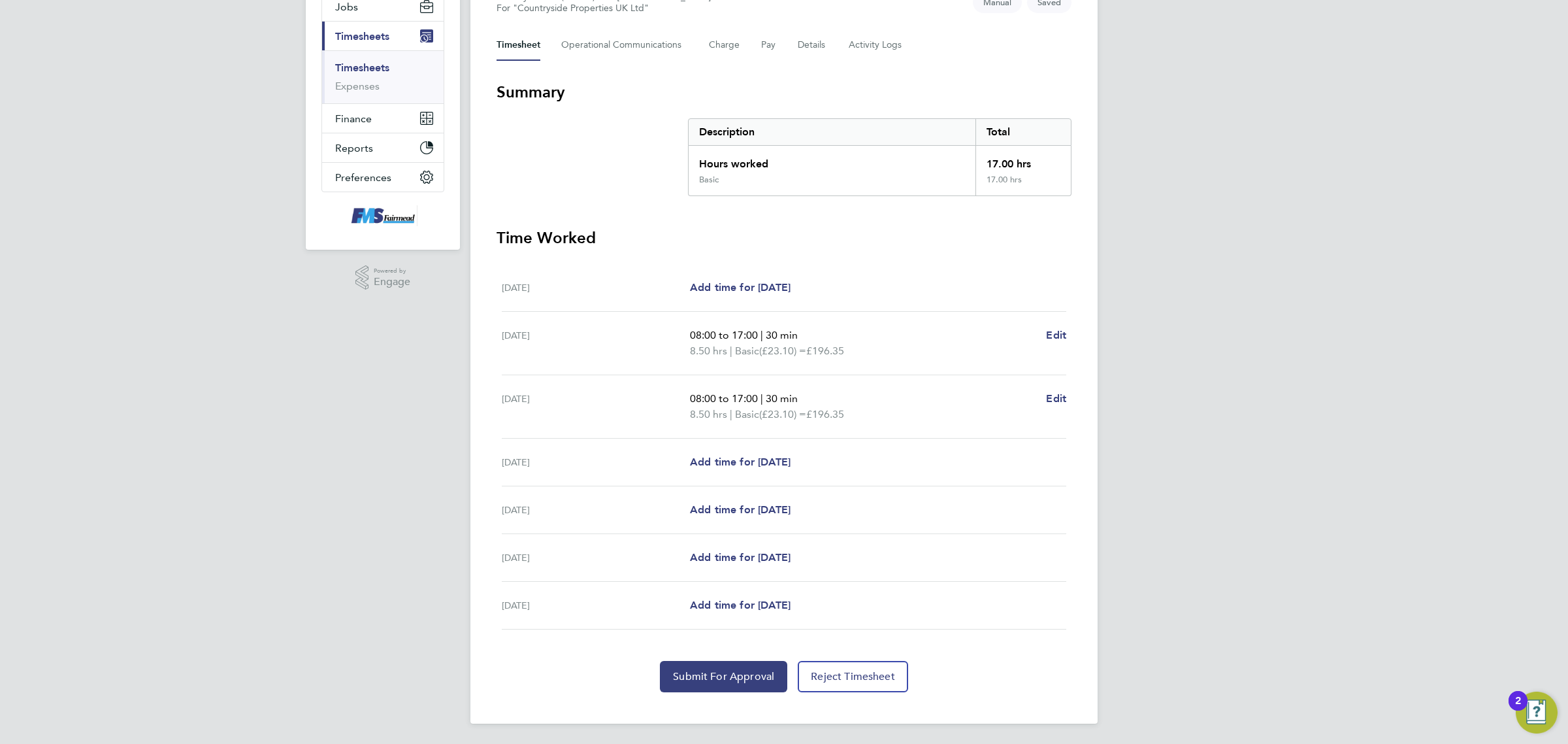
click at [740, 518] on div "[DATE] Add time for [DATE] Add time for [DATE]" at bounding box center [784, 509] width 565 height 47
click at [744, 513] on span "Add time for [DATE]" at bounding box center [739, 509] width 101 height 12
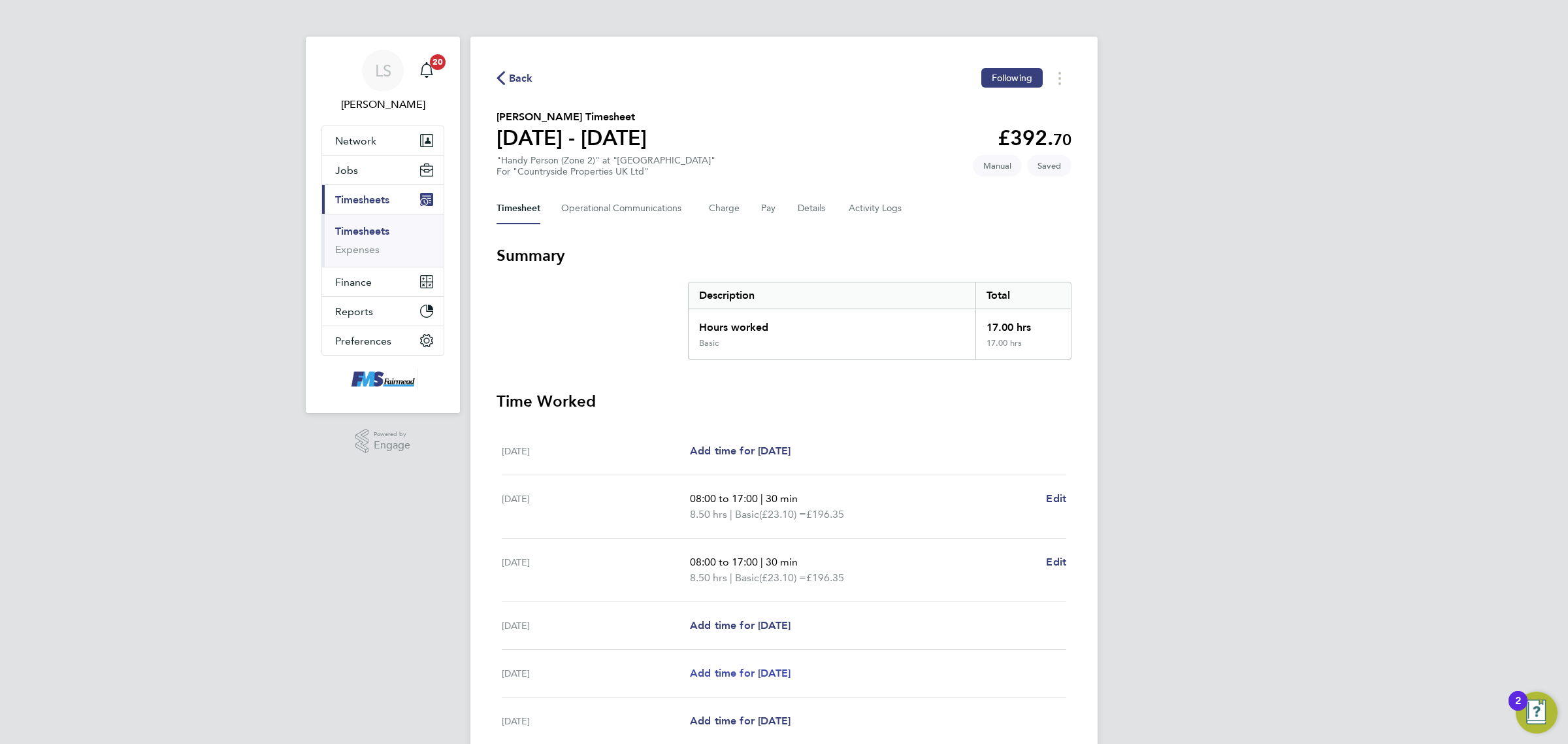
select select "30"
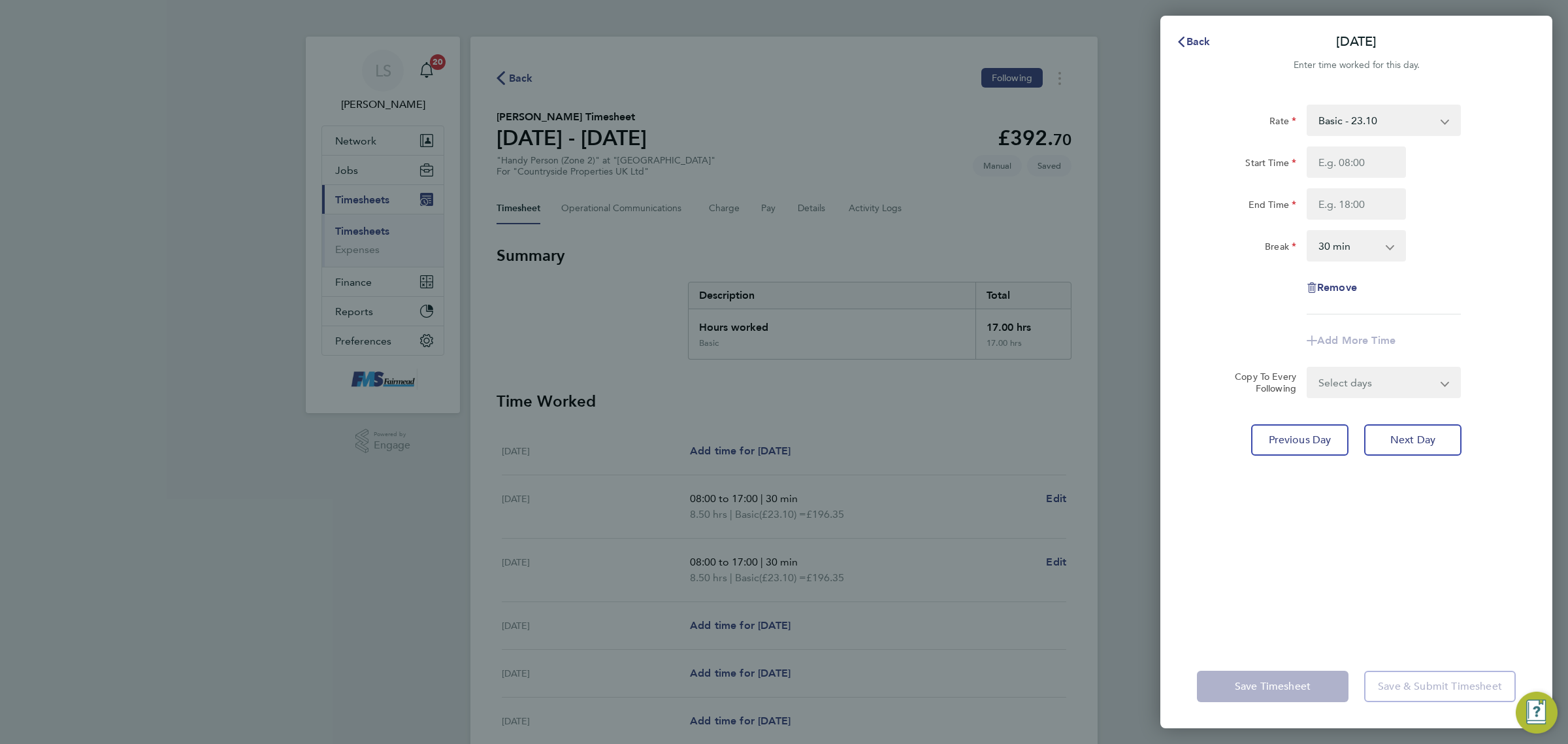
drag, startPoint x: 1376, startPoint y: 141, endPoint x: 1376, endPoint y: 150, distance: 9.0
click at [1376, 143] on div "Rate Basic - 23.10 Start Time End Time Break 0 min 15 min 30 min 45 min 60 min …" at bounding box center [1356, 209] width 318 height 210
click at [1376, 153] on input "Start Time" at bounding box center [1356, 161] width 99 height 31
type input "08:00"
type input "17:00"
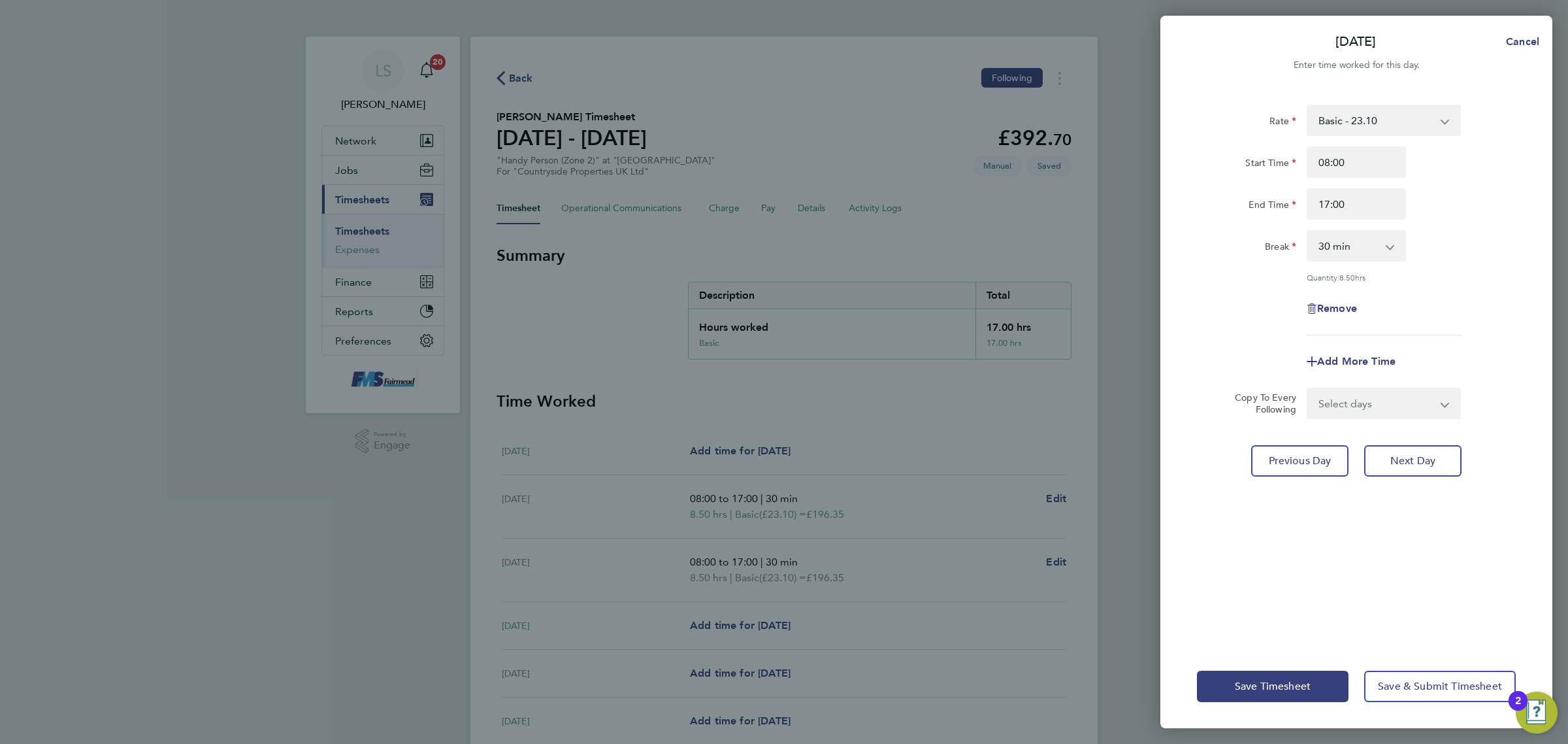
click at [1501, 220] on div "Rate Basic - 23.10 Start Time 08:00 End Time 17:00 Break 0 min 15 min 30 min 45…" at bounding box center [1356, 219] width 318 height 231
click at [1254, 683] on span "Save Timesheet" at bounding box center [1272, 686] width 76 height 13
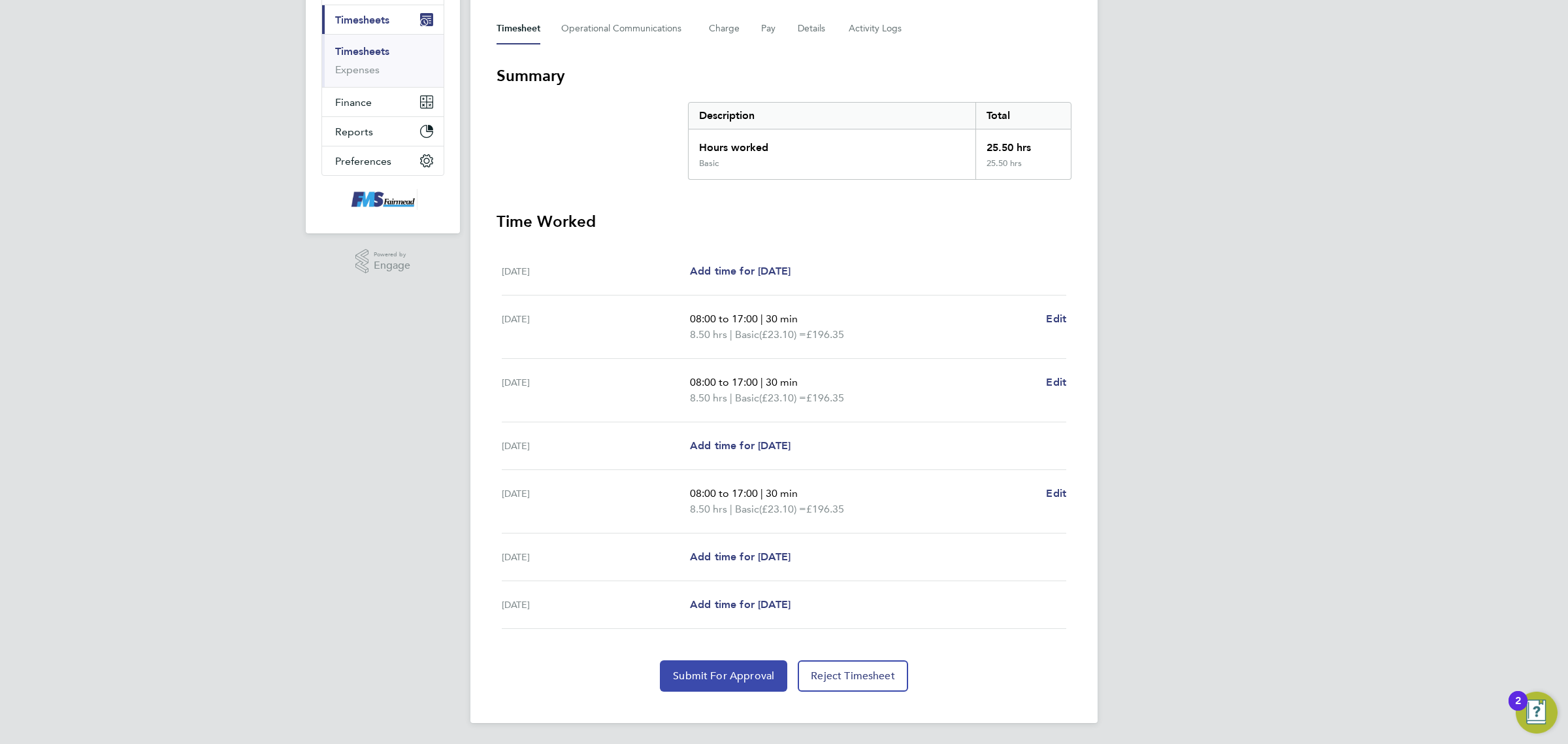
click at [697, 682] on button "Submit For Approval" at bounding box center [723, 675] width 128 height 31
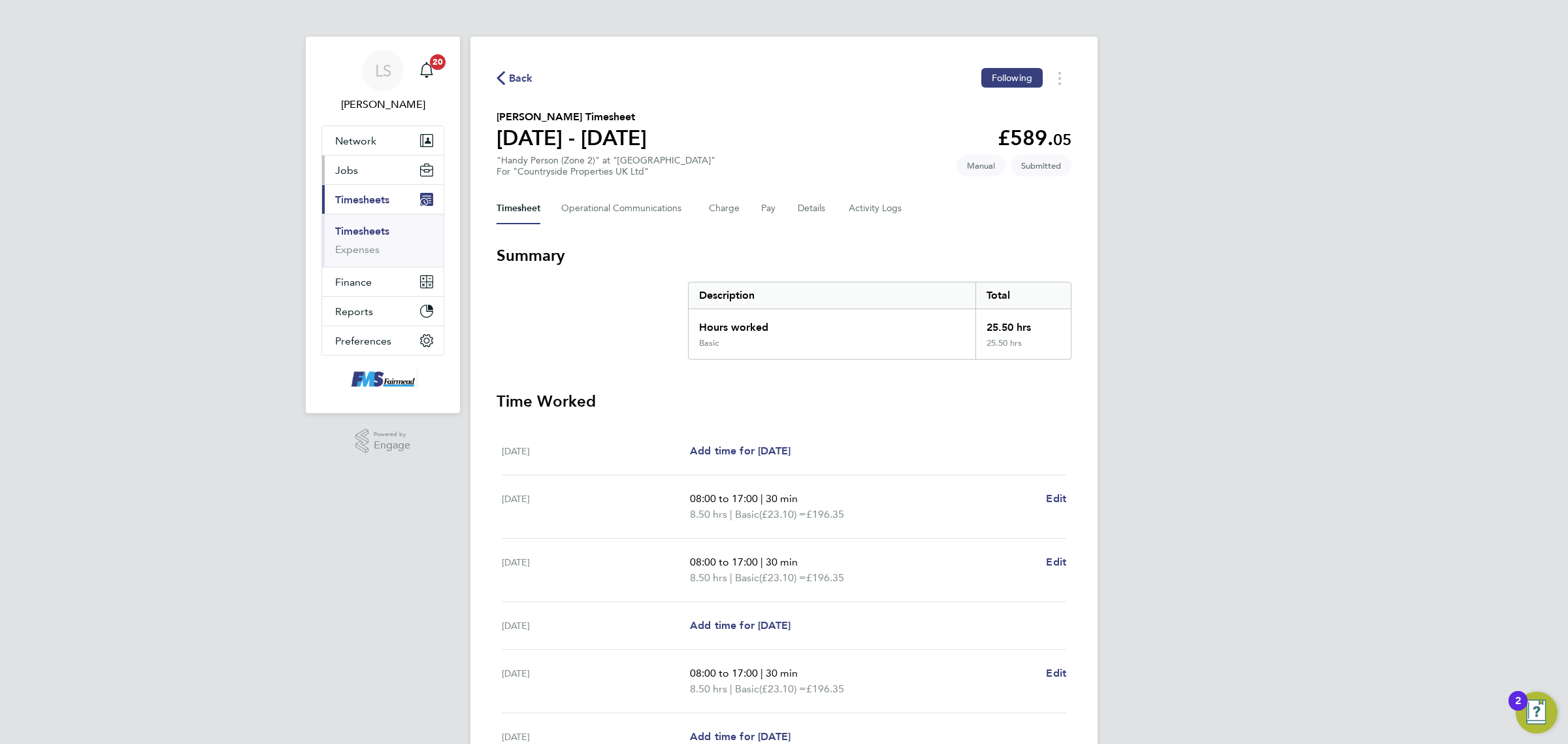
click at [364, 177] on button "Jobs" at bounding box center [383, 169] width 121 height 29
click at [365, 240] on link "Placements" at bounding box center [362, 238] width 54 height 12
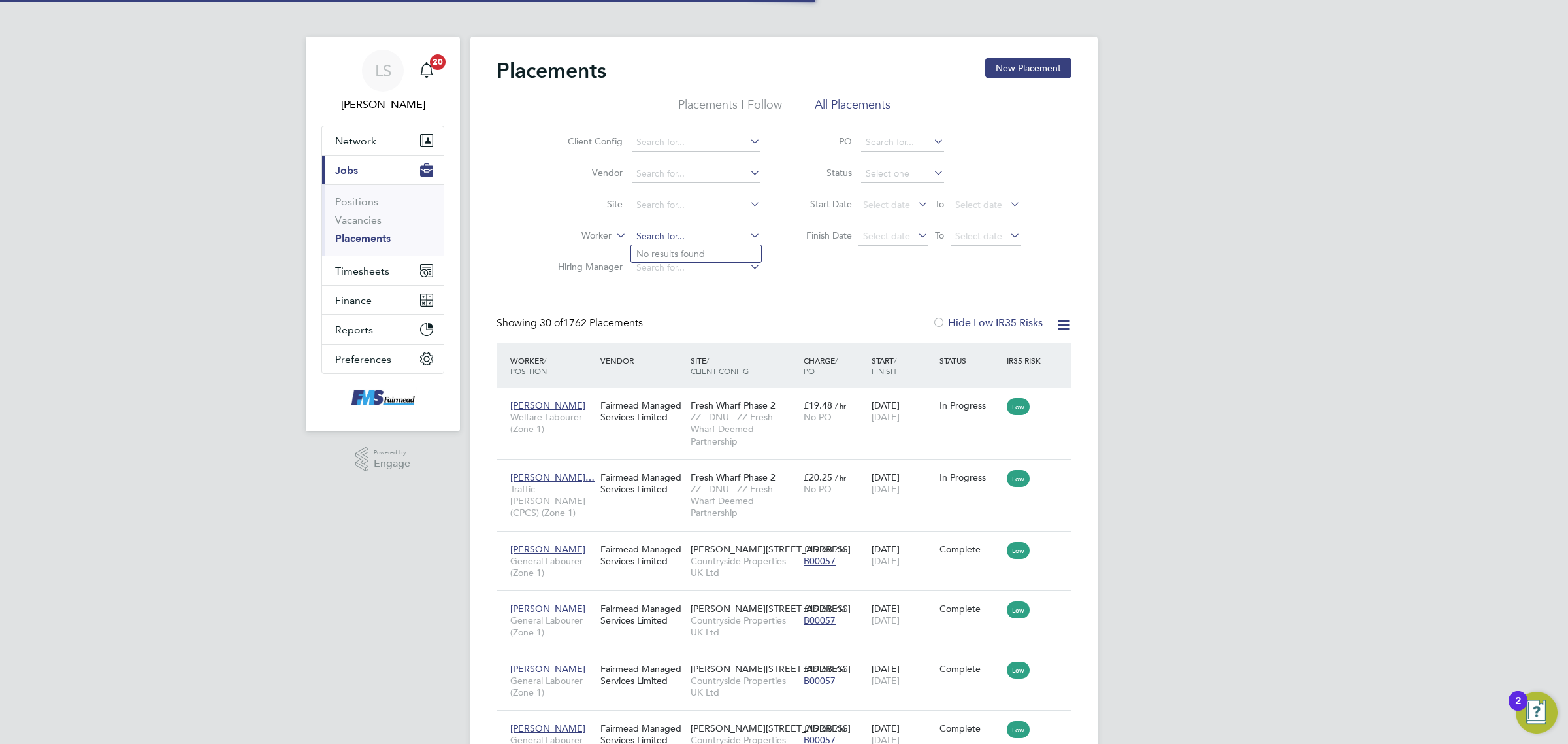
click at [677, 237] on input at bounding box center [696, 236] width 128 height 19
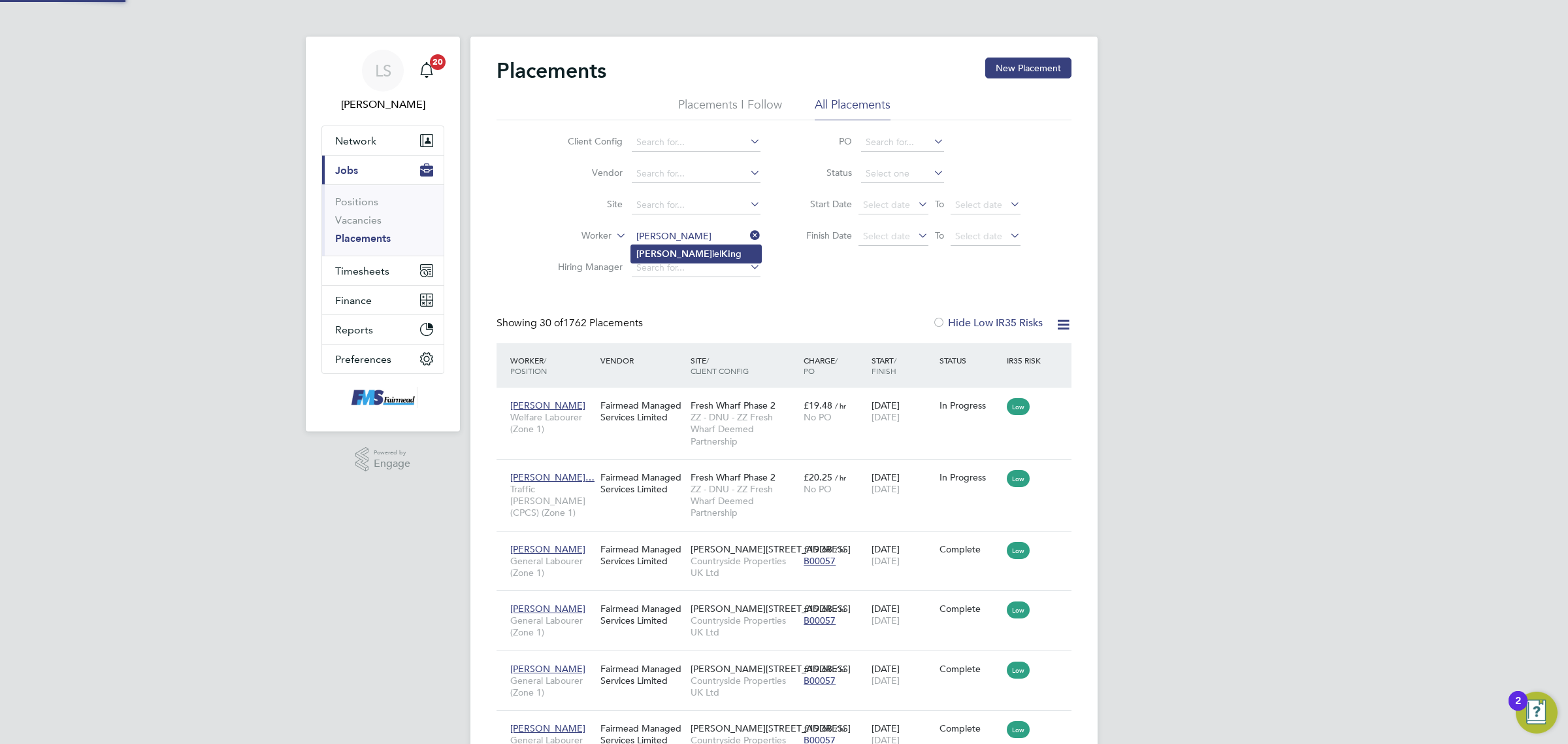
click at [722, 252] on b "Kin" at bounding box center [729, 253] width 14 height 11
type input "[PERSON_NAME]"
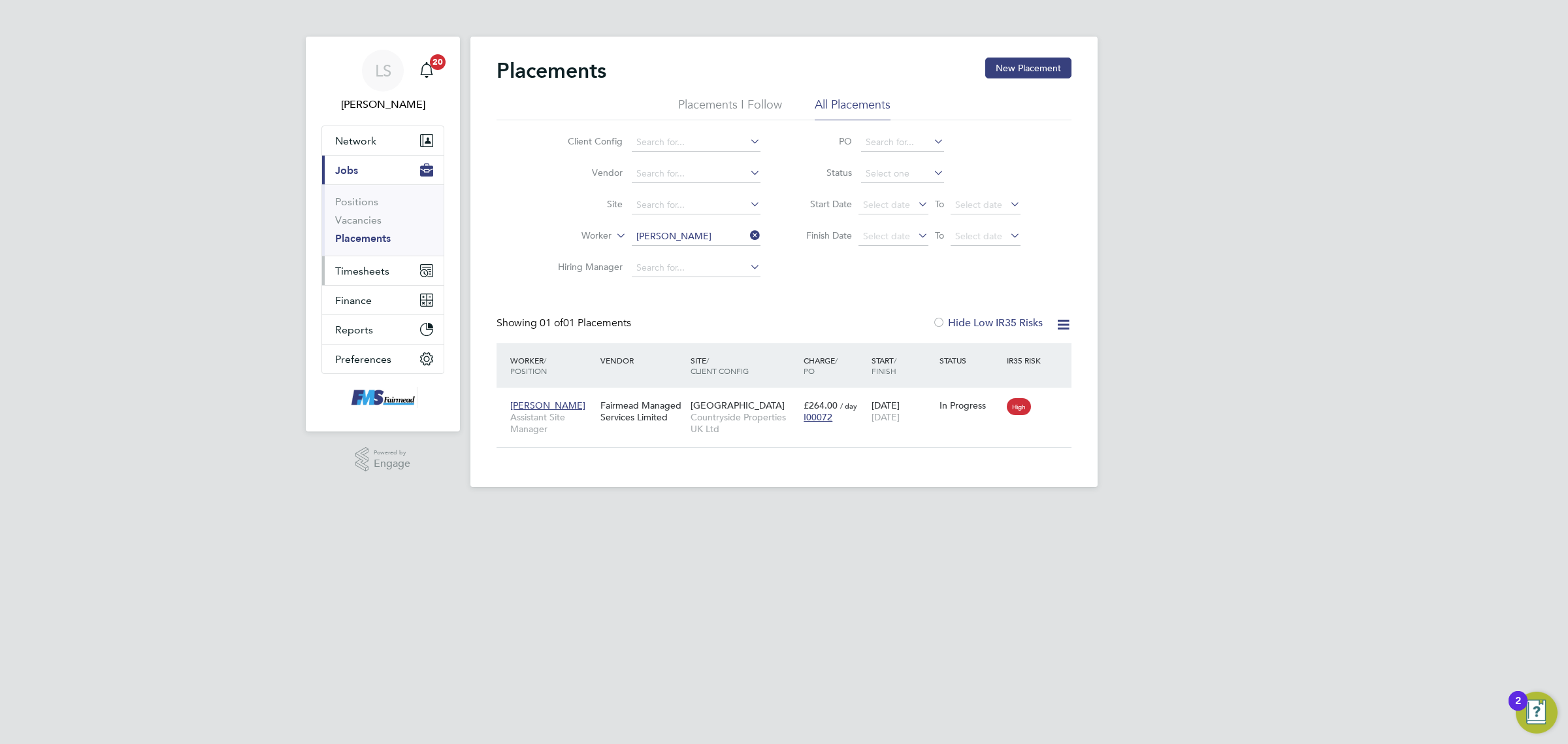
click at [354, 273] on span "Timesheets" at bounding box center [362, 271] width 54 height 12
click at [370, 222] on ul "Timesheets Expenses" at bounding box center [383, 240] width 121 height 53
click at [372, 227] on link "Timesheets" at bounding box center [362, 231] width 54 height 12
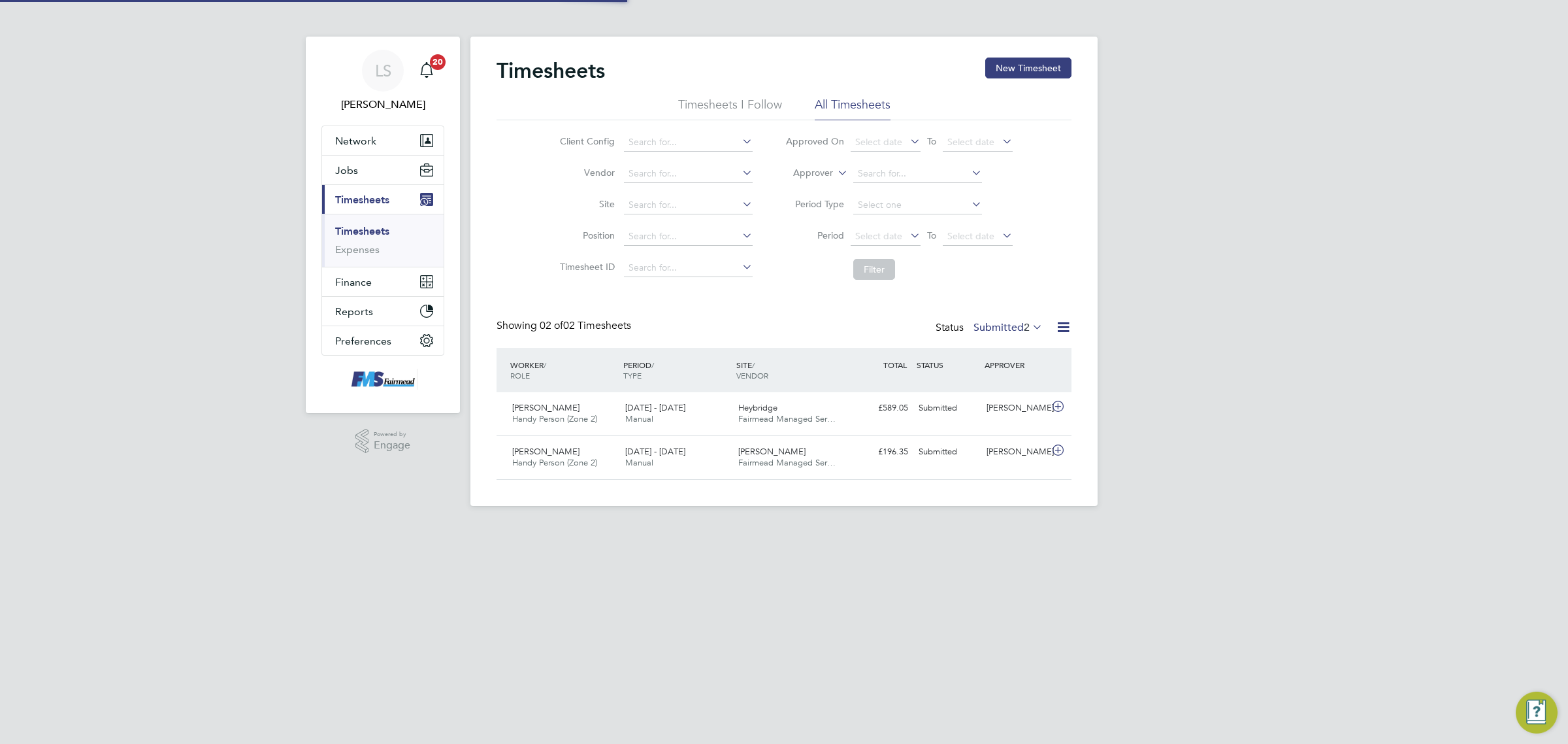
scroll to position [33, 113]
